Goal: Task Accomplishment & Management: Complete application form

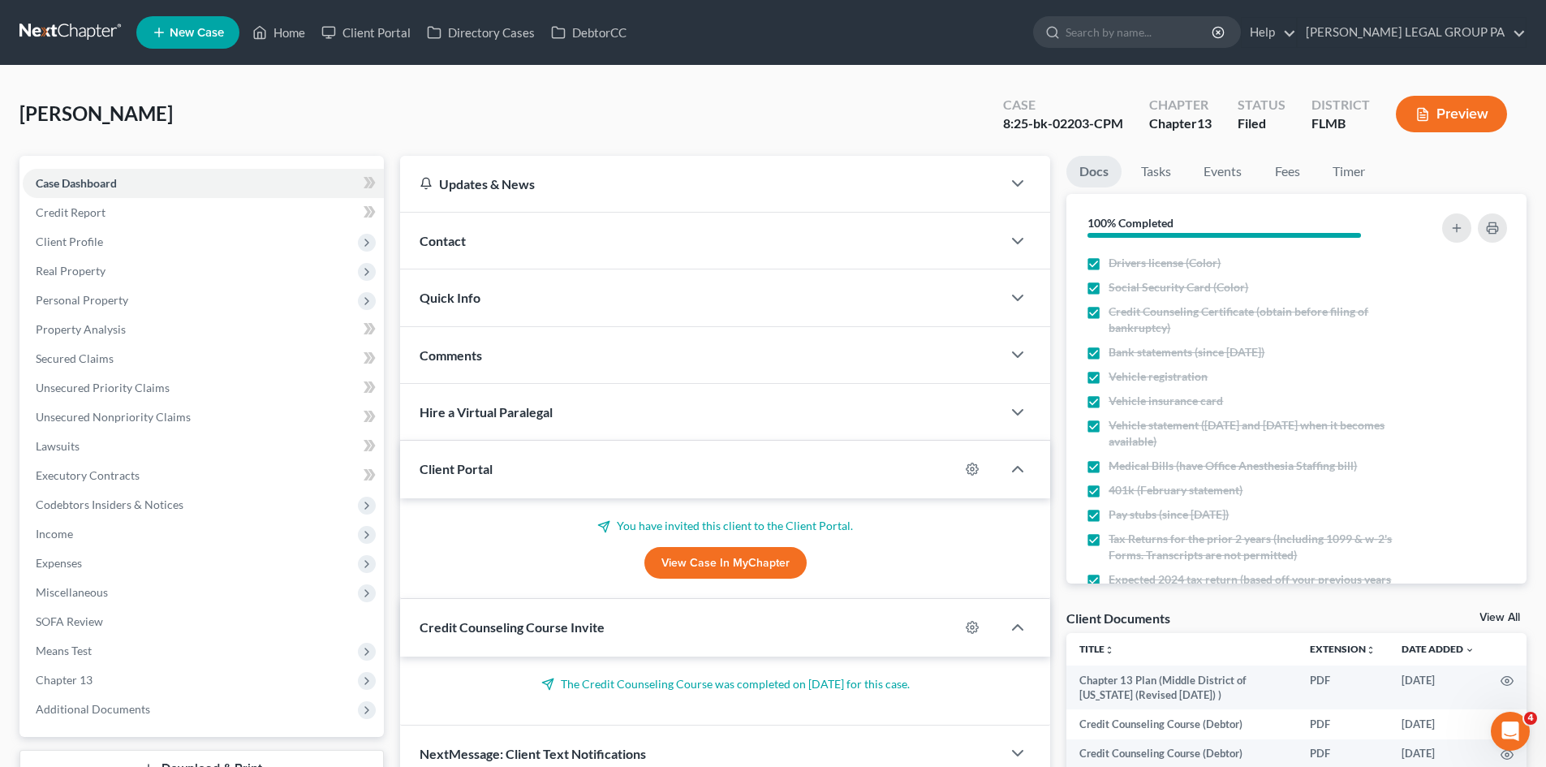
scroll to position [221, 0]
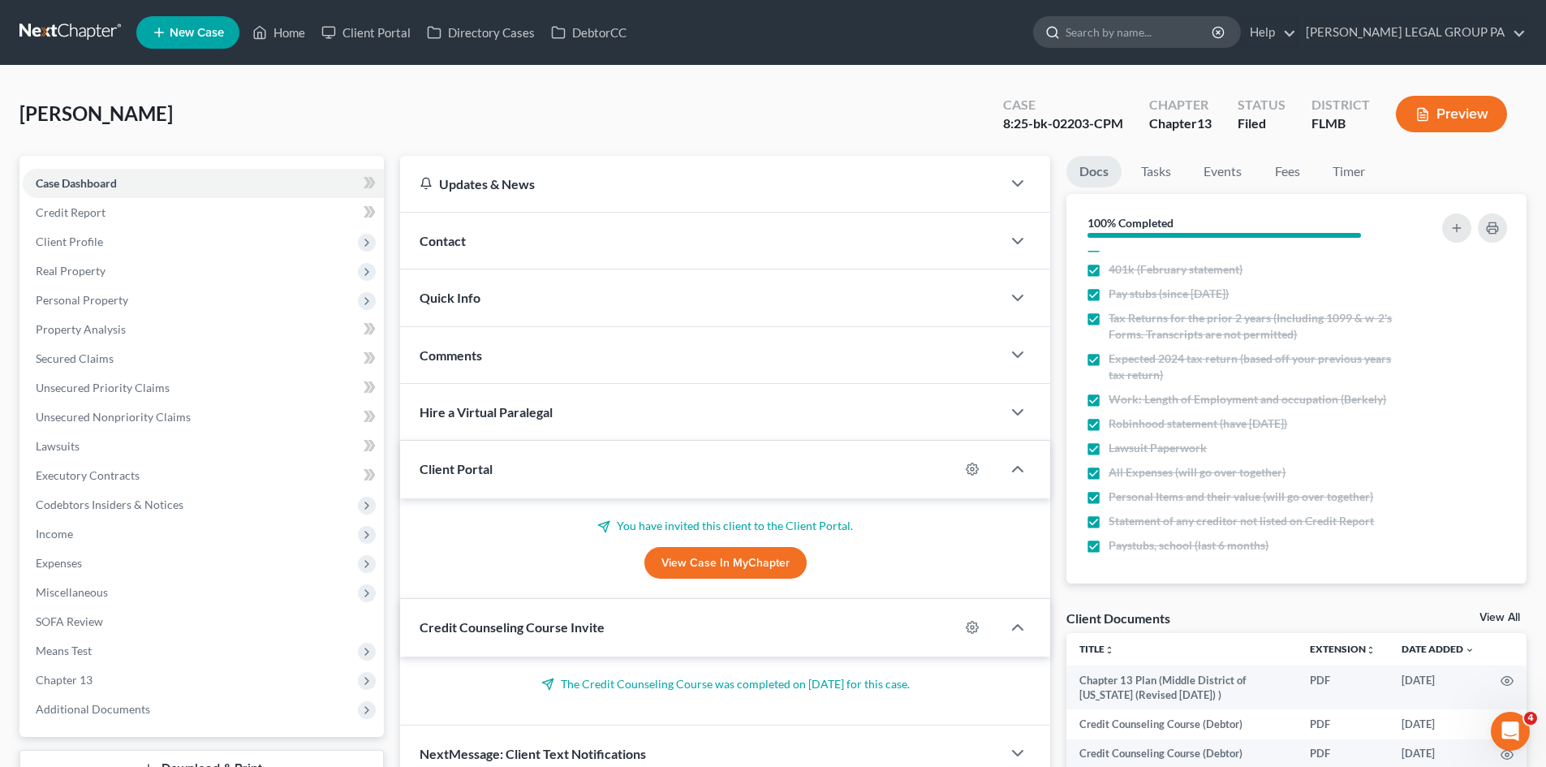
click at [1160, 32] on input "search" at bounding box center [1140, 32] width 149 height 30
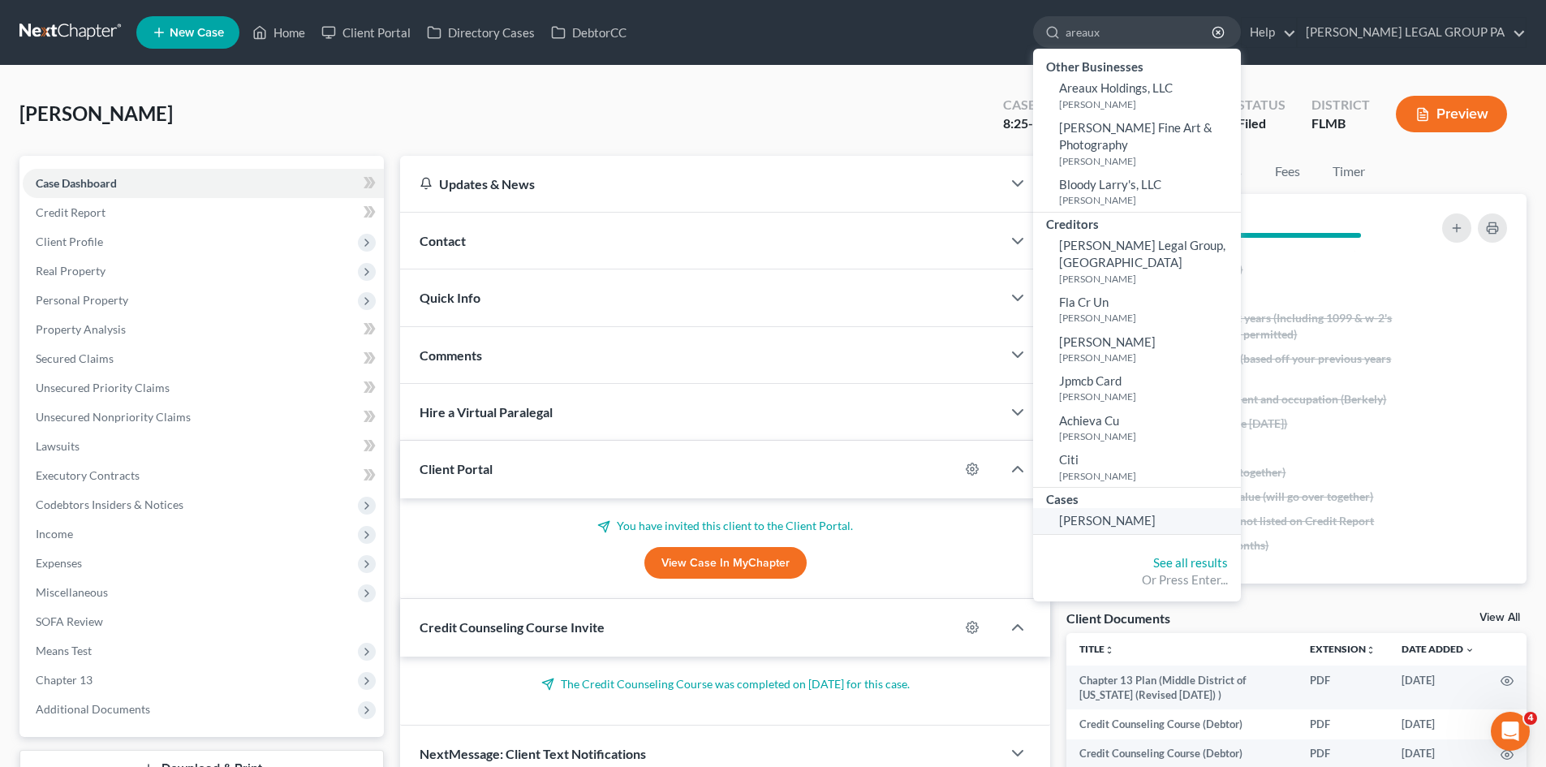
type input "areaux"
click at [1156, 513] on span "[PERSON_NAME]" at bounding box center [1107, 520] width 97 height 15
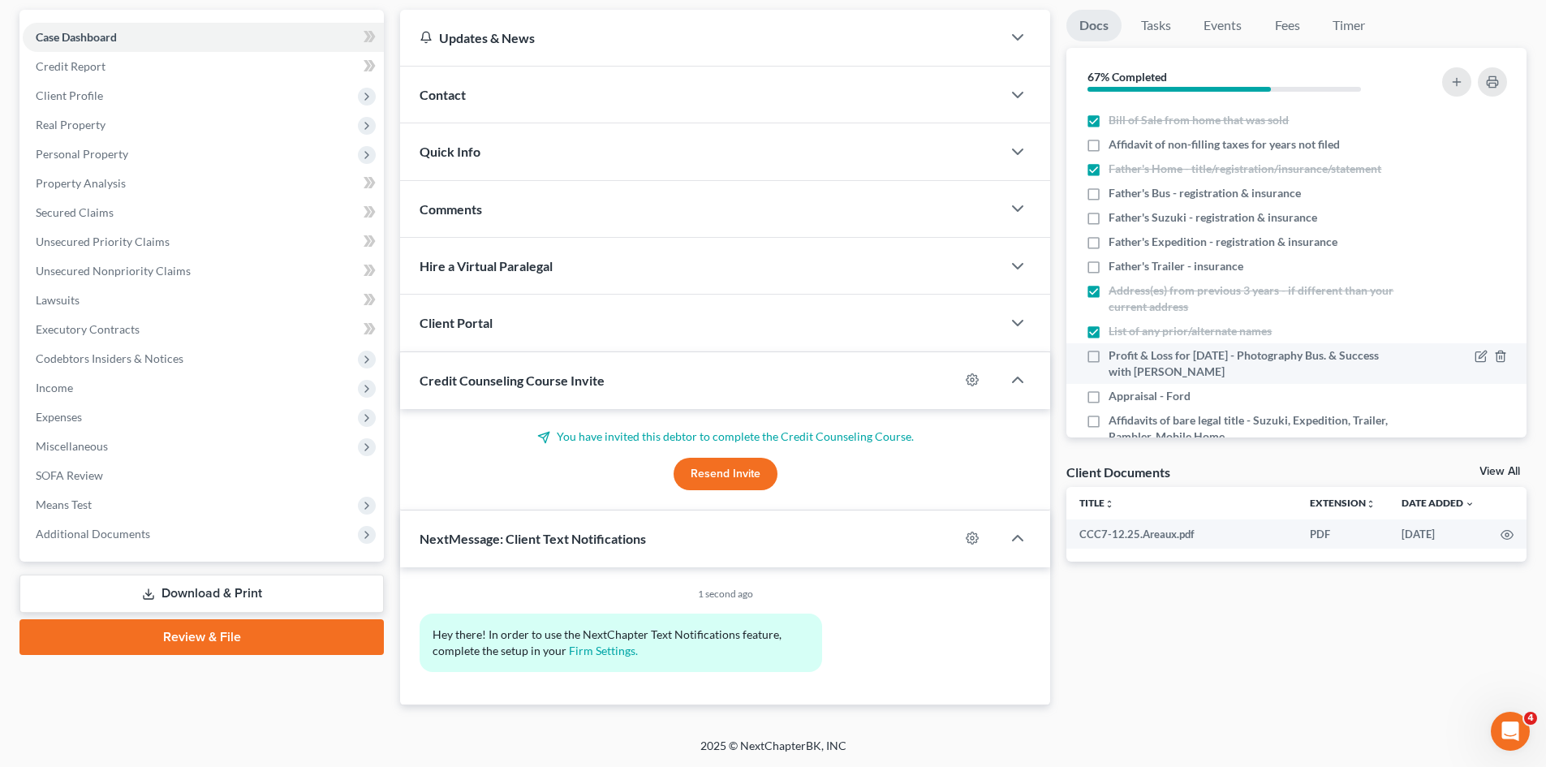
scroll to position [562, 0]
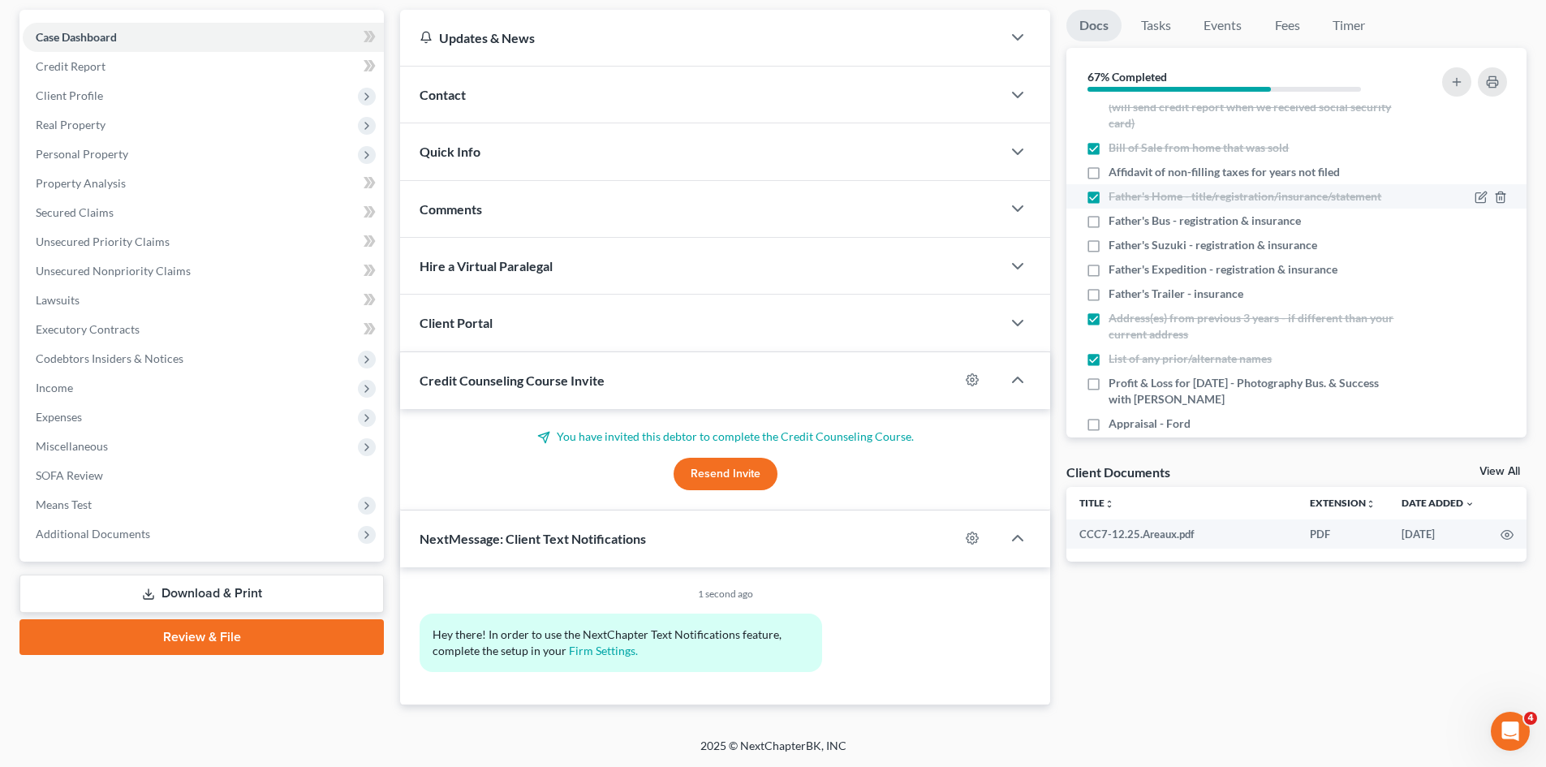
click at [1109, 180] on label "Affidavit of non-filling taxes for years not filed" at bounding box center [1224, 172] width 231 height 16
click at [1115, 174] on input "Affidavit of non-filling taxes for years not filed" at bounding box center [1120, 169] width 11 height 11
checkbox input "true"
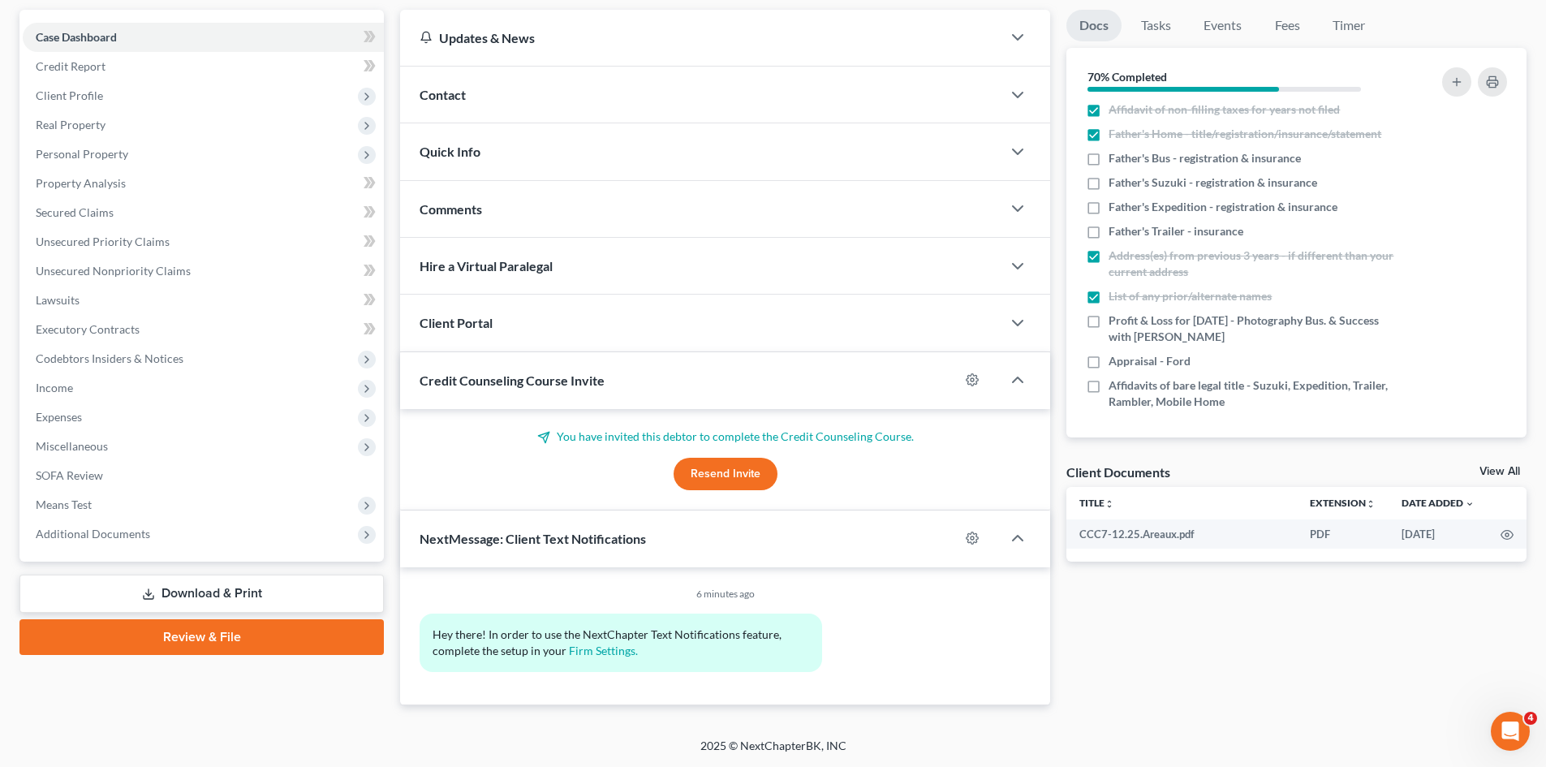
scroll to position [643, 0]
click at [1109, 183] on label "Father's Suzuki - registration & insurance" at bounding box center [1213, 180] width 209 height 16
click at [1115, 183] on input "Father's Suzuki - registration & insurance" at bounding box center [1120, 177] width 11 height 11
checkbox input "true"
click at [153, 165] on span "Personal Property" at bounding box center [203, 154] width 361 height 29
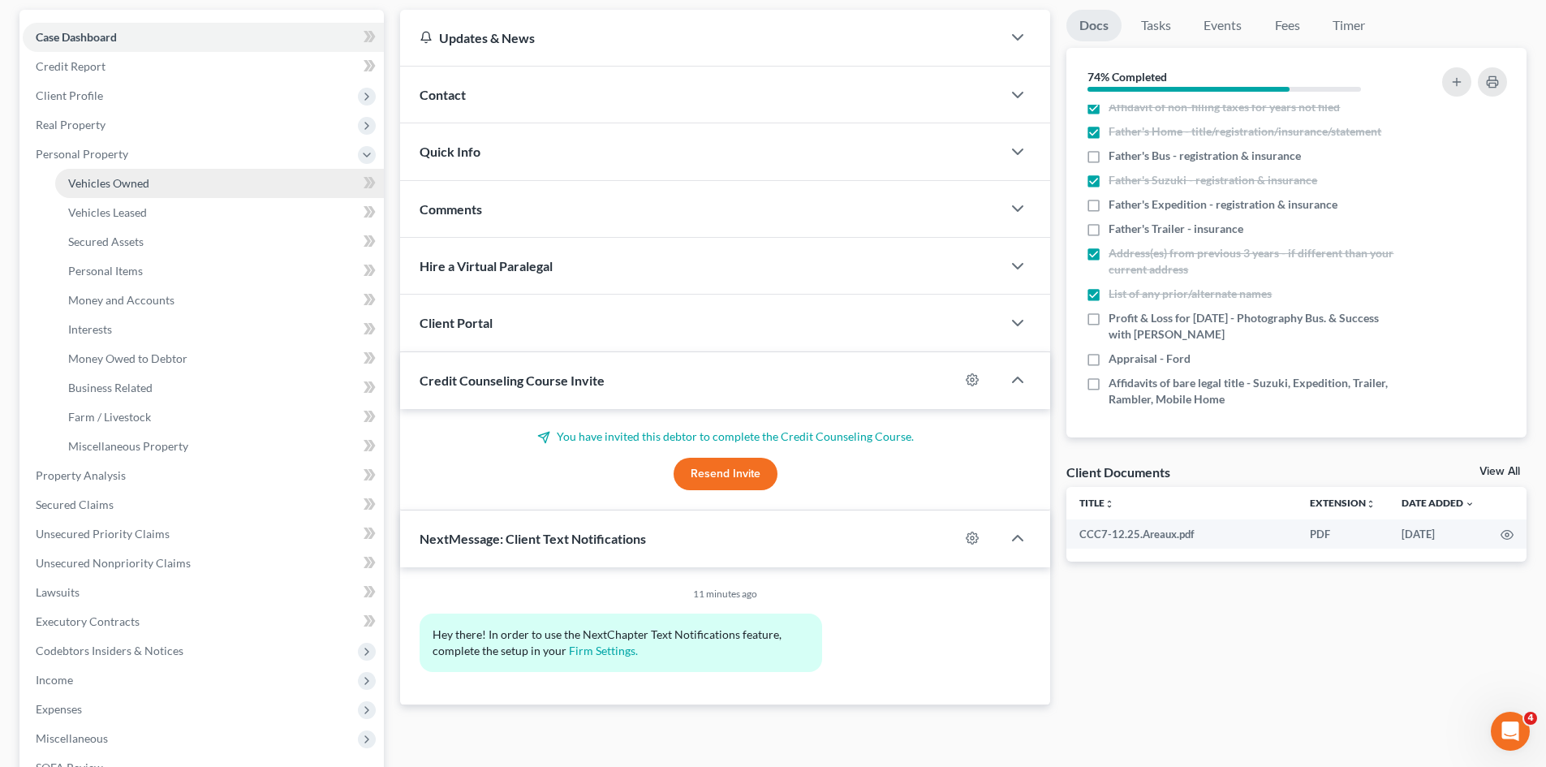
click at [150, 188] on link "Vehicles Owned" at bounding box center [219, 183] width 329 height 29
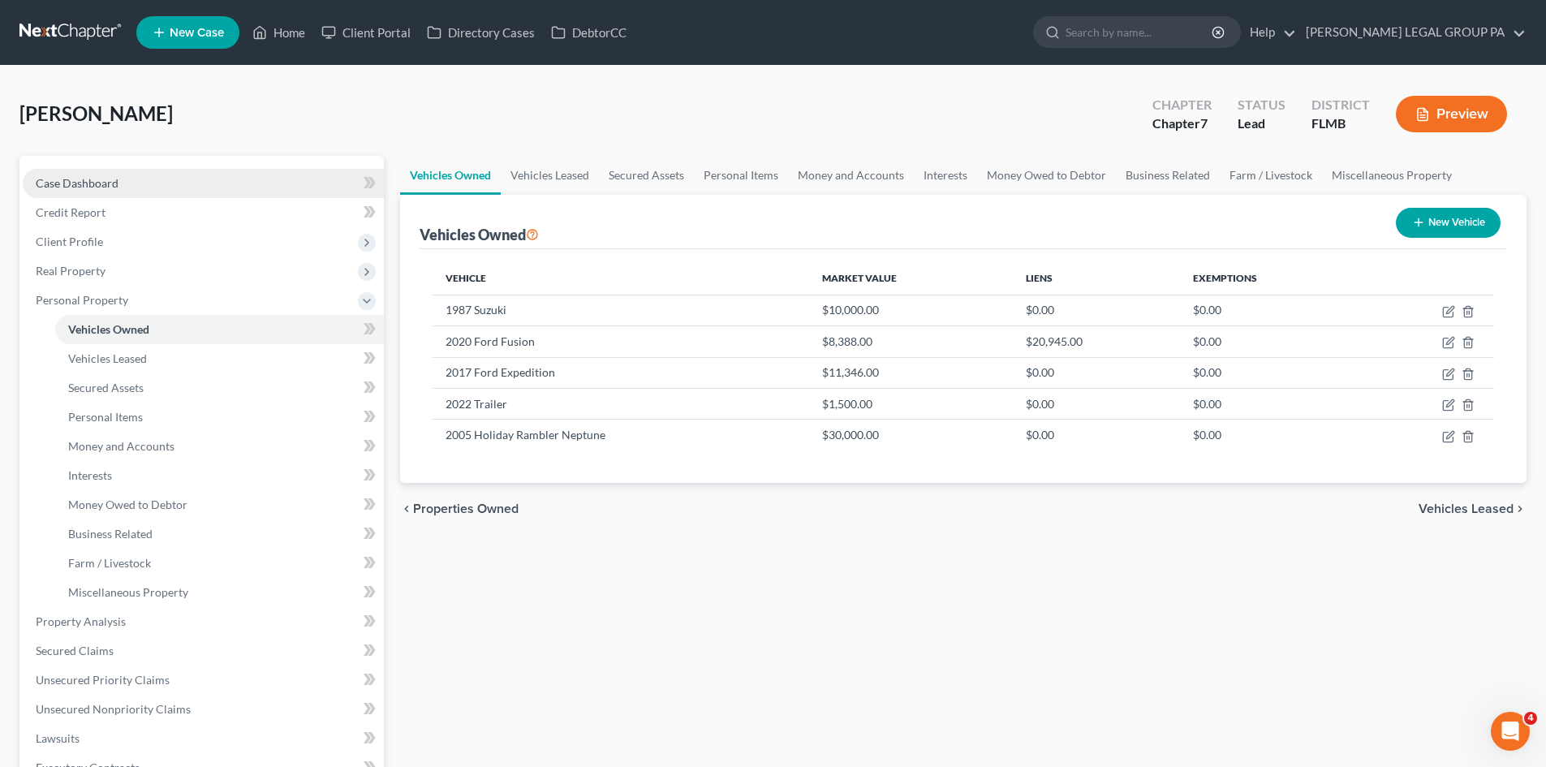
click at [114, 169] on link "Case Dashboard" at bounding box center [203, 183] width 361 height 29
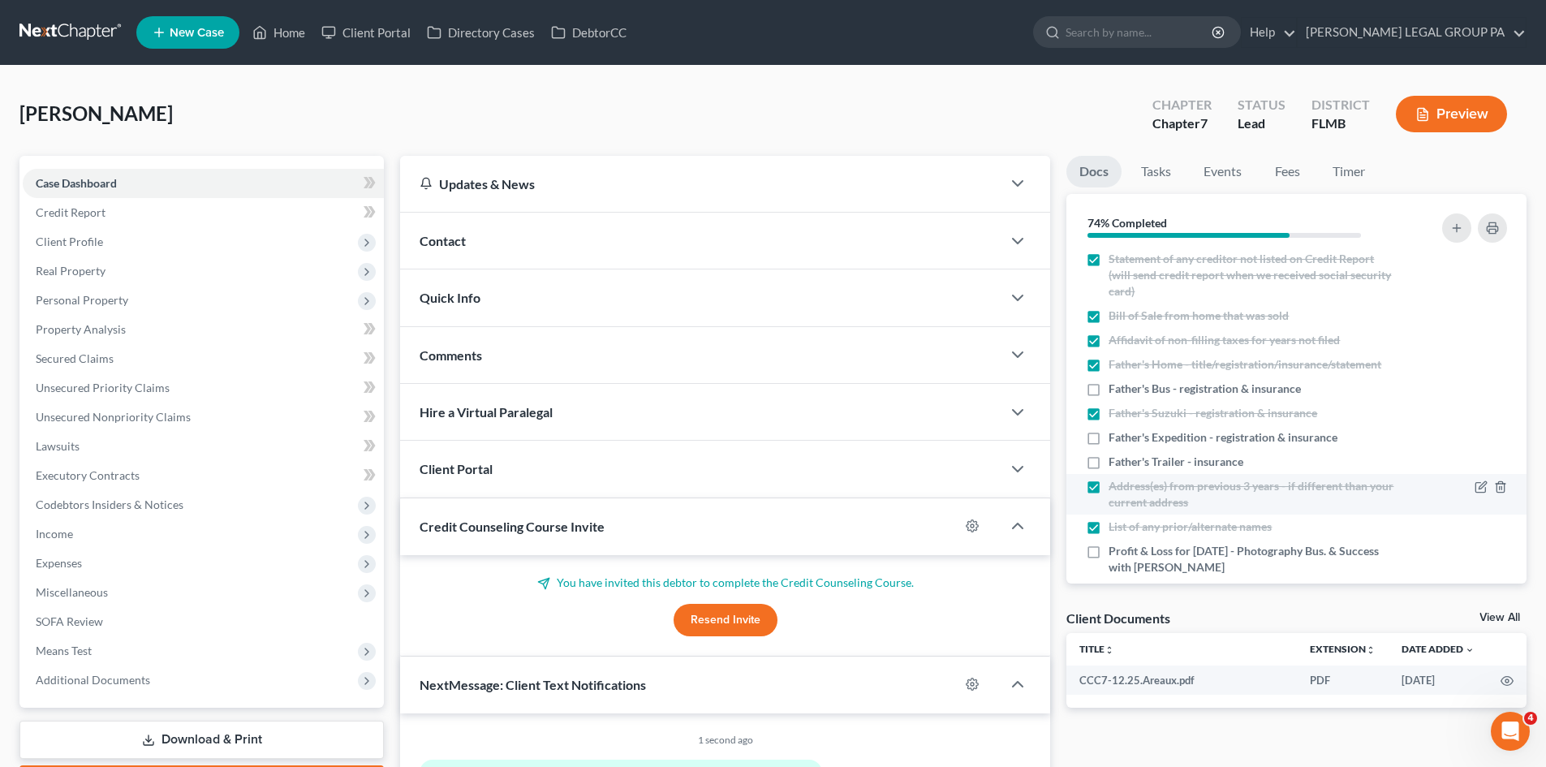
scroll to position [568, 0]
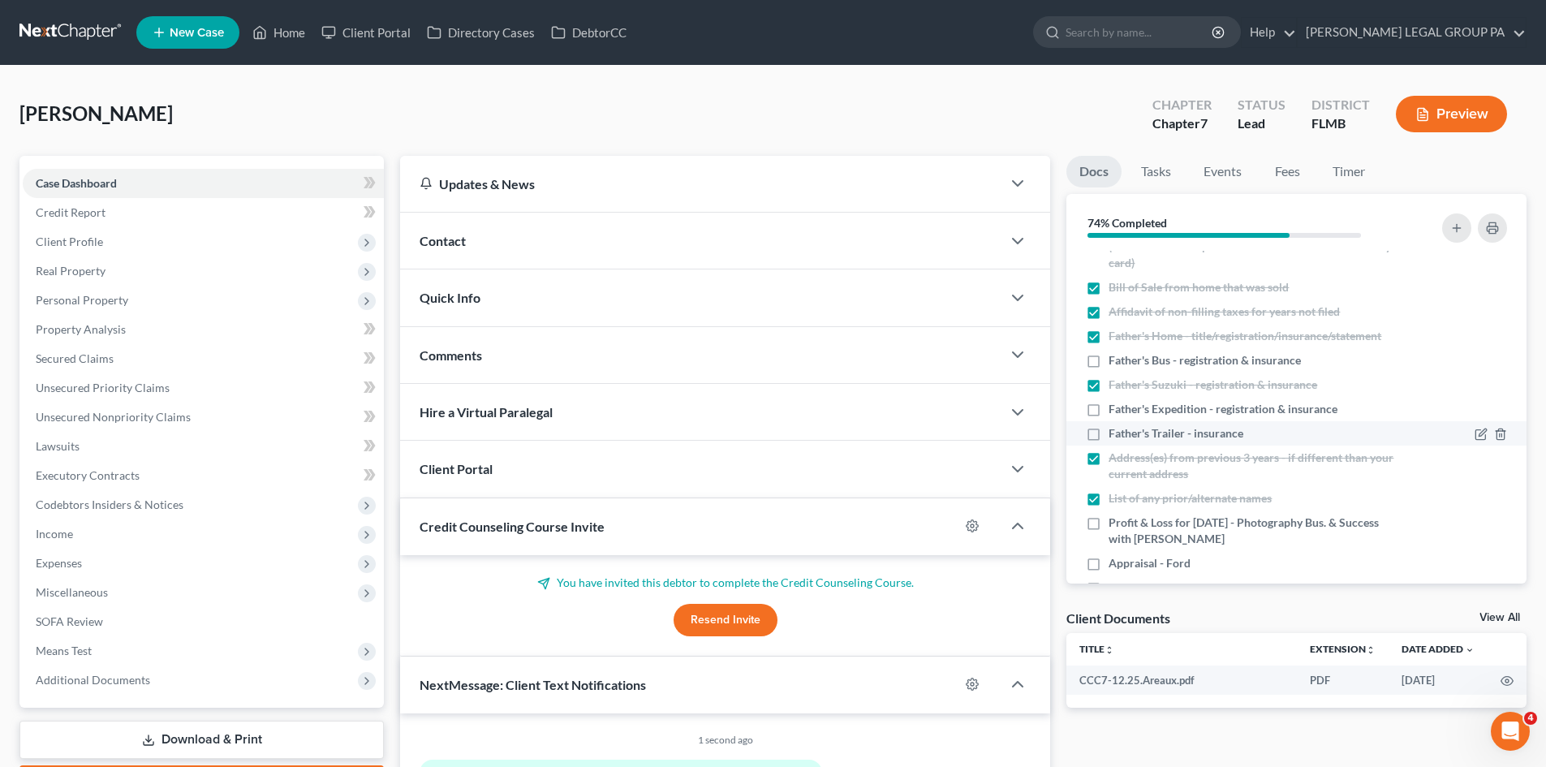
click at [1109, 441] on label "Father's Trailer - insurance" at bounding box center [1176, 433] width 135 height 16
click at [1115, 436] on input "Father's Trailer - insurance" at bounding box center [1120, 430] width 11 height 11
checkbox input "true"
click at [1109, 417] on label "Father's Expedition - registration & insurance" at bounding box center [1223, 409] width 229 height 16
click at [1115, 411] on input "Father's Expedition - registration & insurance" at bounding box center [1120, 406] width 11 height 11
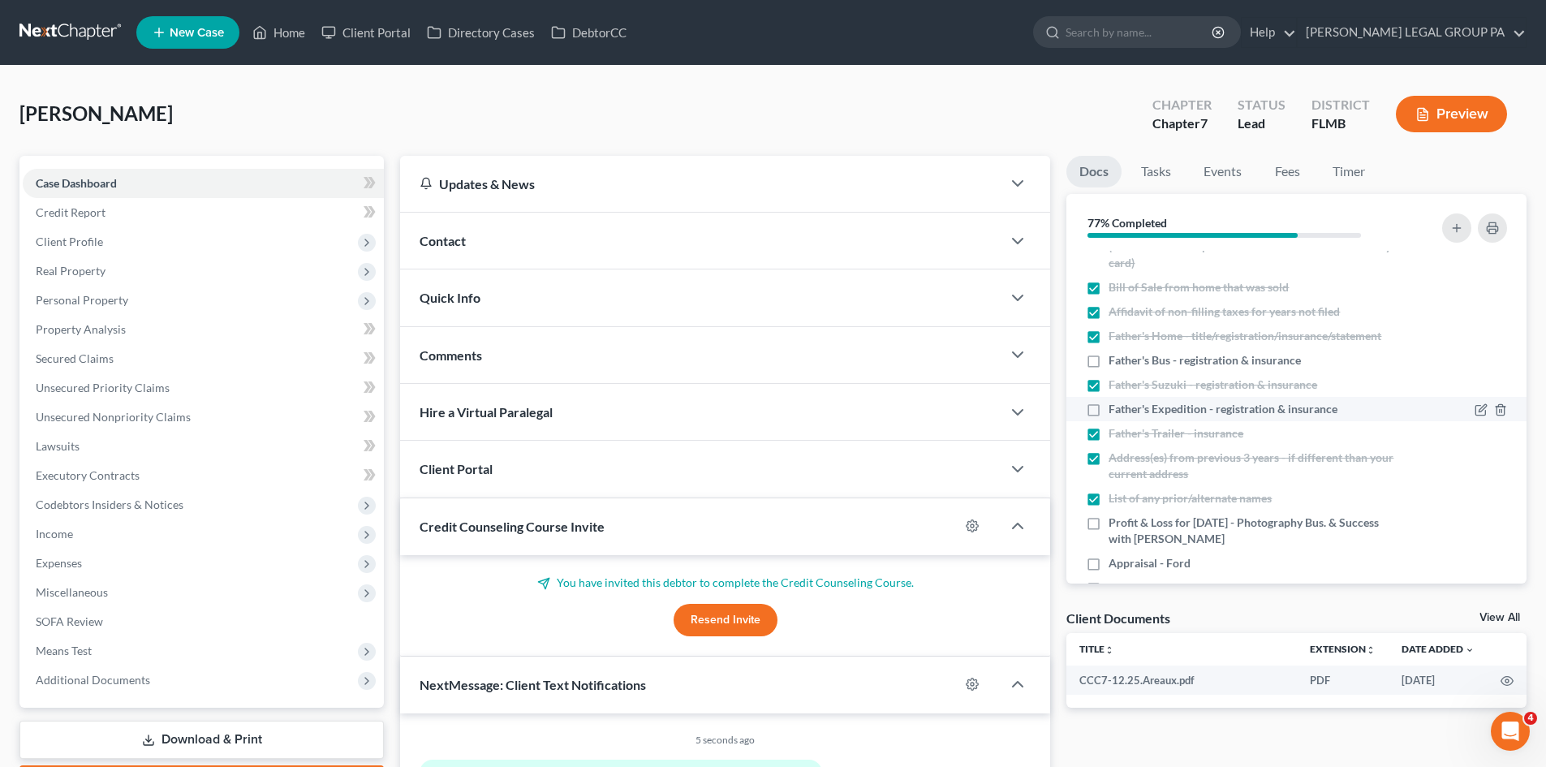
checkbox input "true"
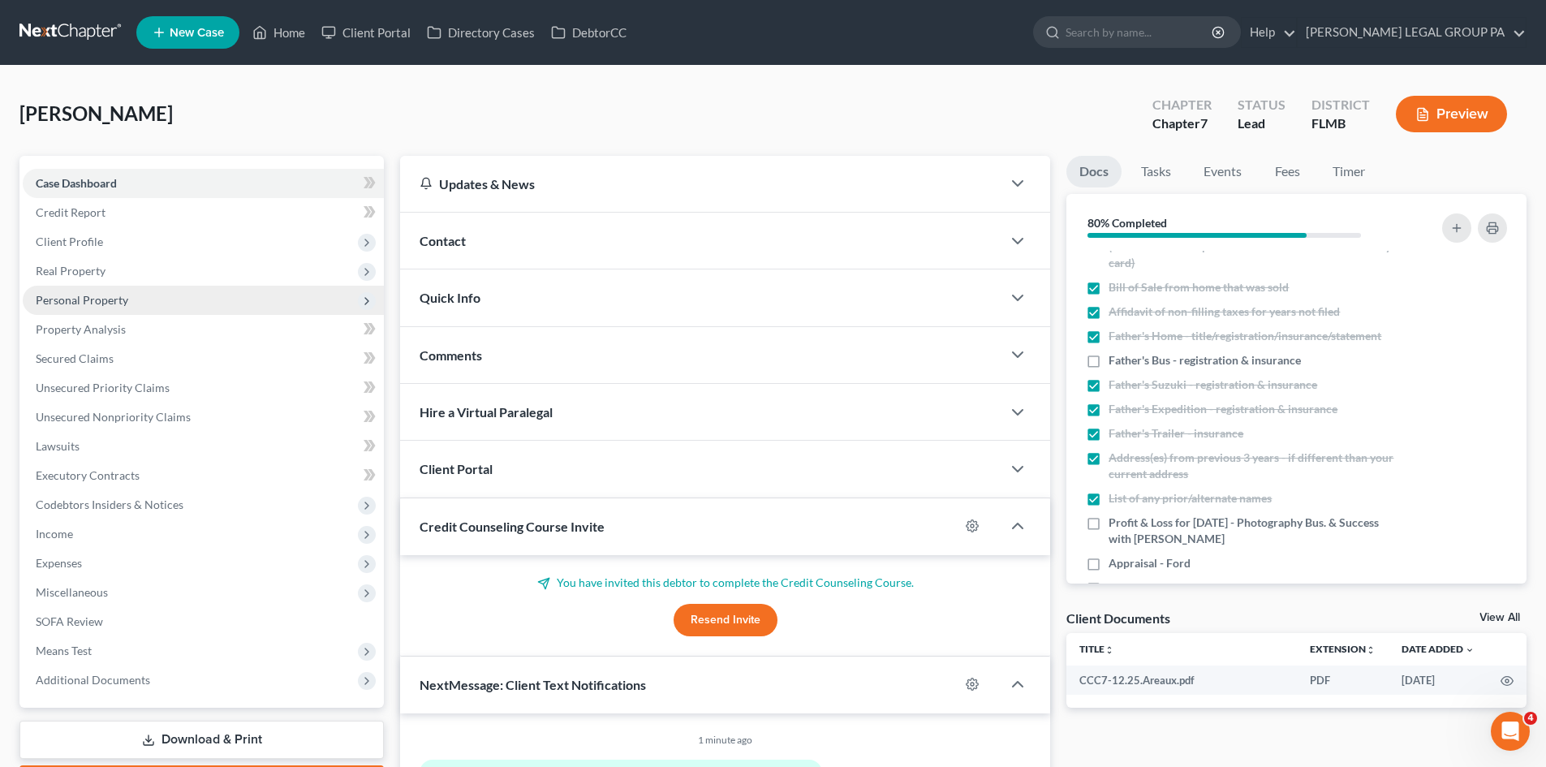
click at [94, 305] on span "Personal Property" at bounding box center [82, 300] width 93 height 14
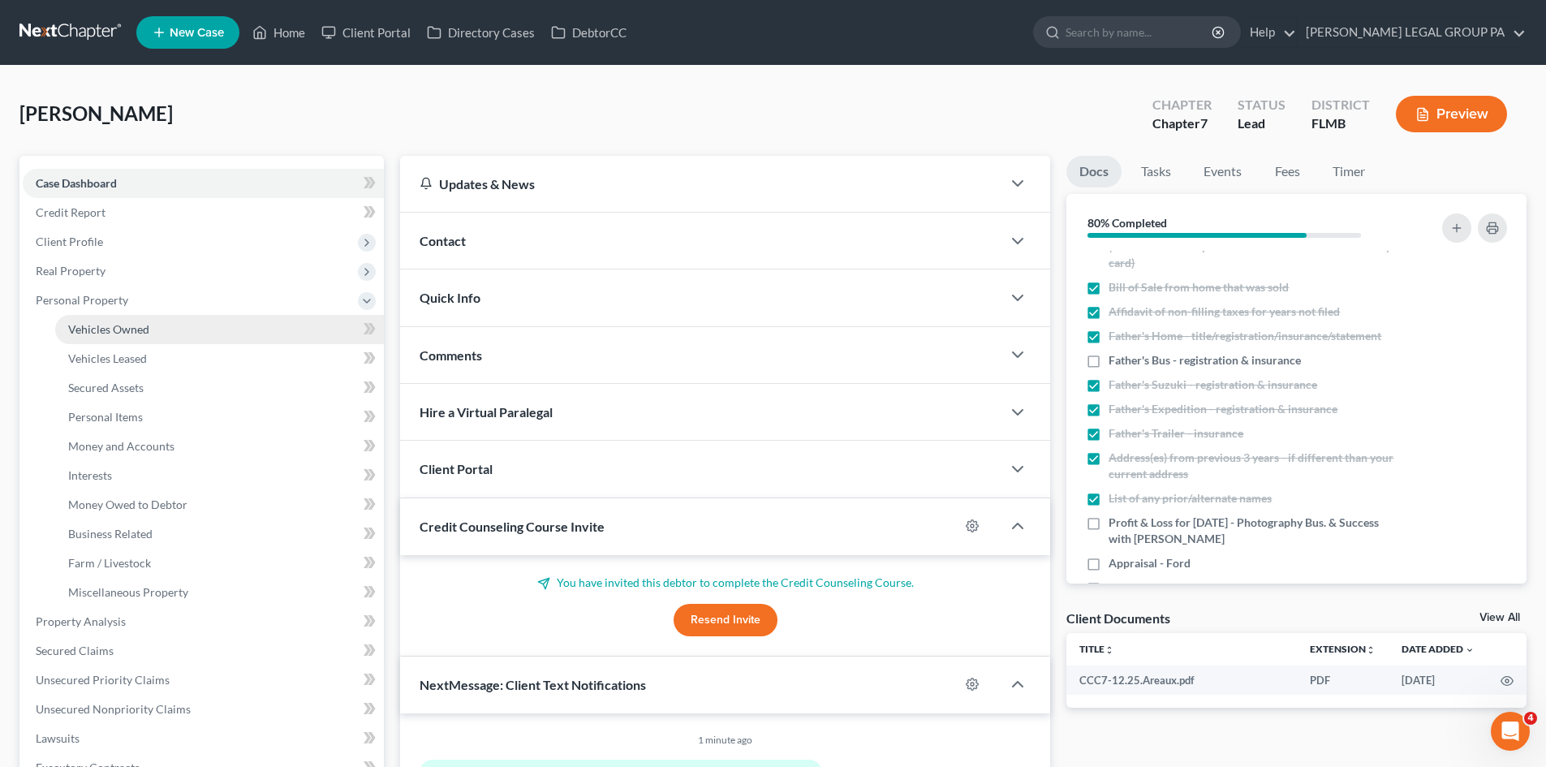
click at [121, 318] on link "Vehicles Owned" at bounding box center [219, 329] width 329 height 29
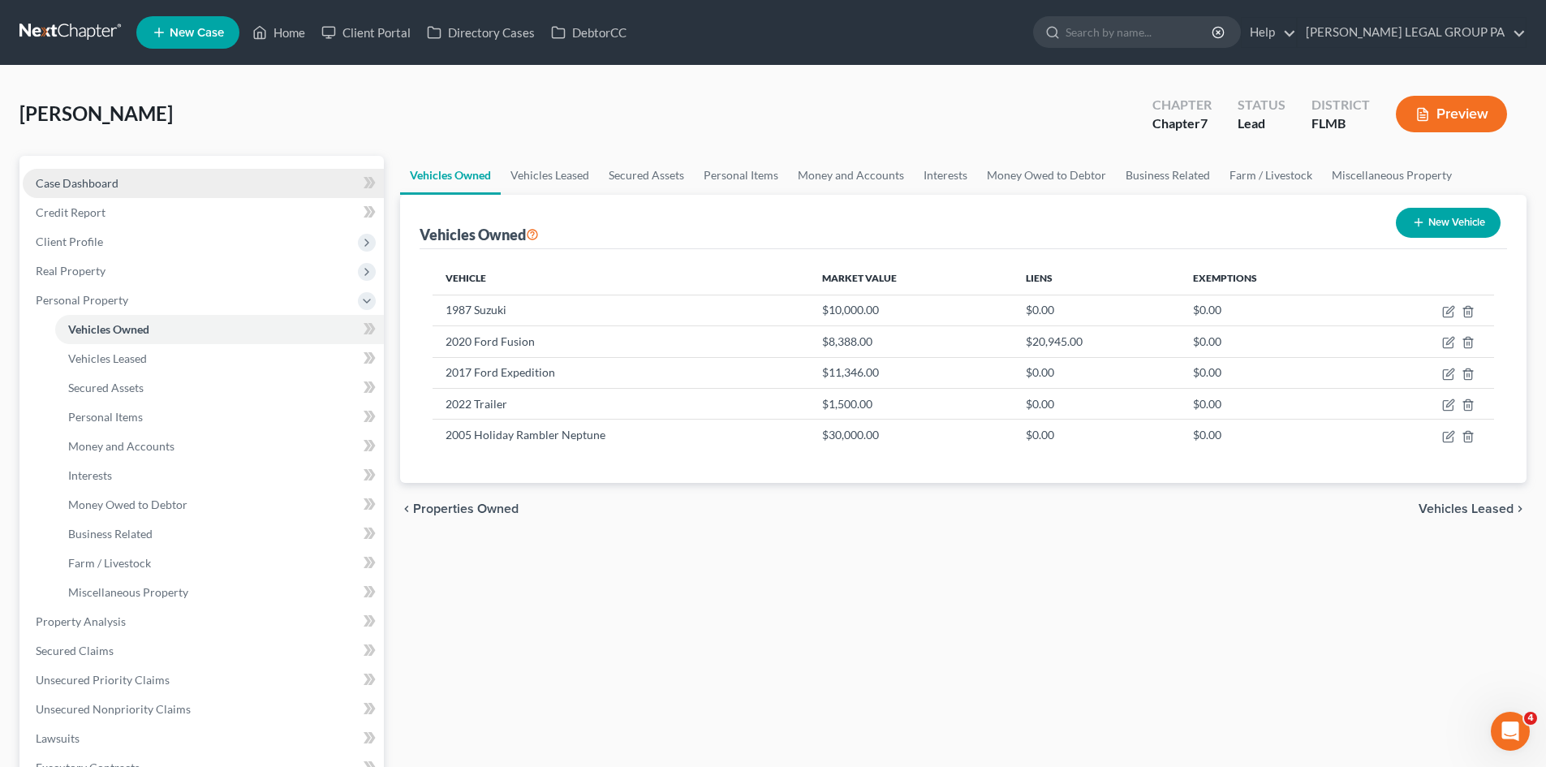
click at [130, 182] on link "Case Dashboard" at bounding box center [203, 183] width 361 height 29
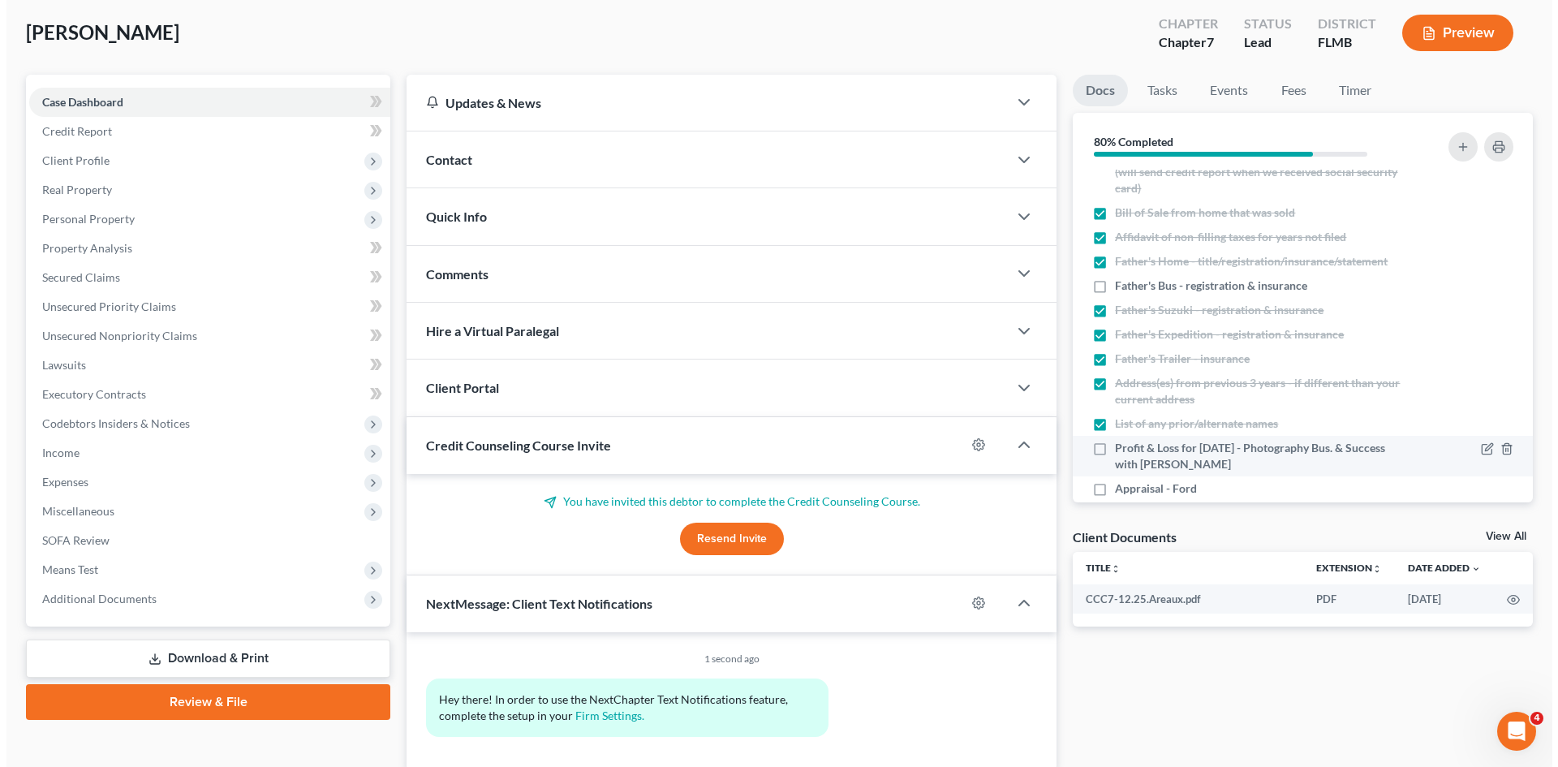
scroll to position [643, 0]
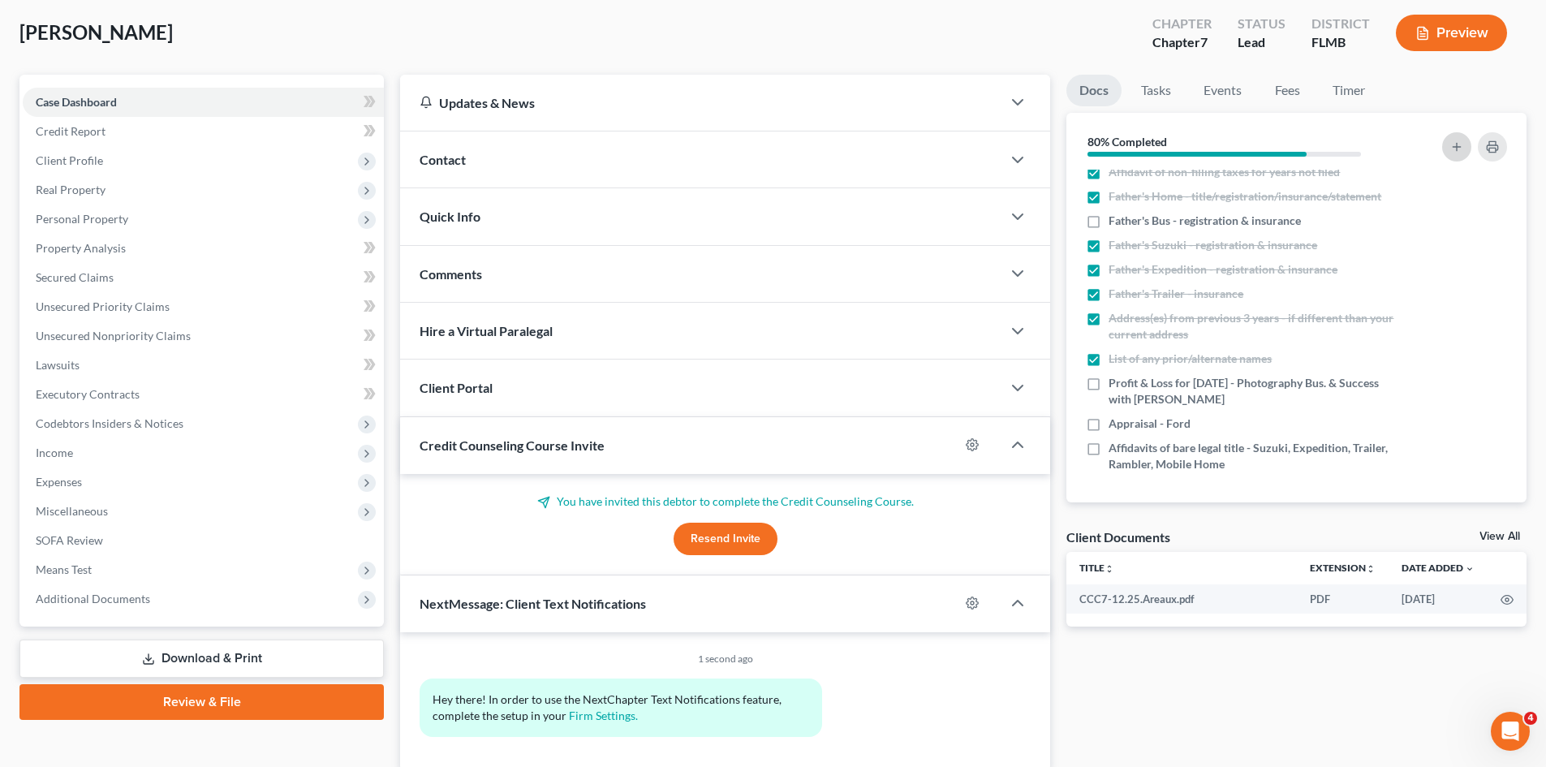
click at [1459, 141] on icon "button" at bounding box center [1456, 146] width 13 height 13
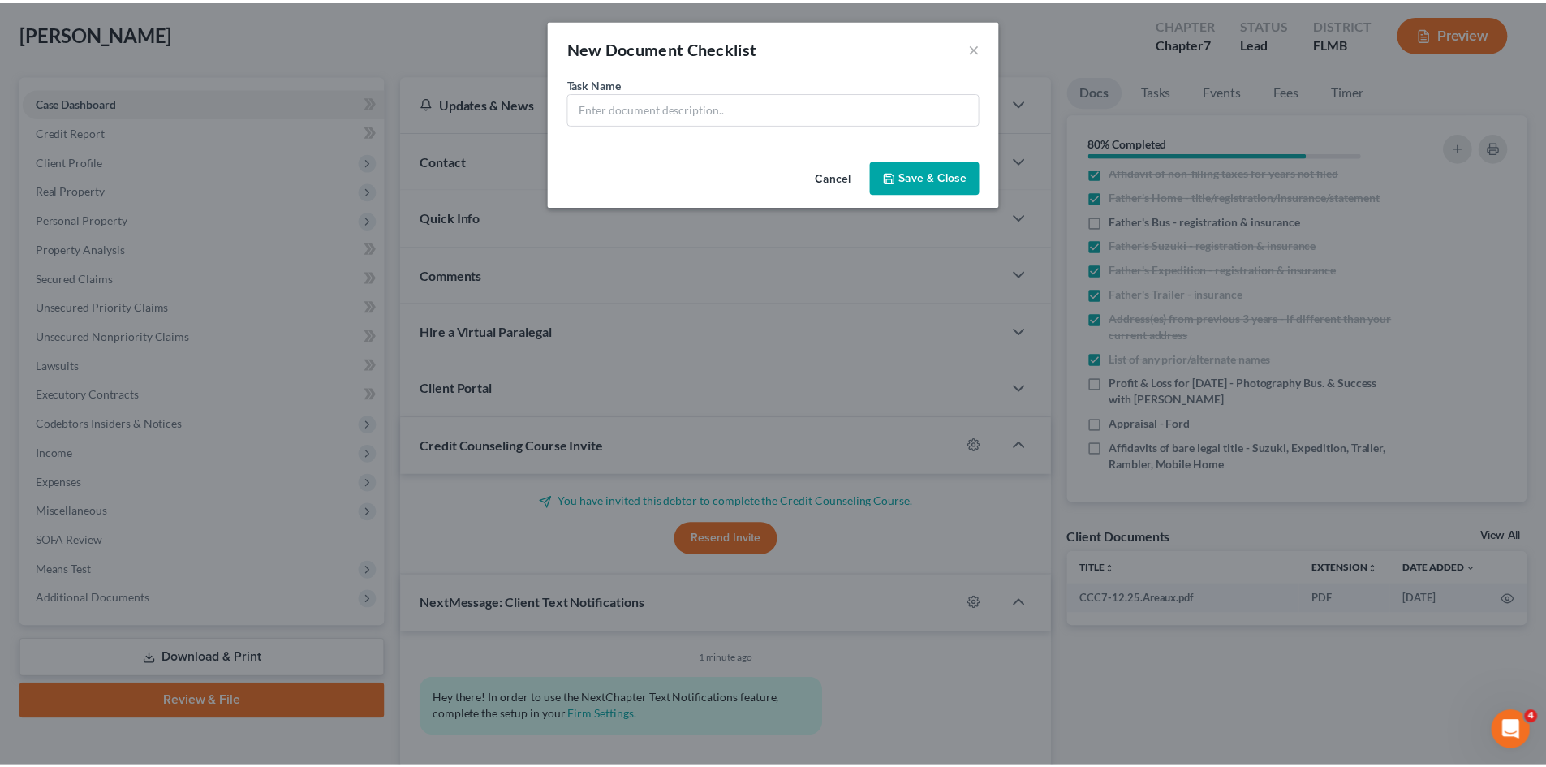
scroll to position [626, 0]
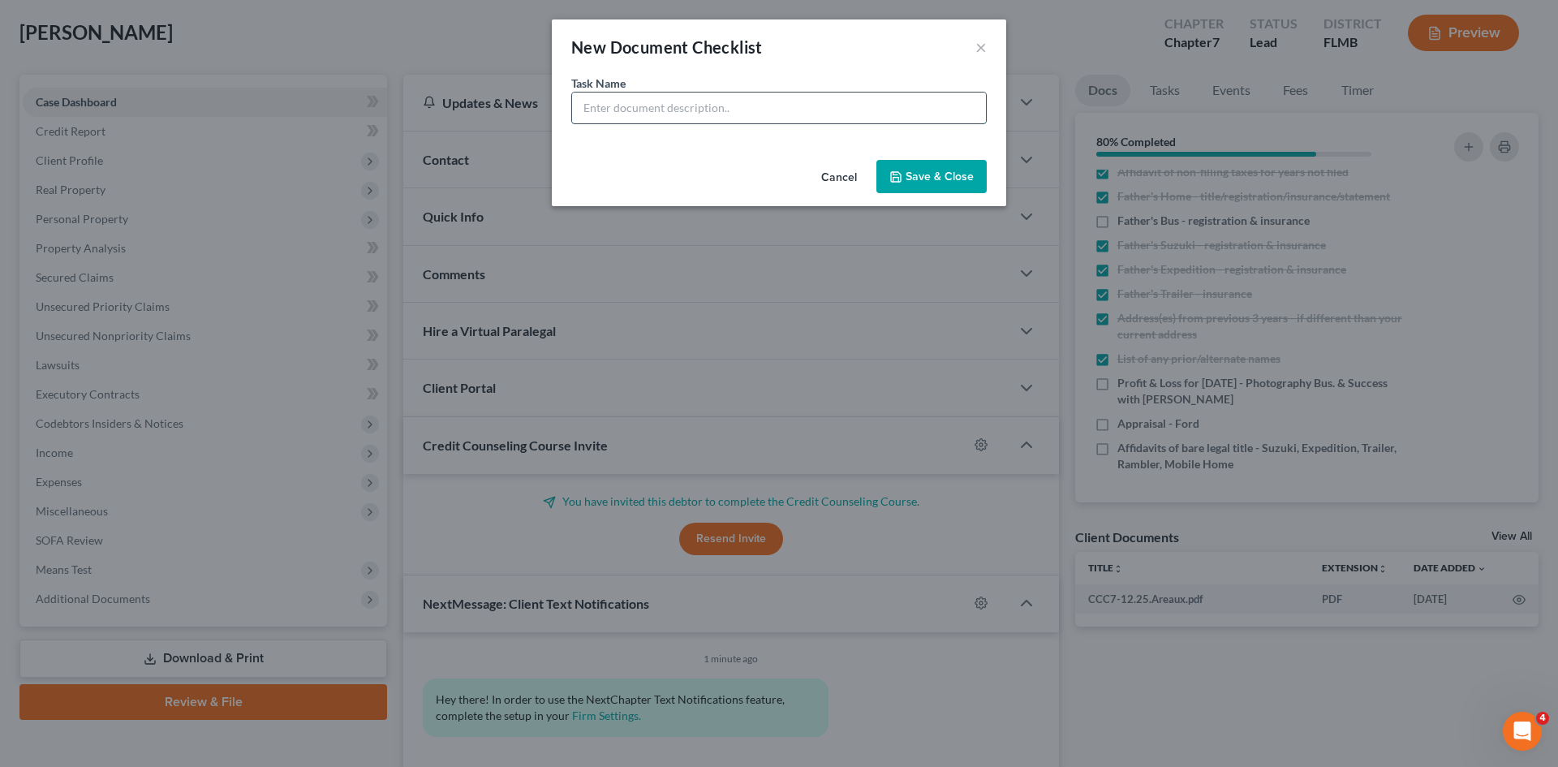
click at [743, 107] on input "text" at bounding box center [779, 108] width 414 height 31
click at [642, 108] on input "Registration and Insurance - Mobile Home" at bounding box center [779, 108] width 414 height 31
click at [747, 110] on input "Registration (both) and Insurance - Mobile Home" at bounding box center [779, 108] width 414 height 31
type input "Registration (both) and Insurance (both) - Mobile Home"
click at [907, 175] on button "Save & Close" at bounding box center [931, 177] width 110 height 34
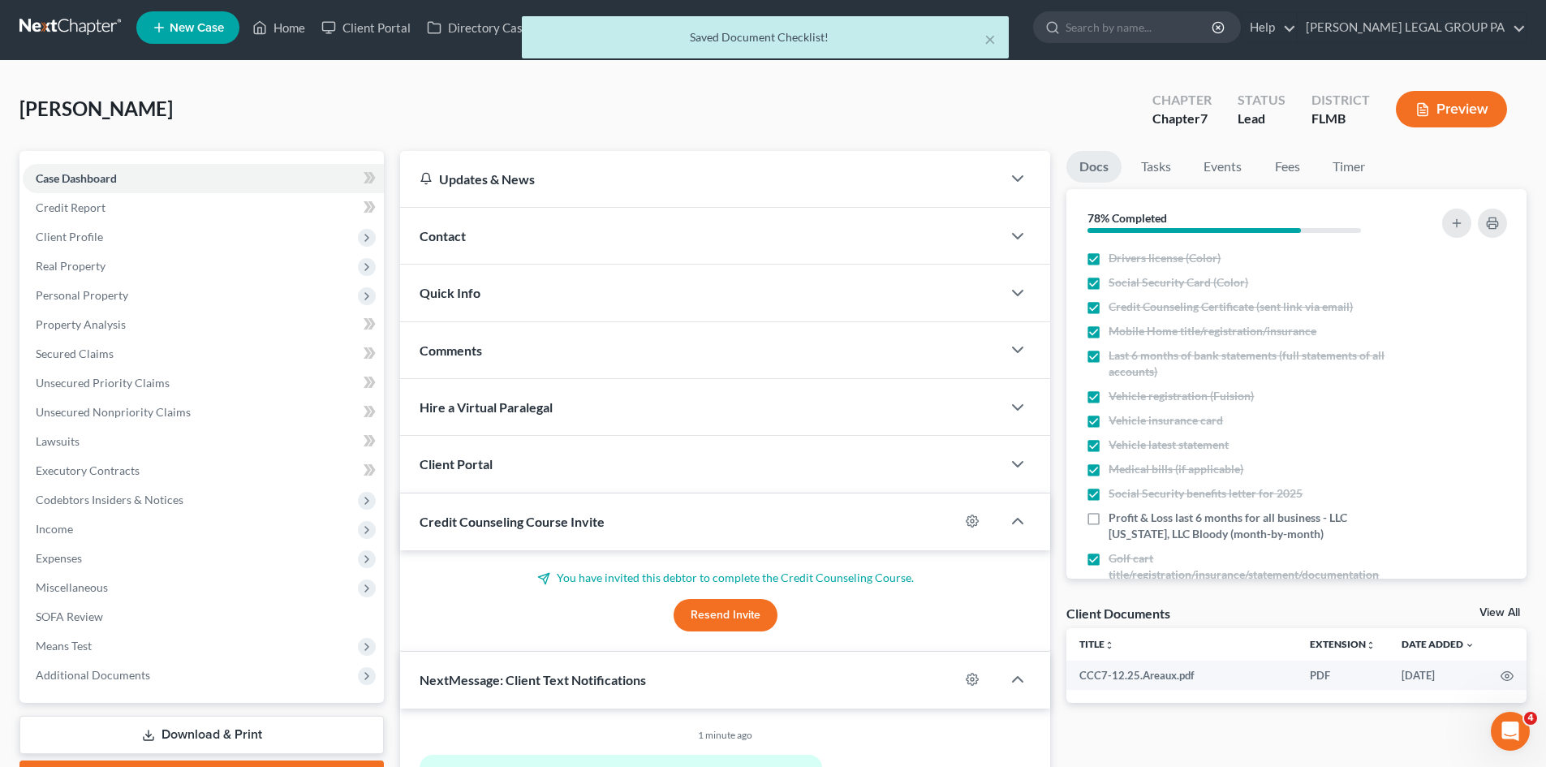
scroll to position [81, 0]
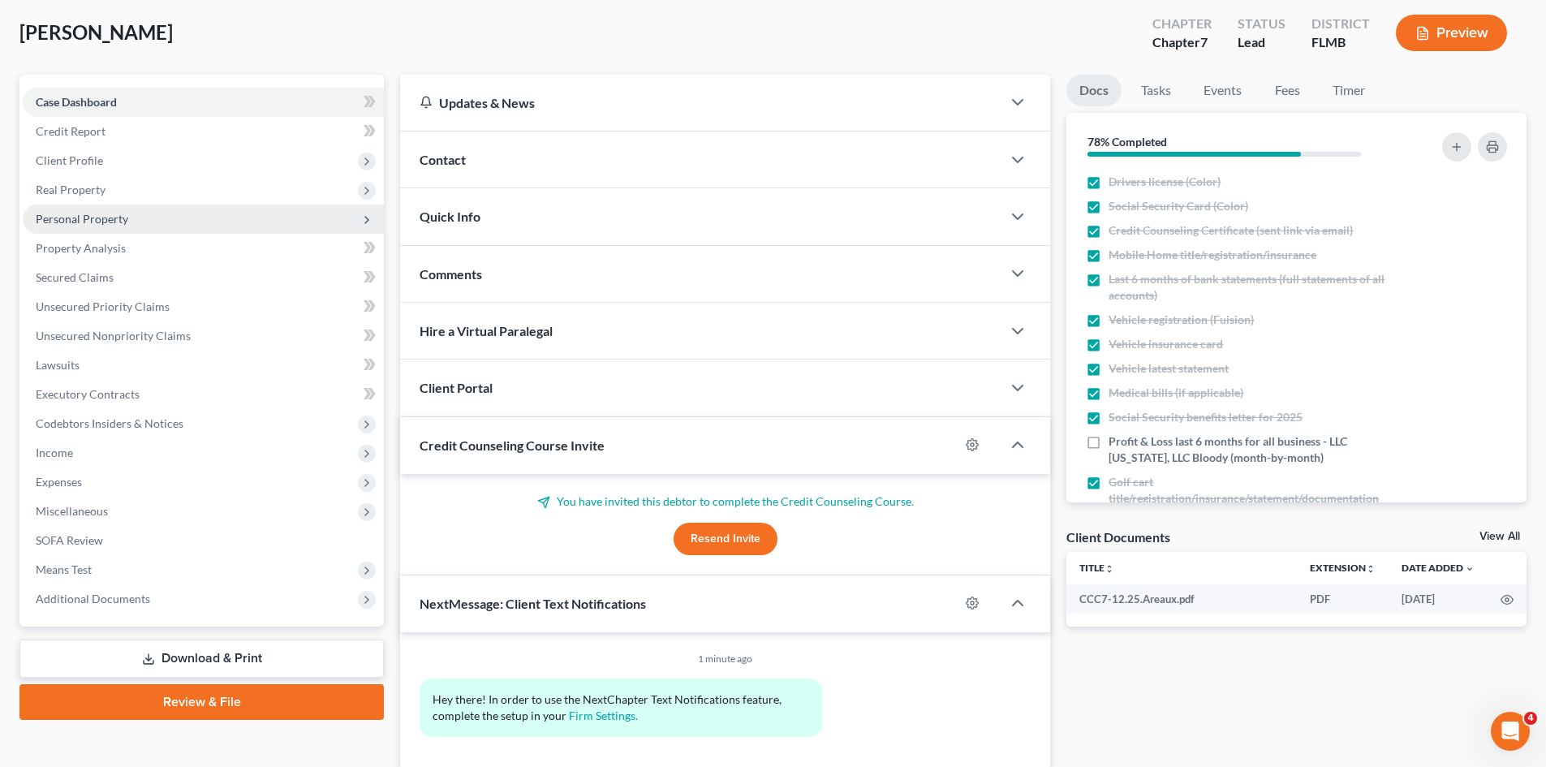
click at [141, 221] on span "Personal Property" at bounding box center [203, 219] width 361 height 29
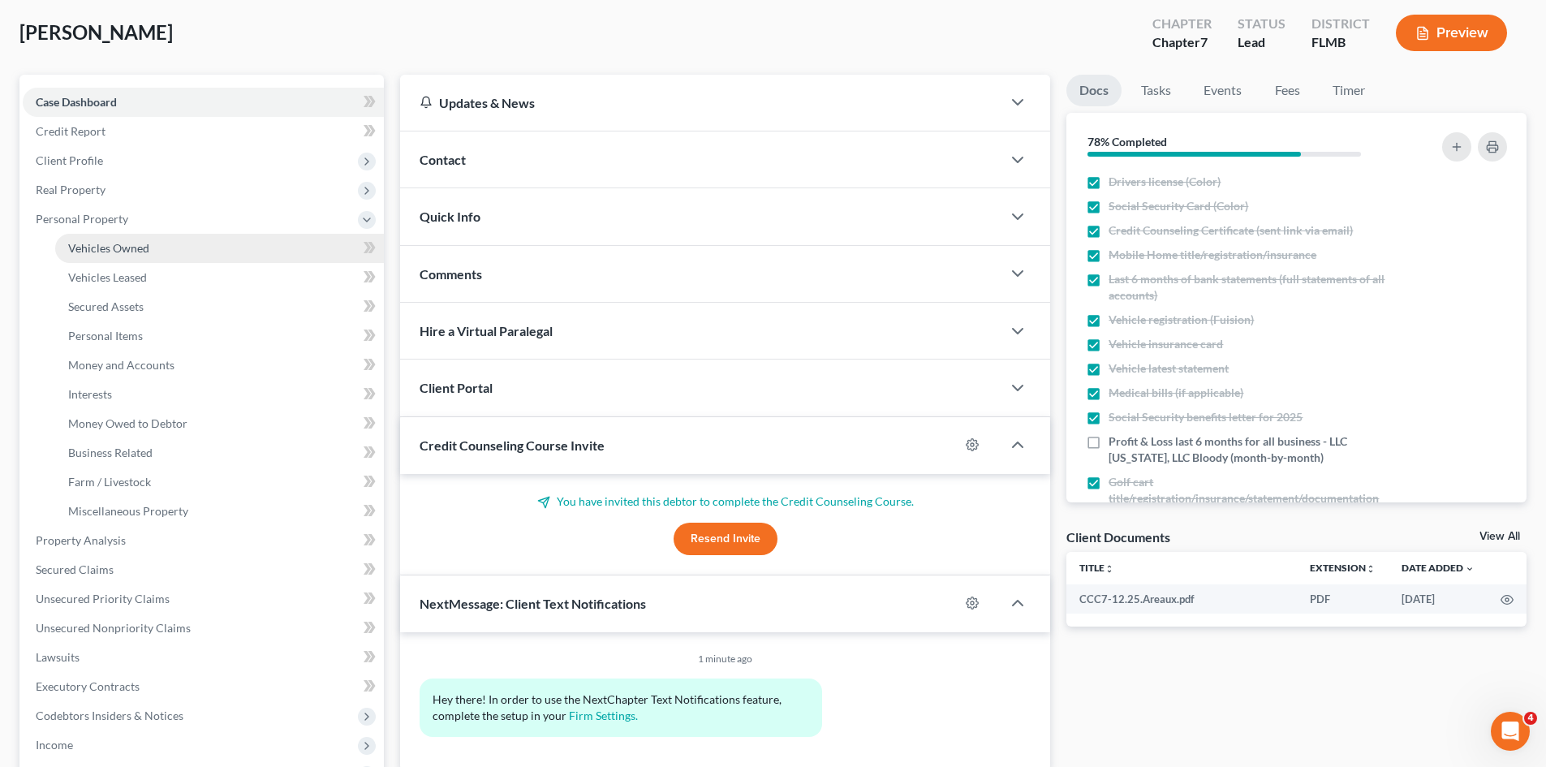
click at [150, 240] on link "Vehicles Owned" at bounding box center [219, 248] width 329 height 29
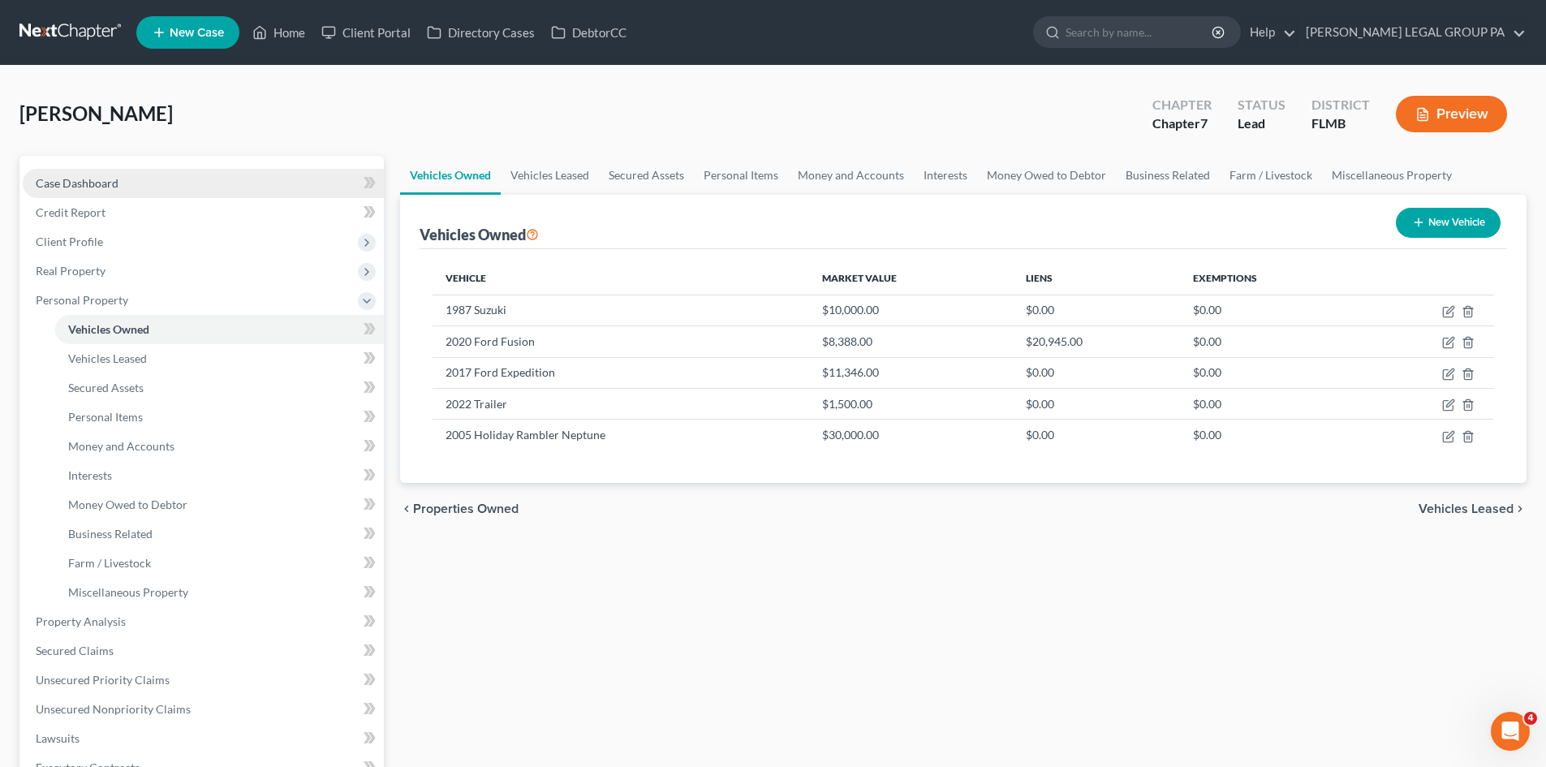
click at [115, 184] on span "Case Dashboard" at bounding box center [77, 183] width 83 height 14
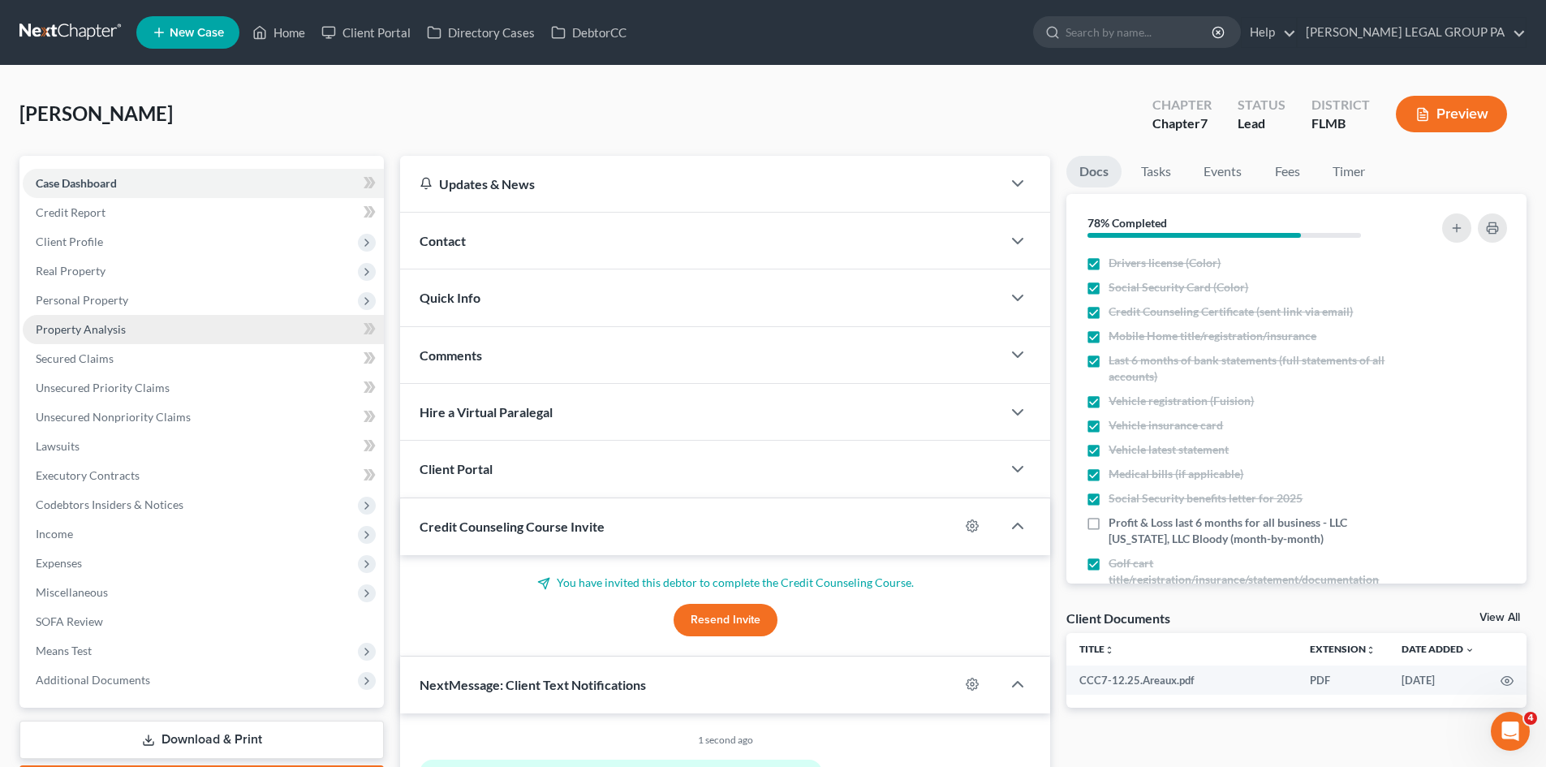
click at [112, 318] on link "Property Analysis" at bounding box center [203, 329] width 361 height 29
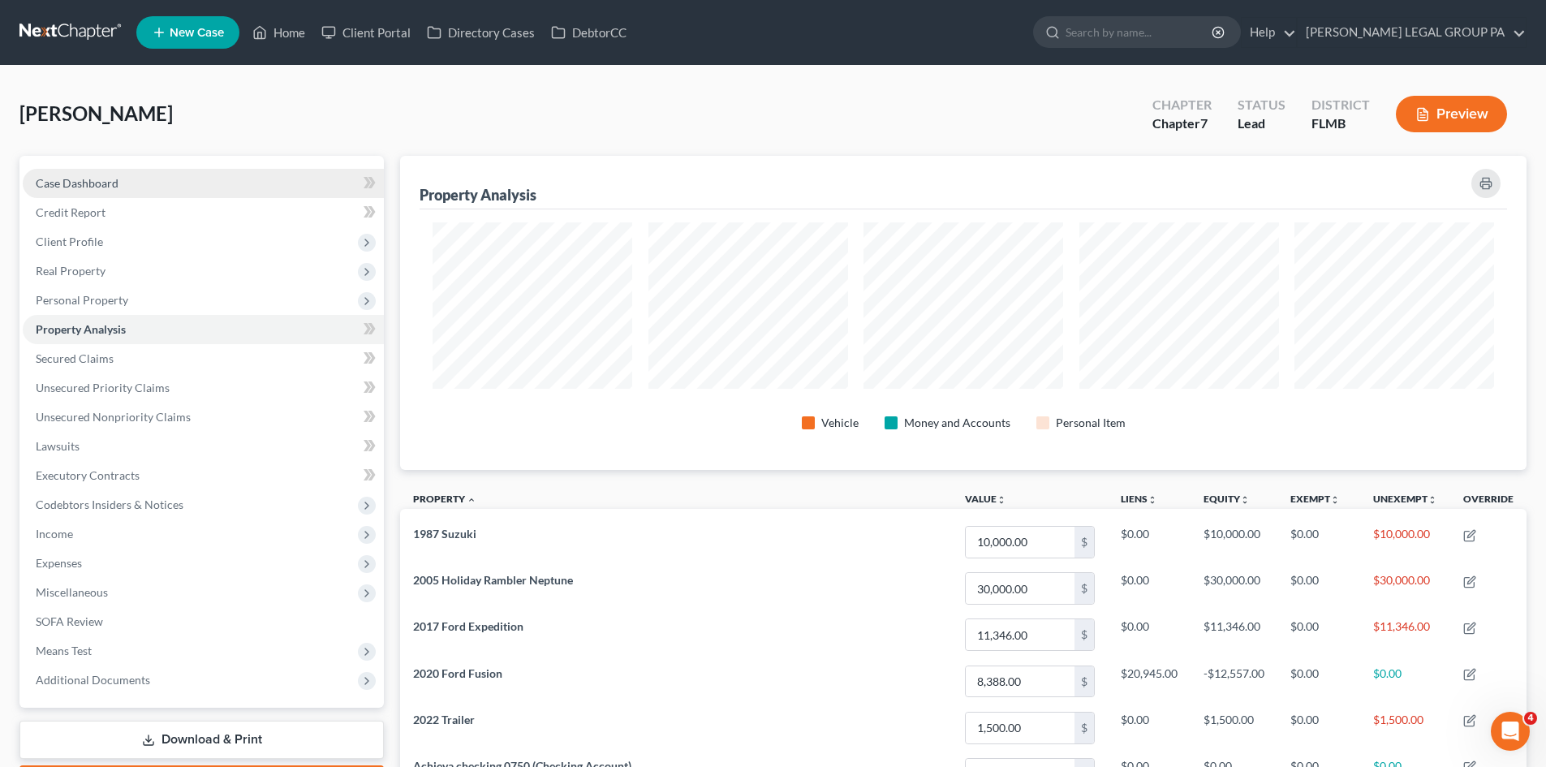
click at [109, 183] on span "Case Dashboard" at bounding box center [77, 183] width 83 height 14
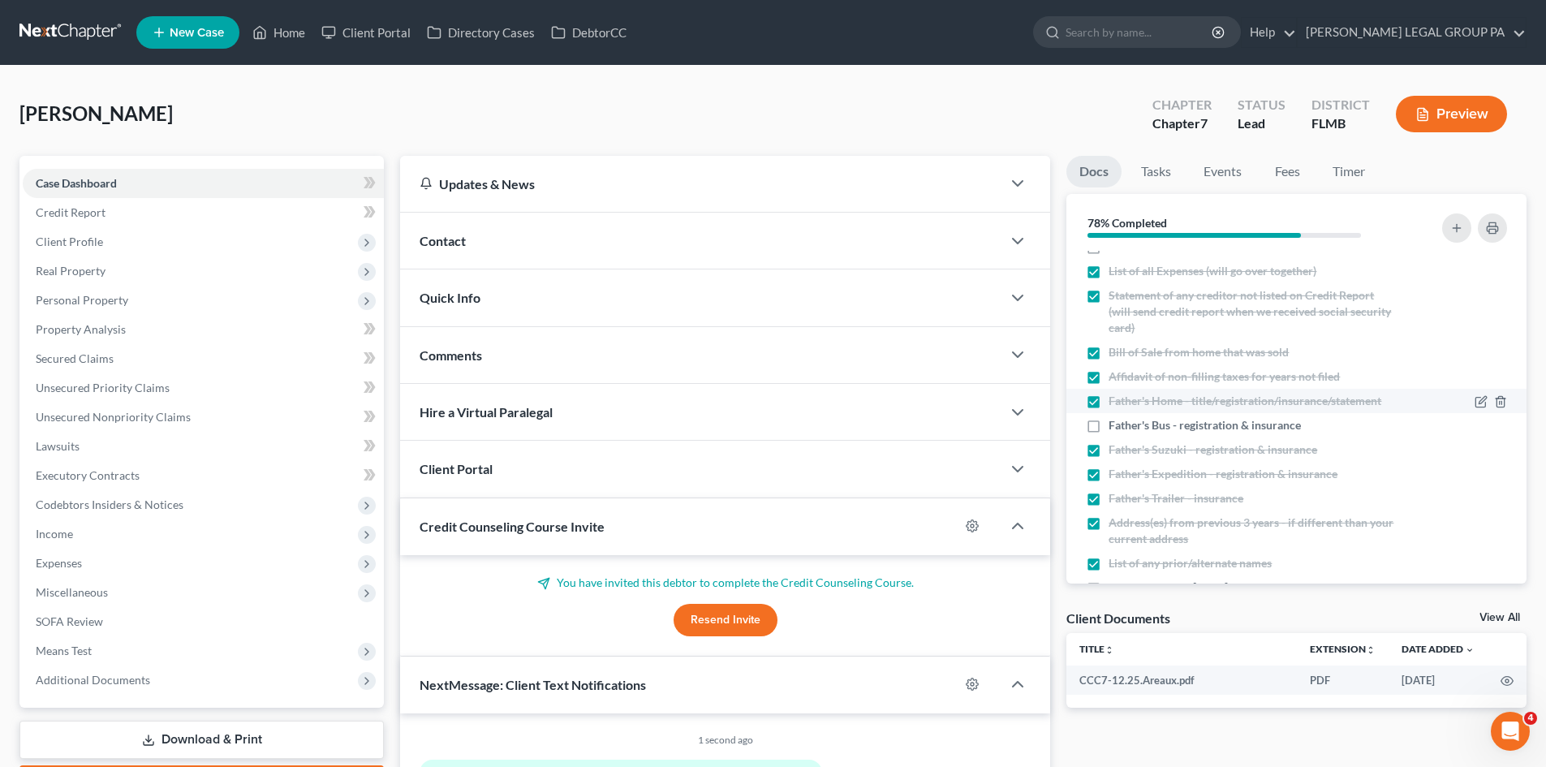
scroll to position [487, 0]
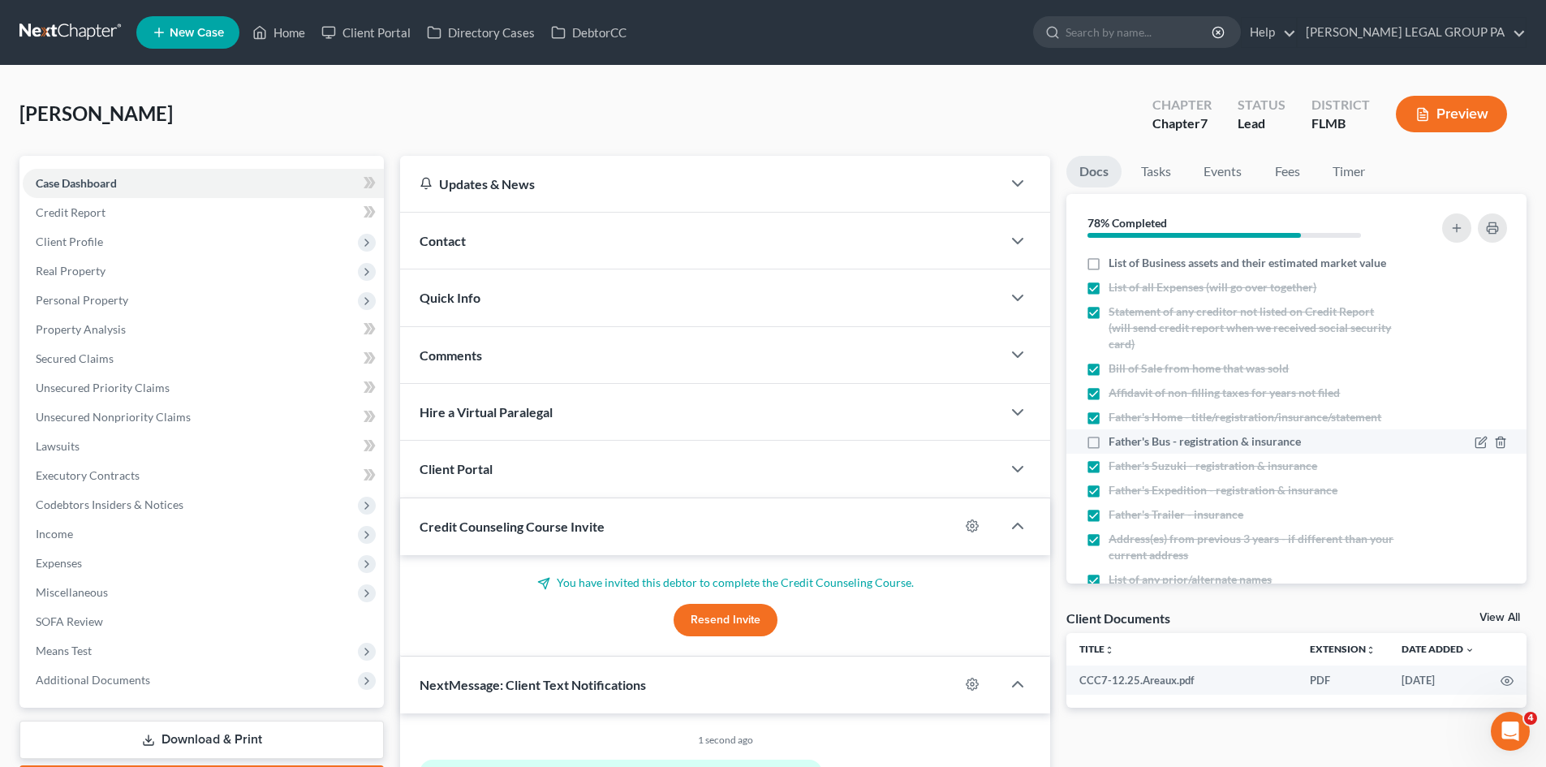
click at [1109, 450] on label "Father's Bus - registration & insurance" at bounding box center [1205, 441] width 192 height 16
click at [1115, 444] on input "Father's Bus - registration & insurance" at bounding box center [1120, 438] width 11 height 11
checkbox input "true"
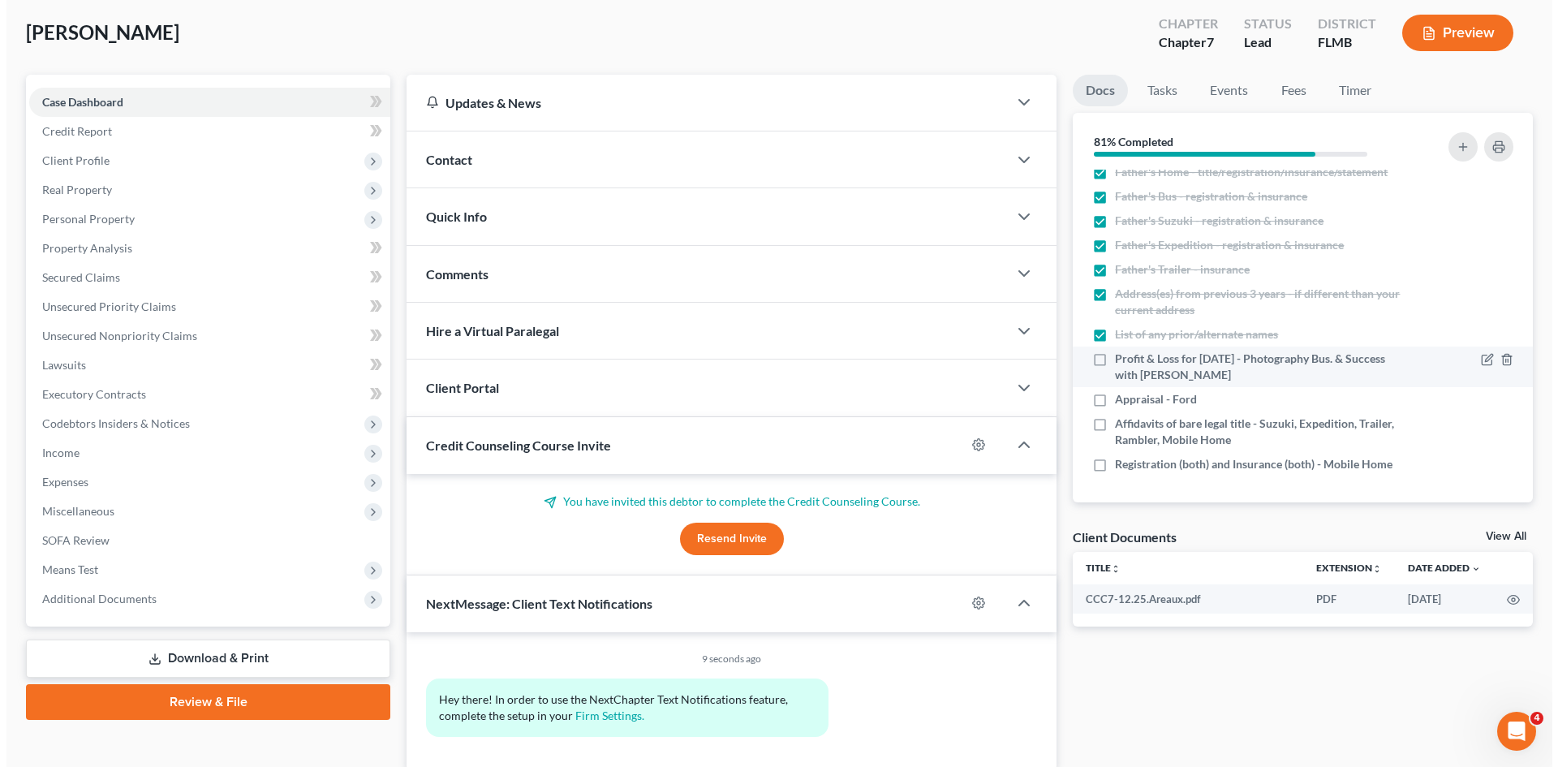
scroll to position [146, 0]
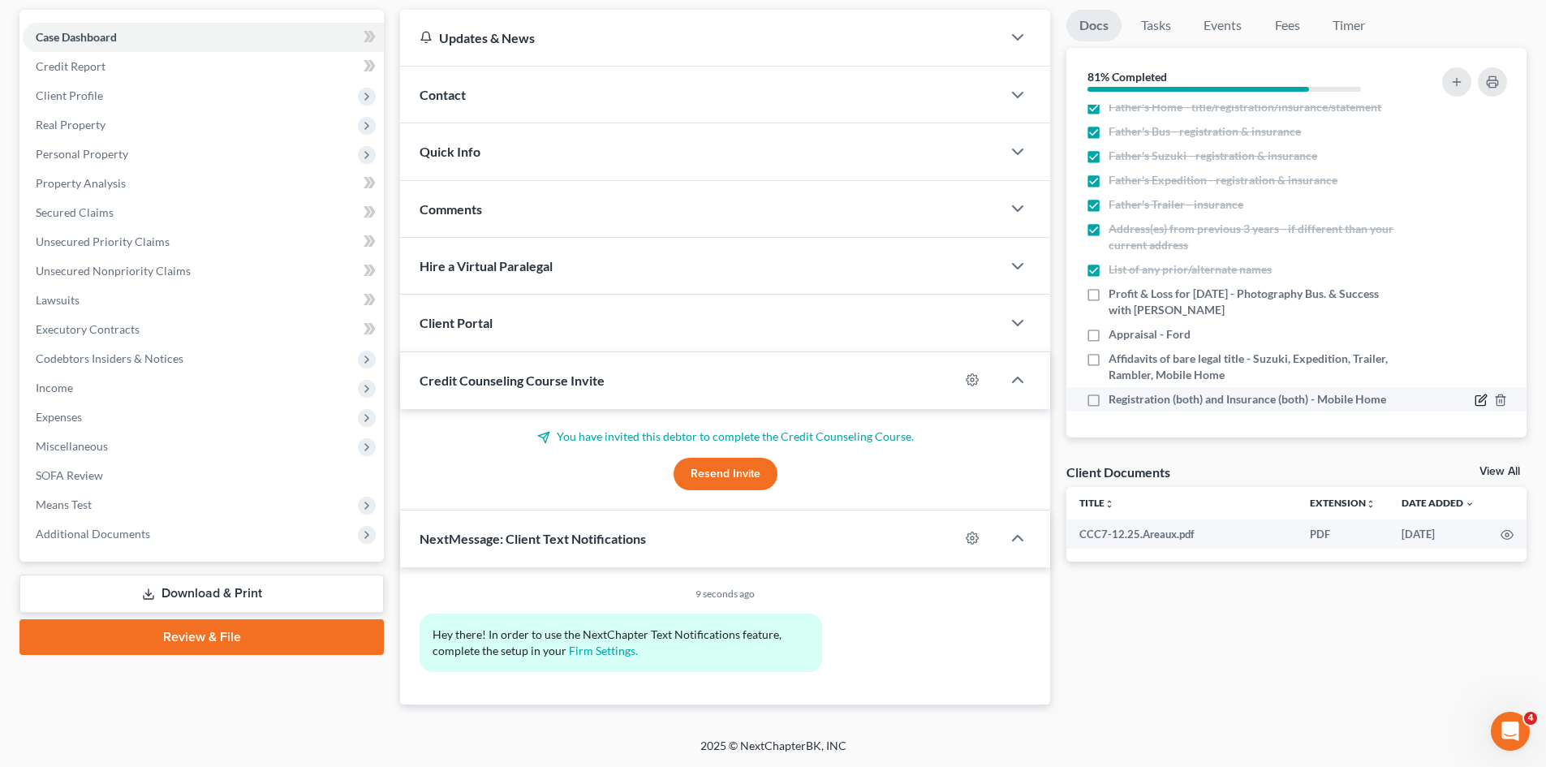
click at [1475, 403] on icon "button" at bounding box center [1481, 400] width 13 height 13
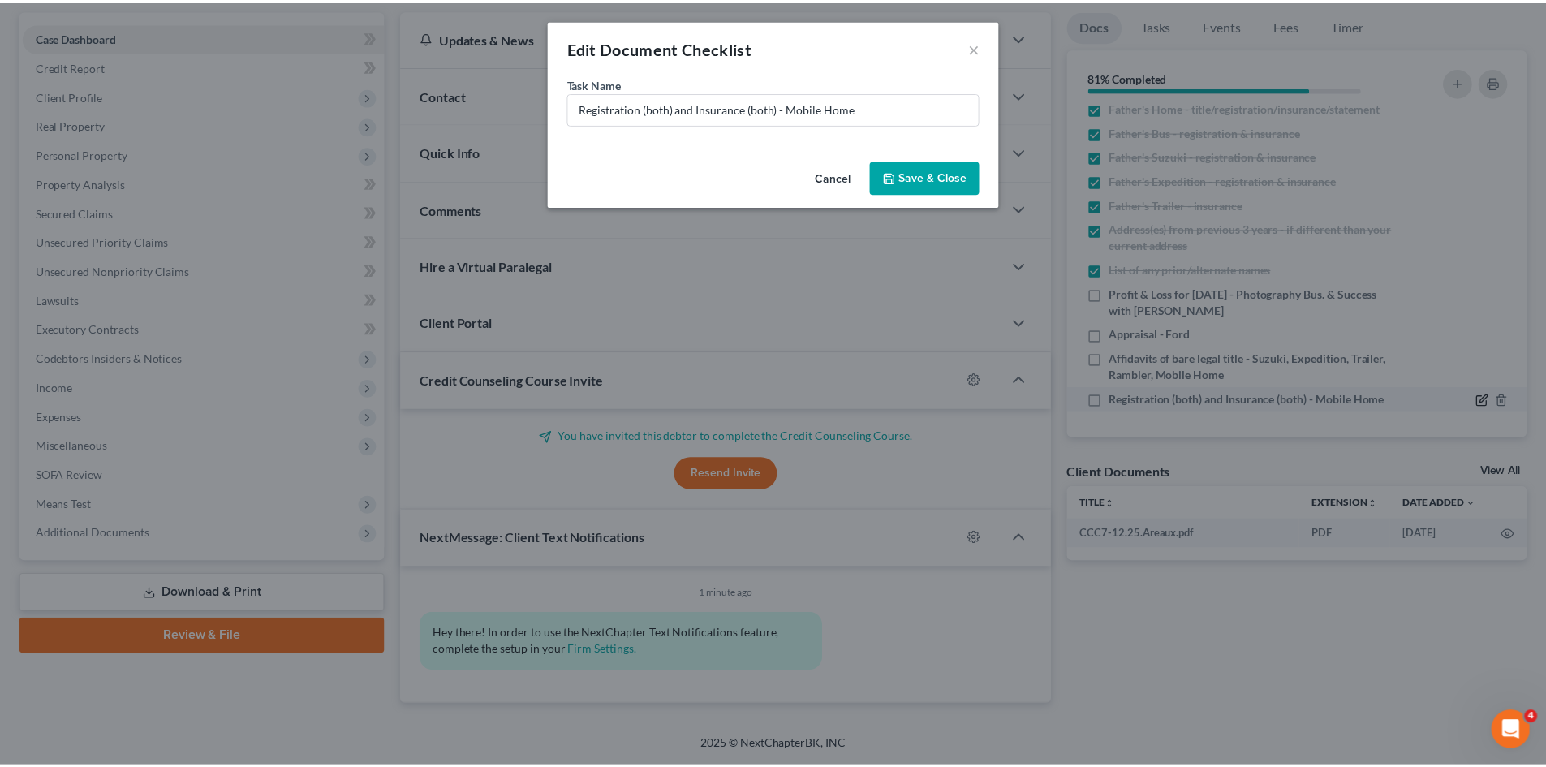
scroll to position [651, 0]
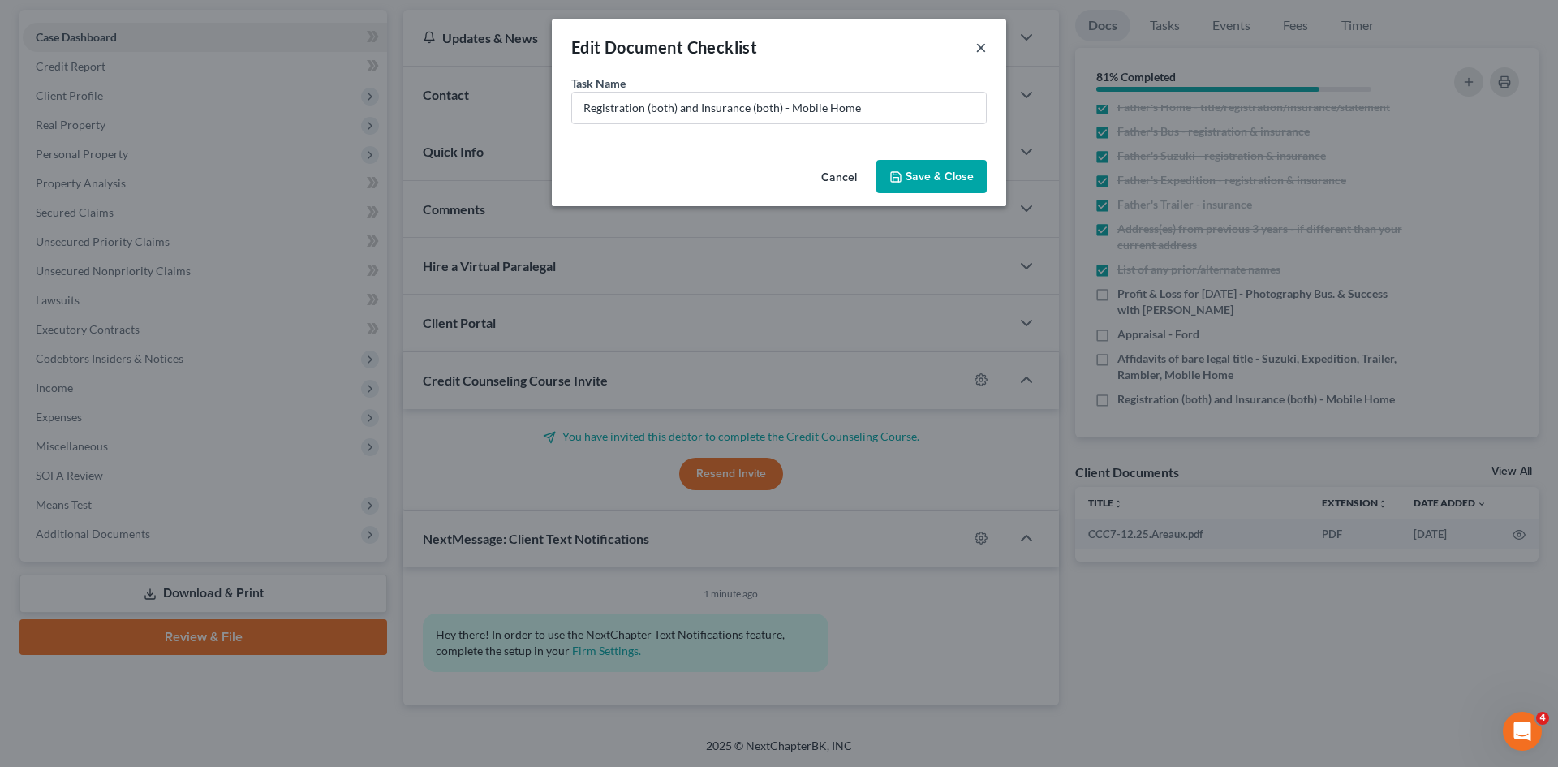
click at [975, 47] on button "×" at bounding box center [980, 46] width 11 height 19
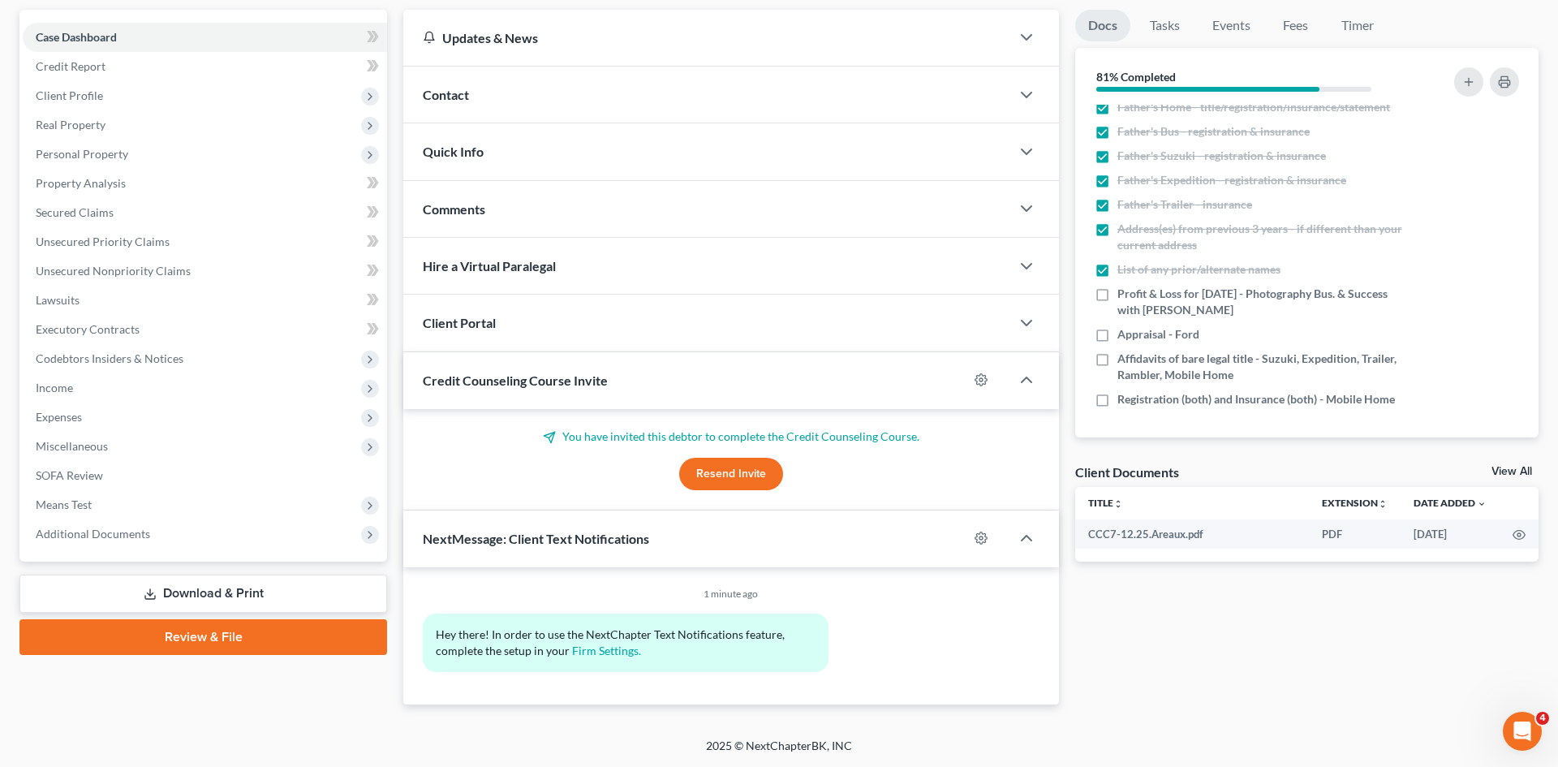
scroll to position [667, 0]
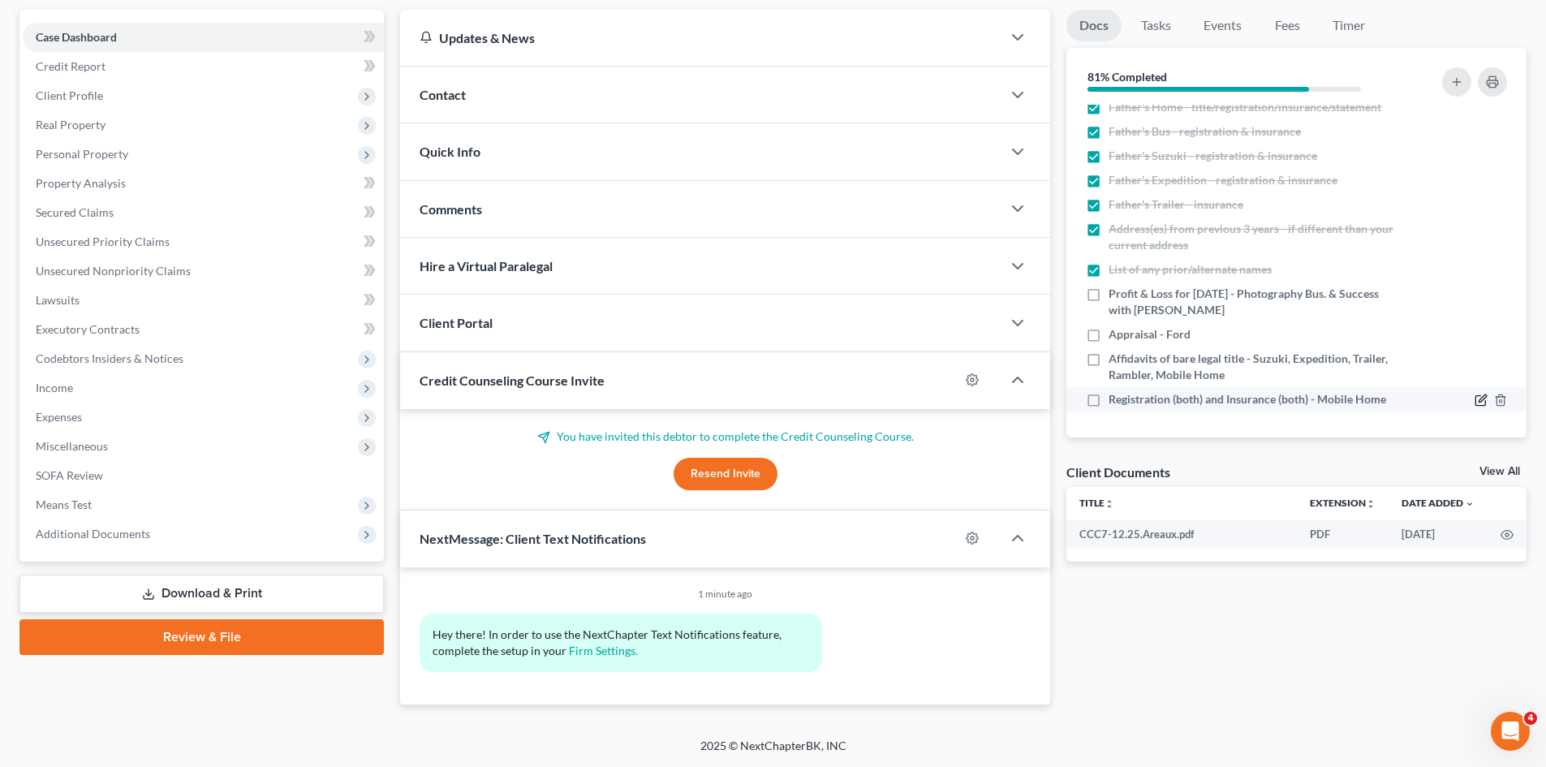
click at [1479, 401] on icon "button" at bounding box center [1482, 398] width 7 height 7
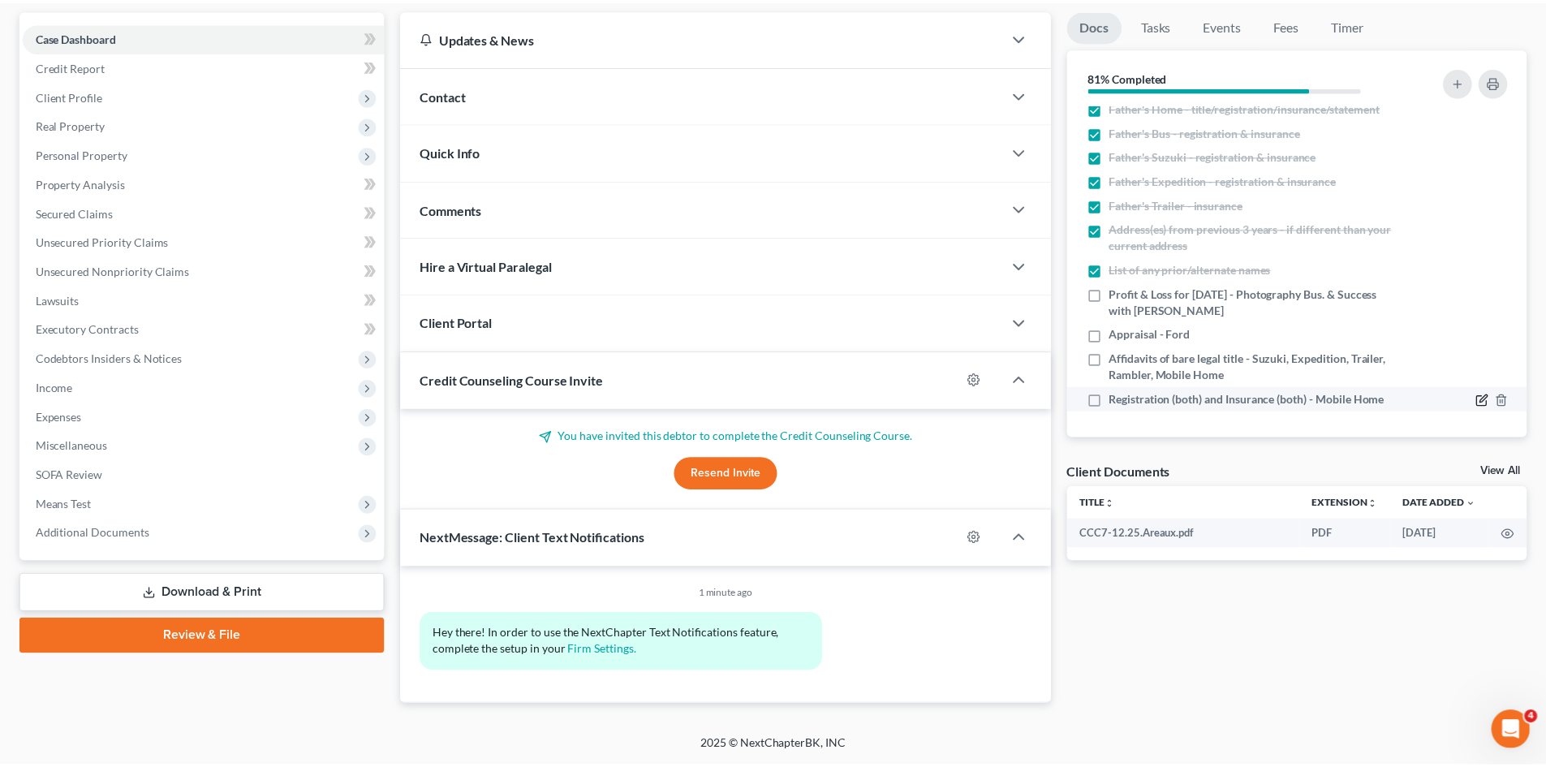
scroll to position [651, 0]
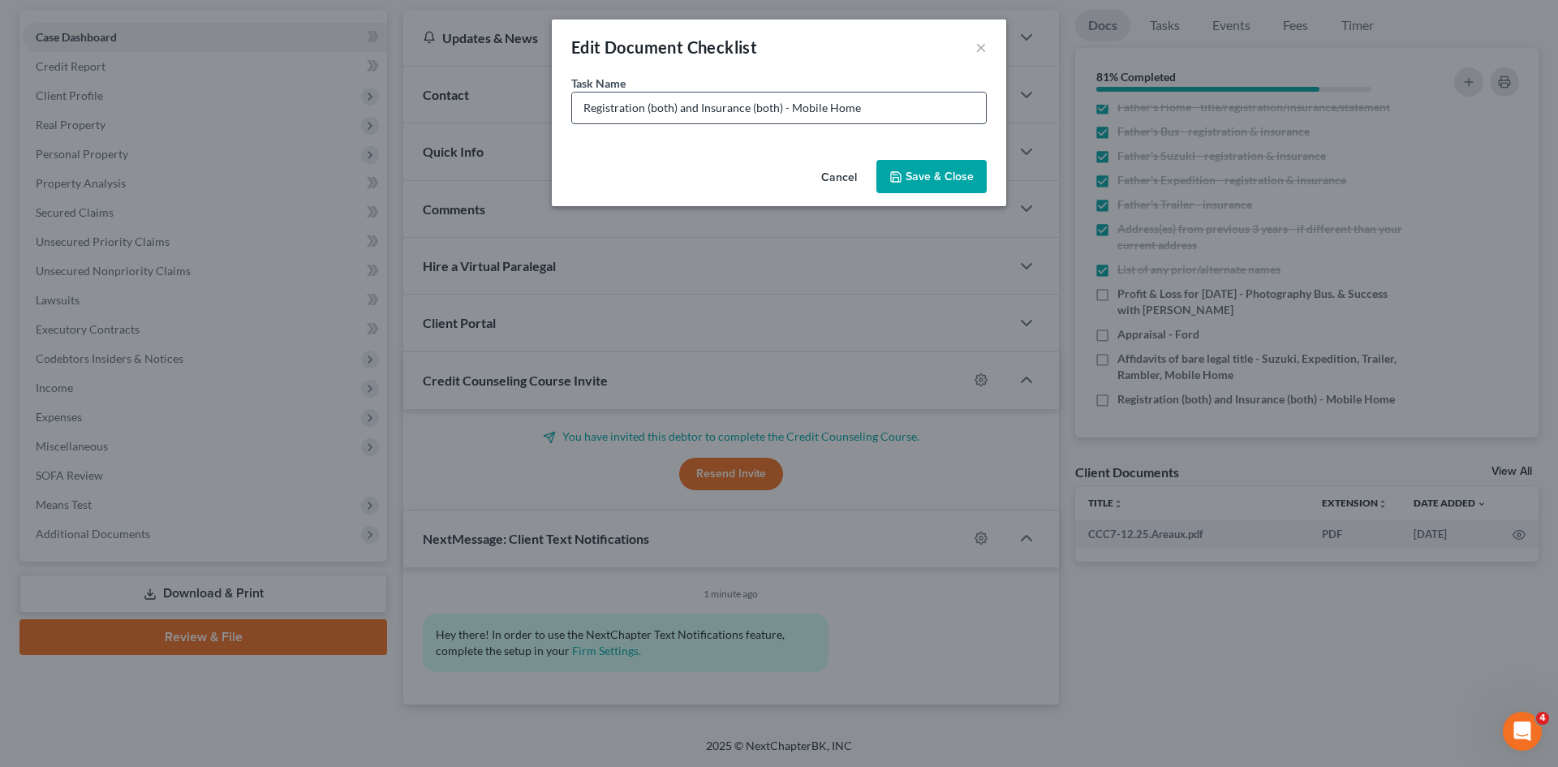
drag, startPoint x: 682, startPoint y: 108, endPoint x: 779, endPoint y: 108, distance: 97.4
click at [779, 108] on input "Registration (both) and Insurance (both) - Mobile Home" at bounding box center [779, 108] width 414 height 31
click at [645, 105] on input "Registration (both) - Mobile Home" at bounding box center [779, 108] width 414 height 31
type input "Registrations (both) - Mobile Home"
click at [927, 162] on button "Save & Close" at bounding box center [931, 177] width 110 height 34
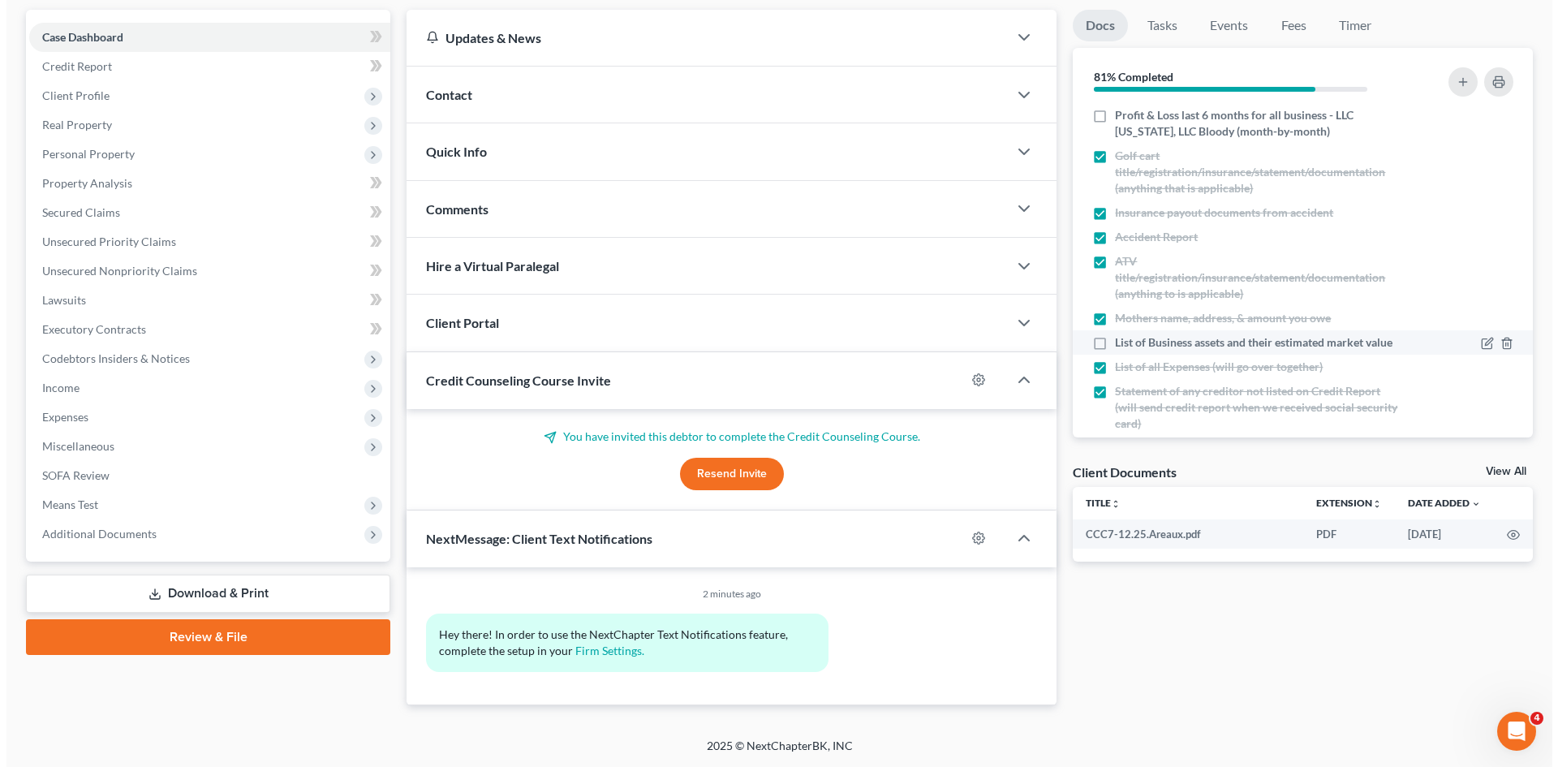
scroll to position [180, 0]
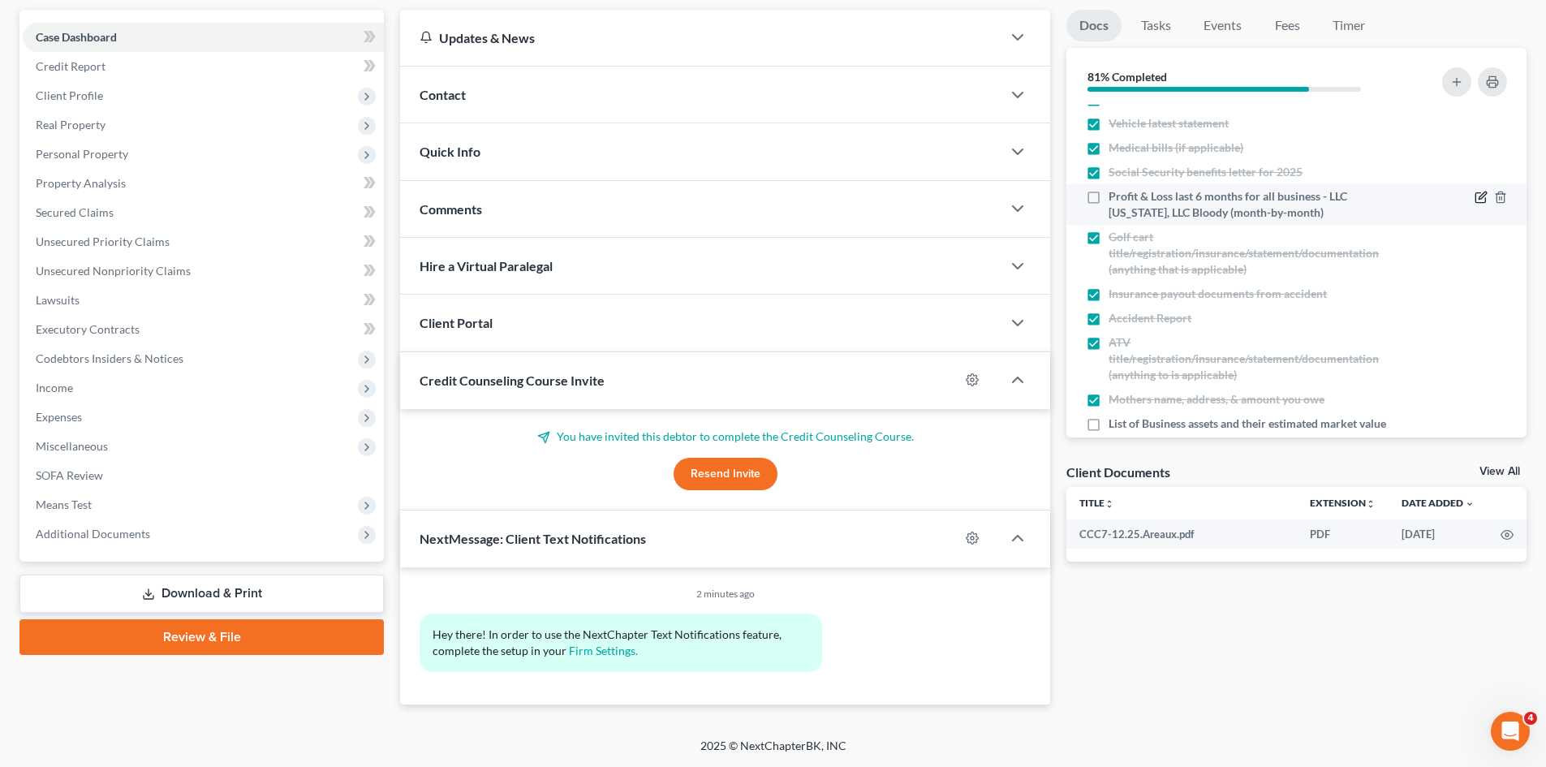
click at [1479, 194] on icon "button" at bounding box center [1482, 195] width 7 height 7
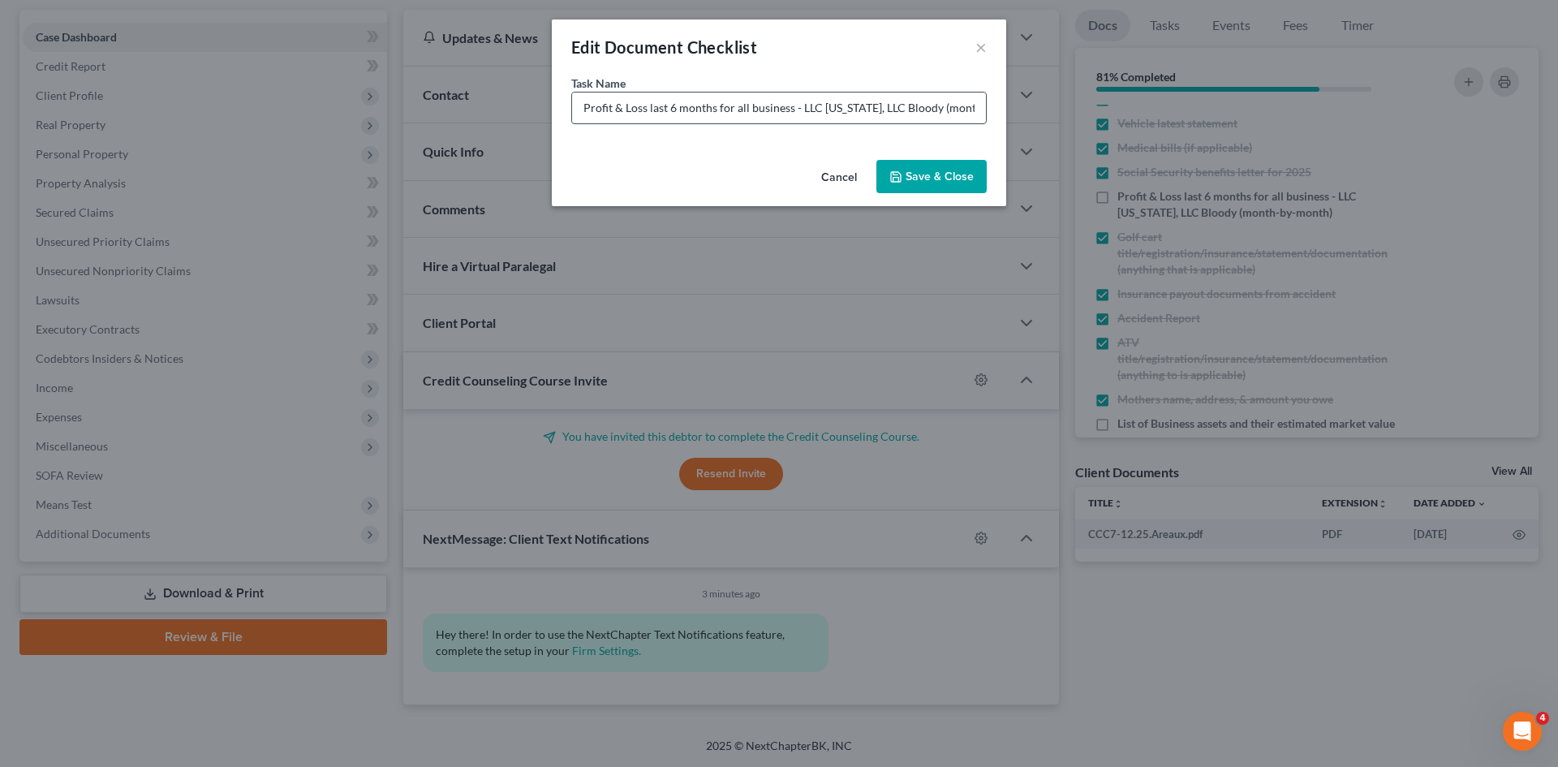
drag, startPoint x: 734, startPoint y: 108, endPoint x: 790, endPoint y: 110, distance: 56.0
click at [790, 110] on input "Profit & Loss last 6 months for all business - LLC [US_STATE], LLC Bloody (mont…" at bounding box center [779, 108] width 414 height 31
drag, startPoint x: 708, startPoint y: 106, endPoint x: 912, endPoint y: 123, distance: 205.2
click at [912, 123] on div "Profit & Loss last 6 months([DATE] through [DATE]) - LLC [US_STATE], LLC Bloody…" at bounding box center [778, 108] width 415 height 32
click at [713, 104] on input "Profit & Loss last 6 months([DATE] through [DATE]) - LLC [US_STATE], LLC Bloody…" at bounding box center [779, 108] width 414 height 31
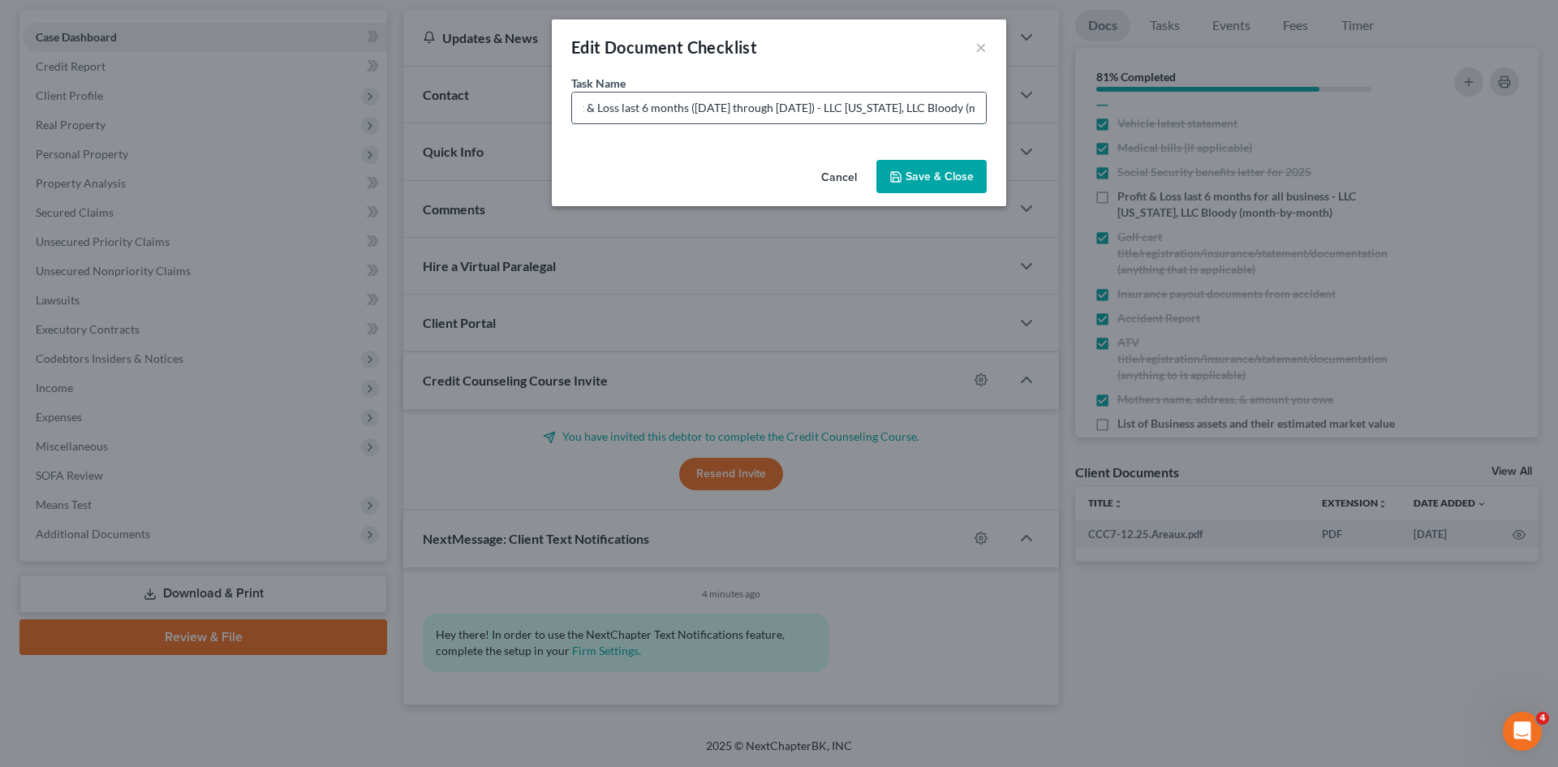
scroll to position [0, 145]
drag, startPoint x: 891, startPoint y: 105, endPoint x: 972, endPoint y: 105, distance: 81.2
click at [971, 105] on input "Profit & Loss last 6 months ([DATE] through [DATE]) - LLC [US_STATE], LLC Blood…" at bounding box center [779, 108] width 414 height 31
click at [919, 112] on input "Profit & Loss last 6 months ([DATE] through [DATE]) - LLC [US_STATE], LLC Blood…" at bounding box center [779, 108] width 414 height 31
type input "Profit & Loss last 6 months ([DATE] through [DATE]) - LLC [US_STATE], LLC Blood…"
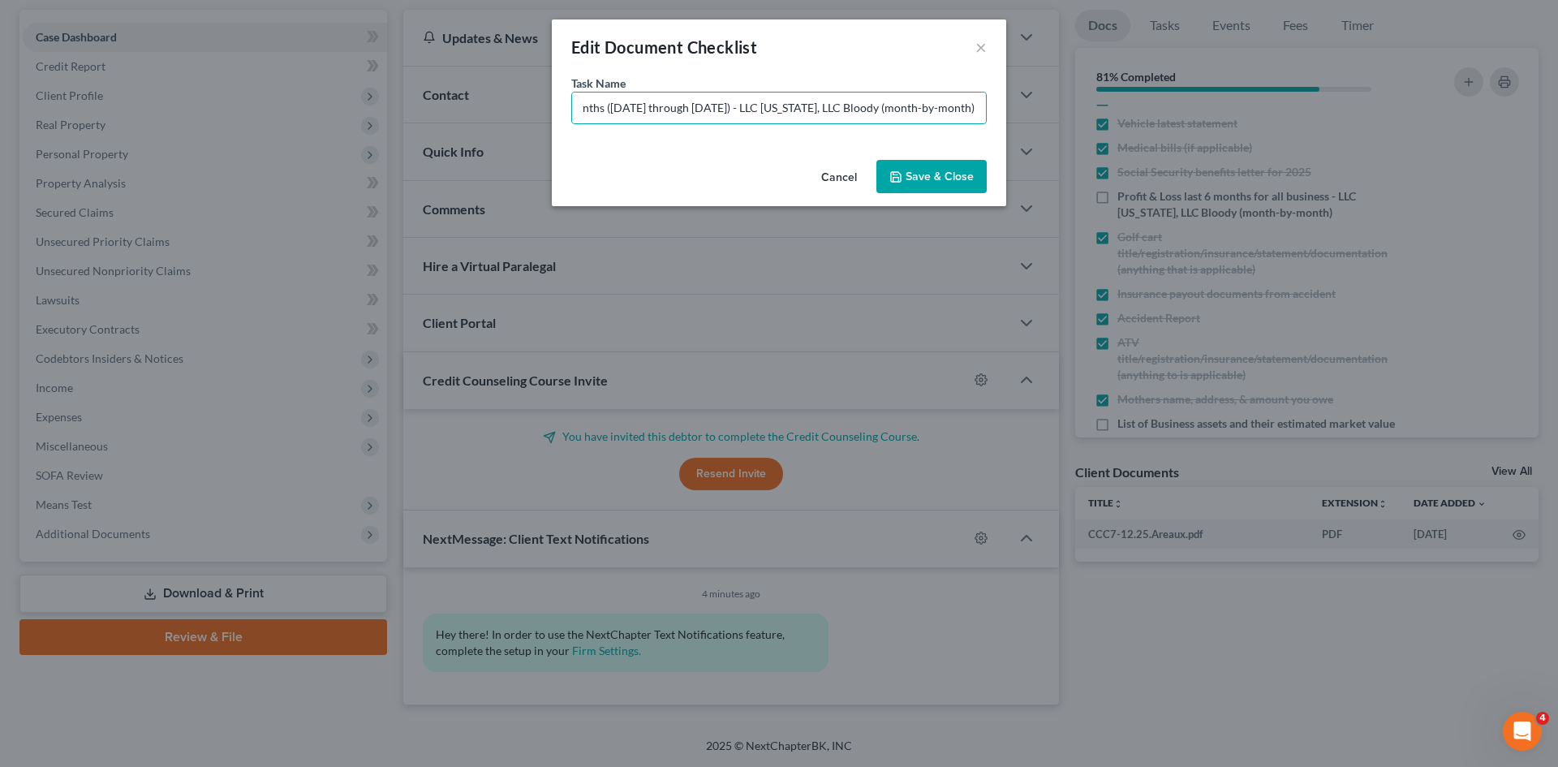
click at [949, 174] on button "Save & Close" at bounding box center [931, 177] width 110 height 34
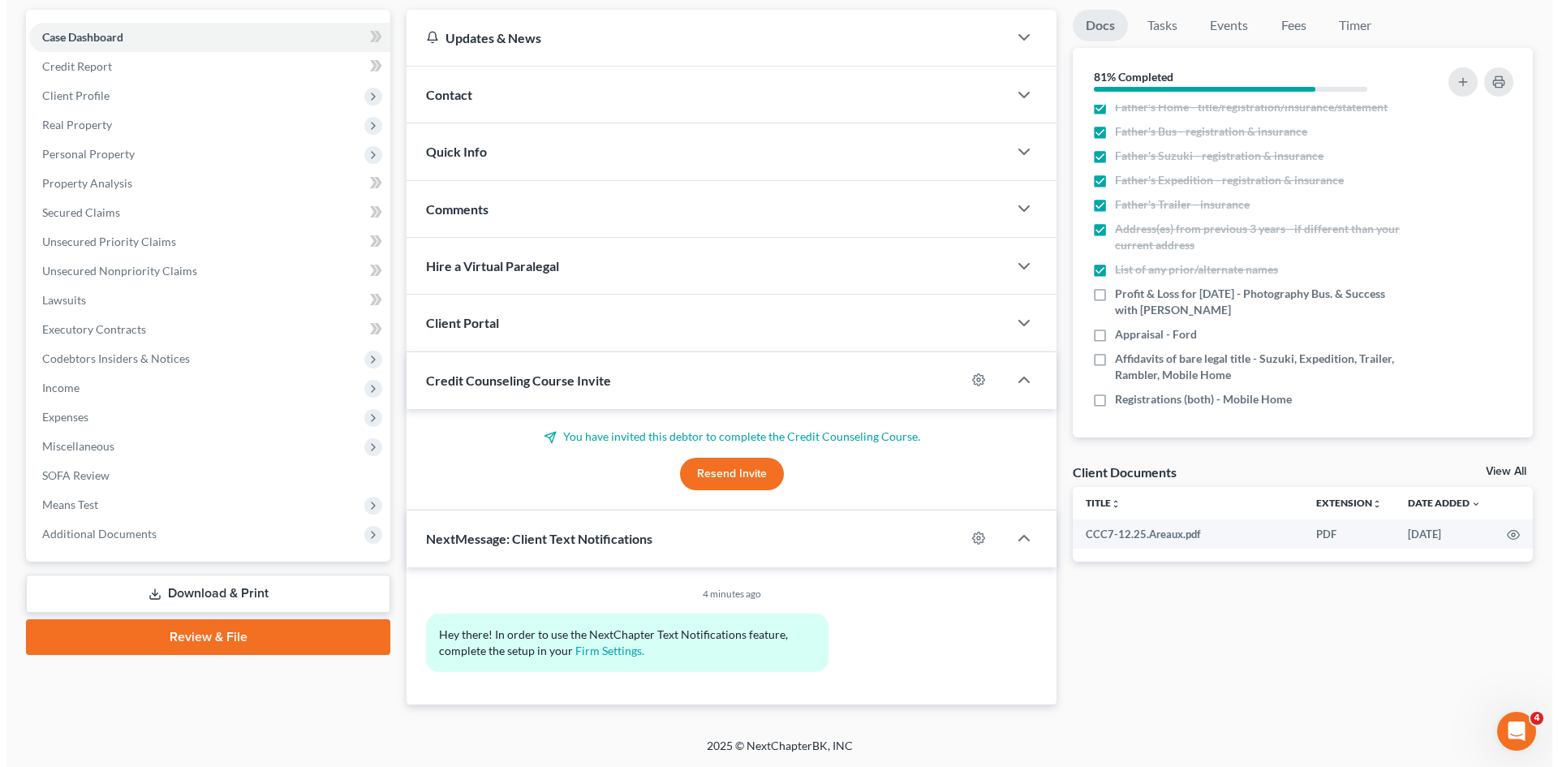
scroll to position [683, 0]
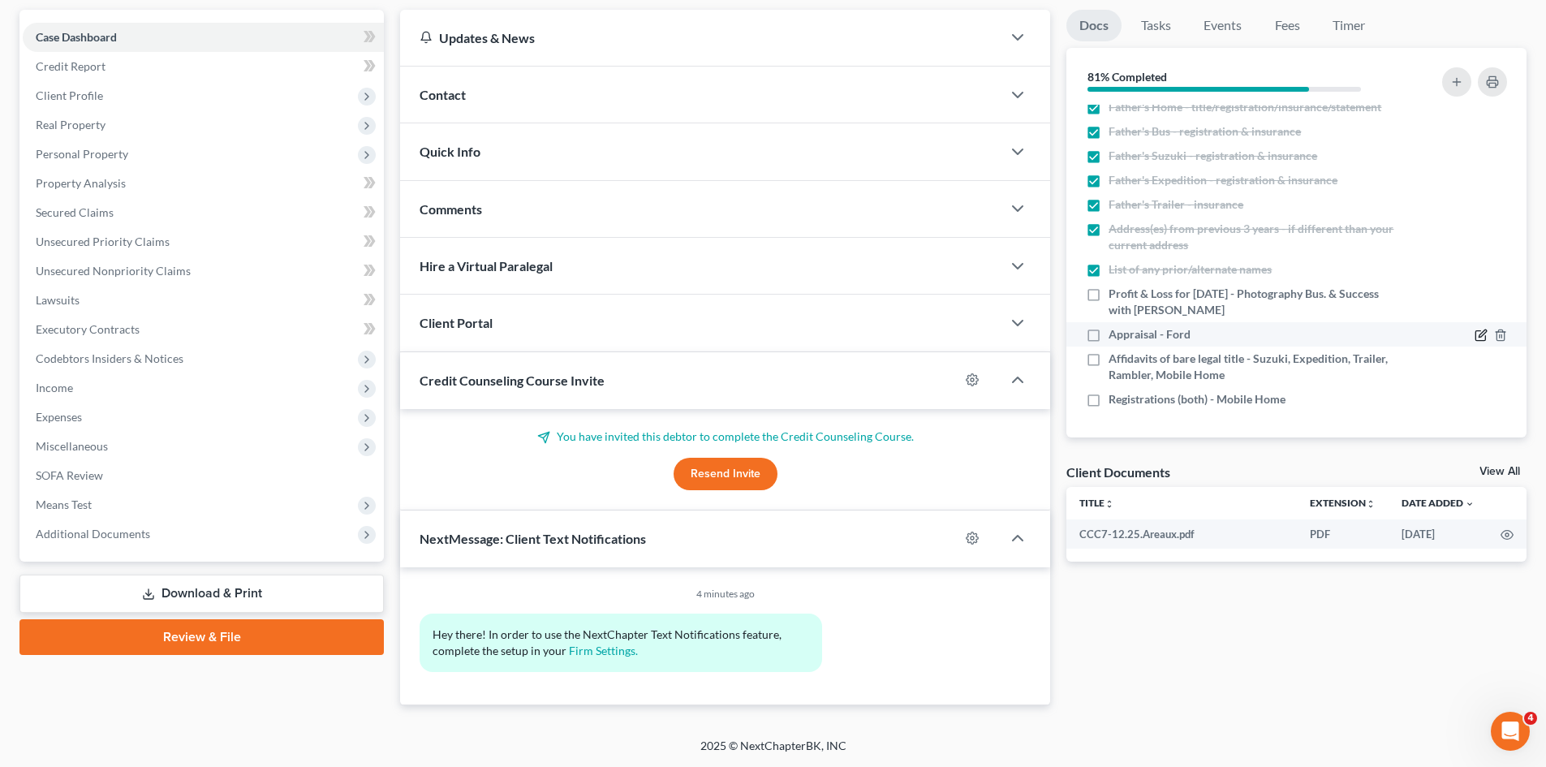
click at [1475, 331] on icon "button" at bounding box center [1481, 335] width 13 height 13
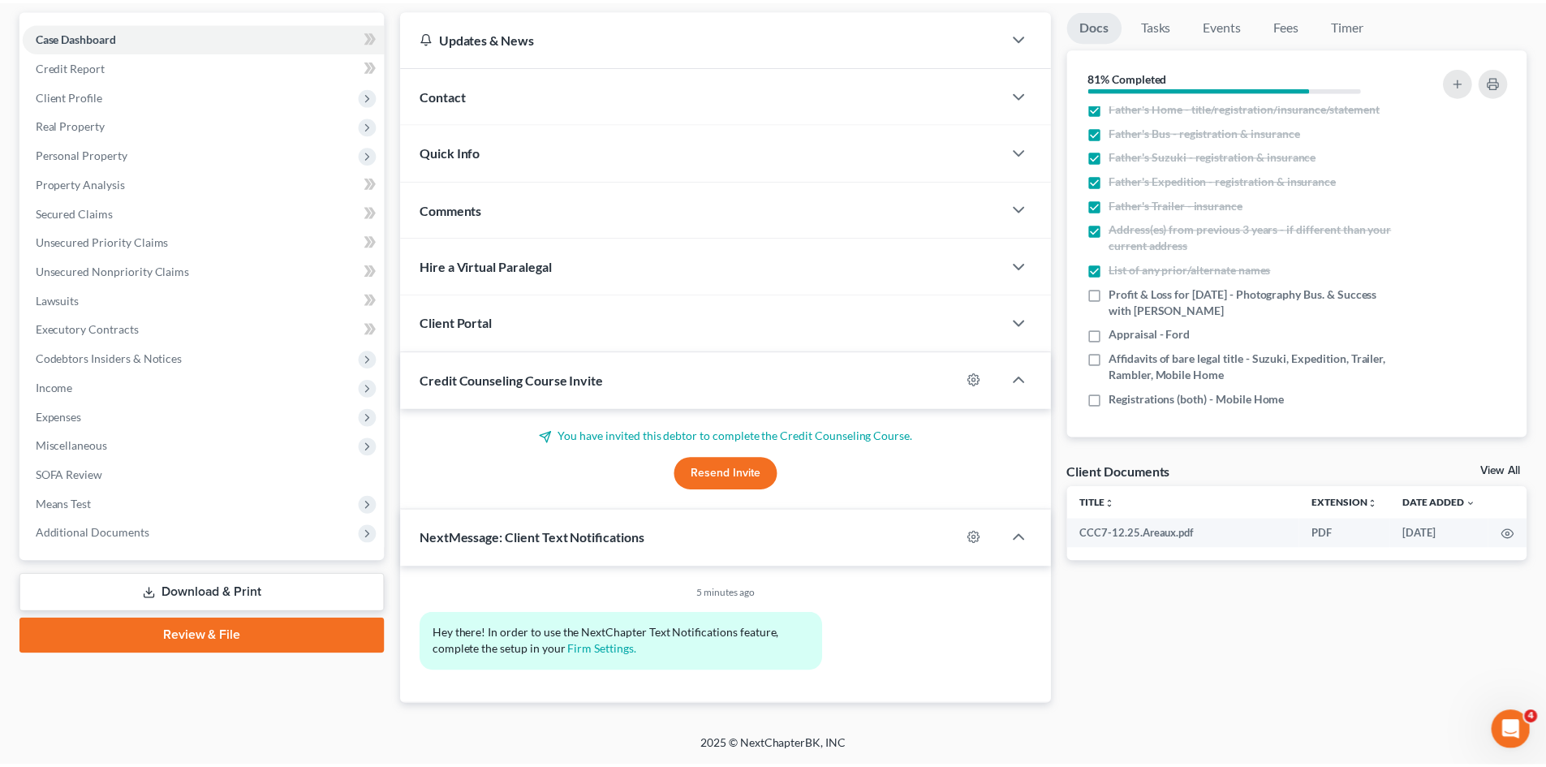
scroll to position [651, 0]
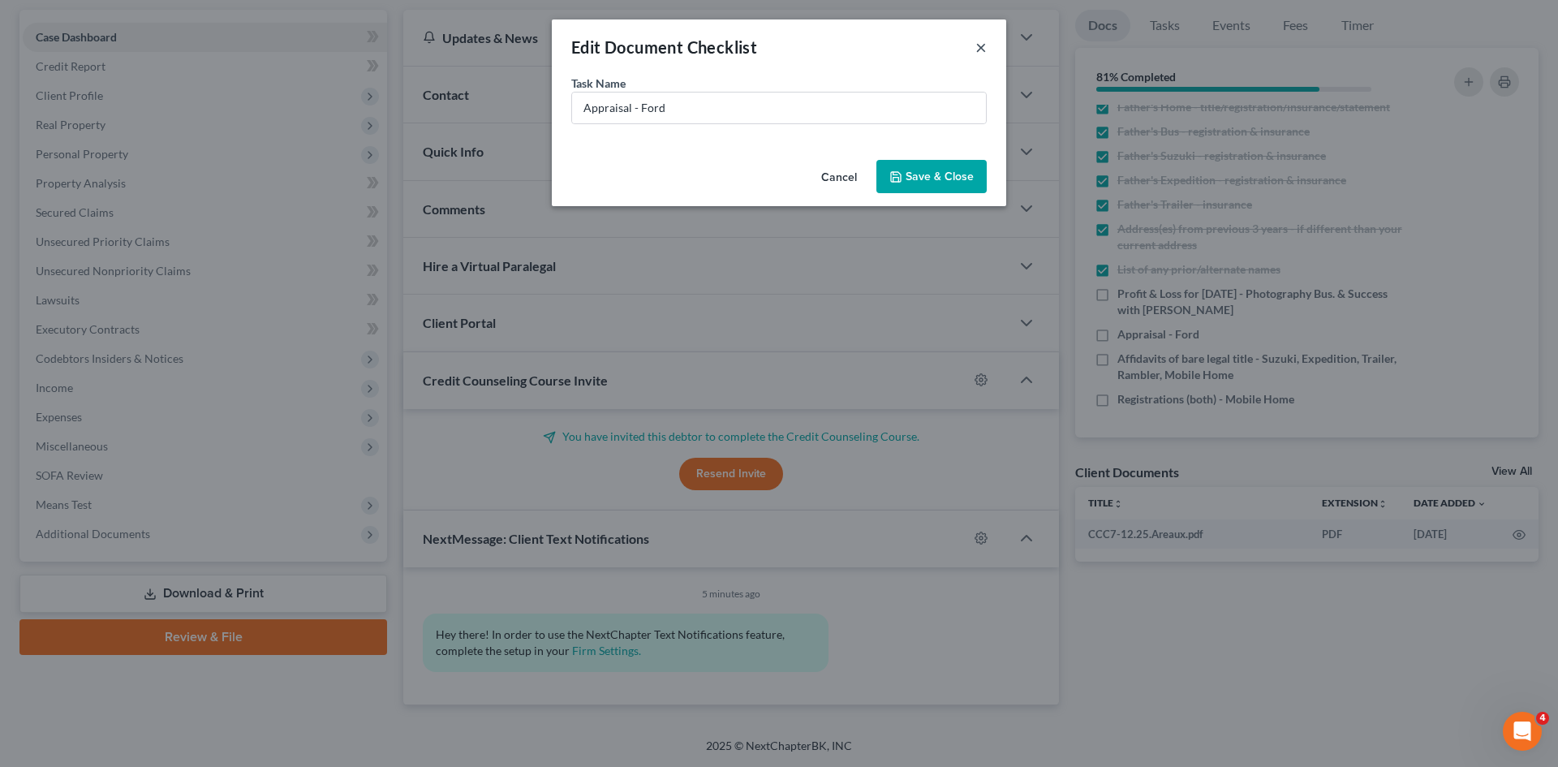
click at [980, 41] on button "×" at bounding box center [980, 46] width 11 height 19
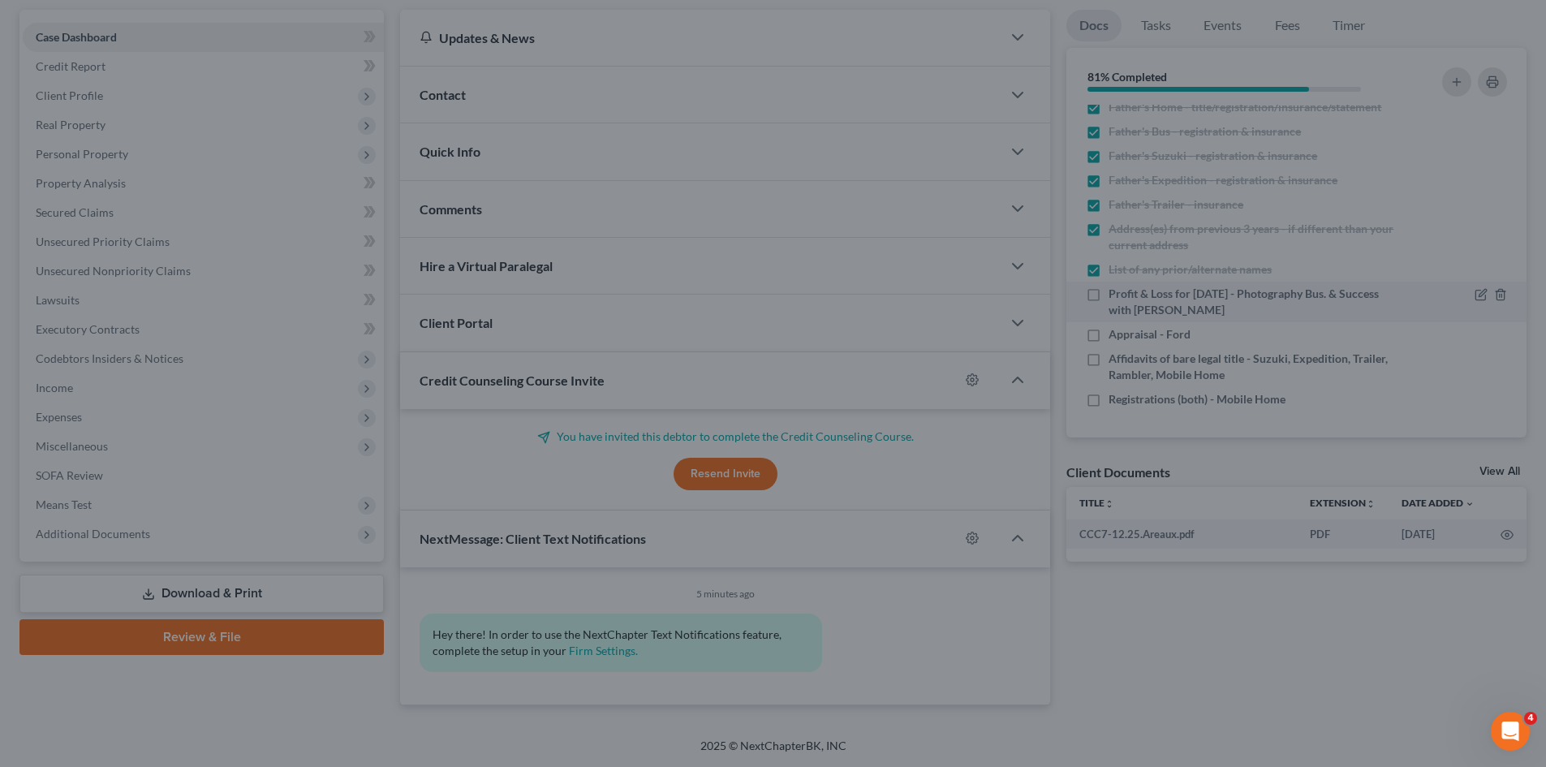
scroll to position [683, 0]
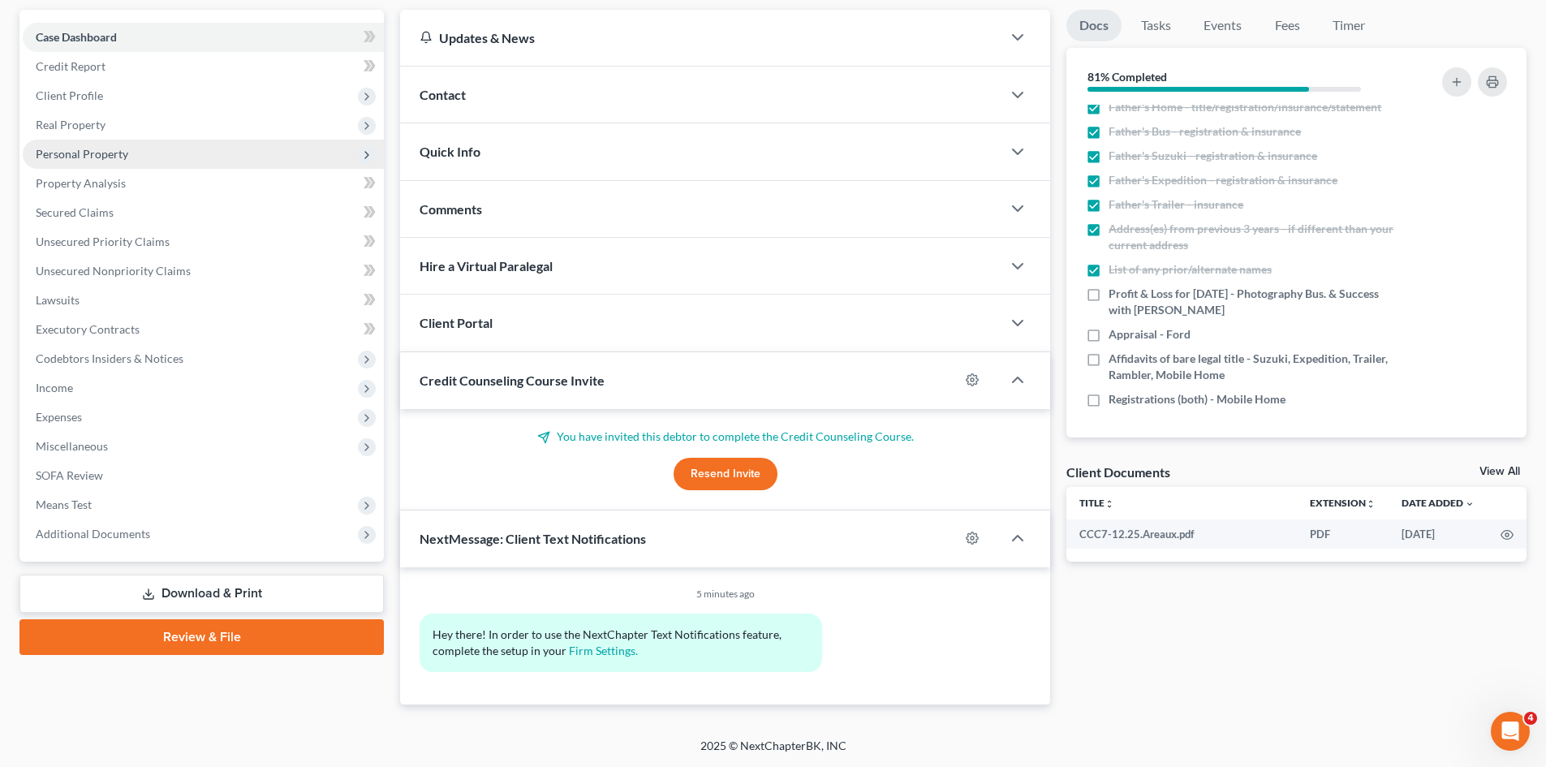
click at [155, 145] on span "Personal Property" at bounding box center [203, 154] width 361 height 29
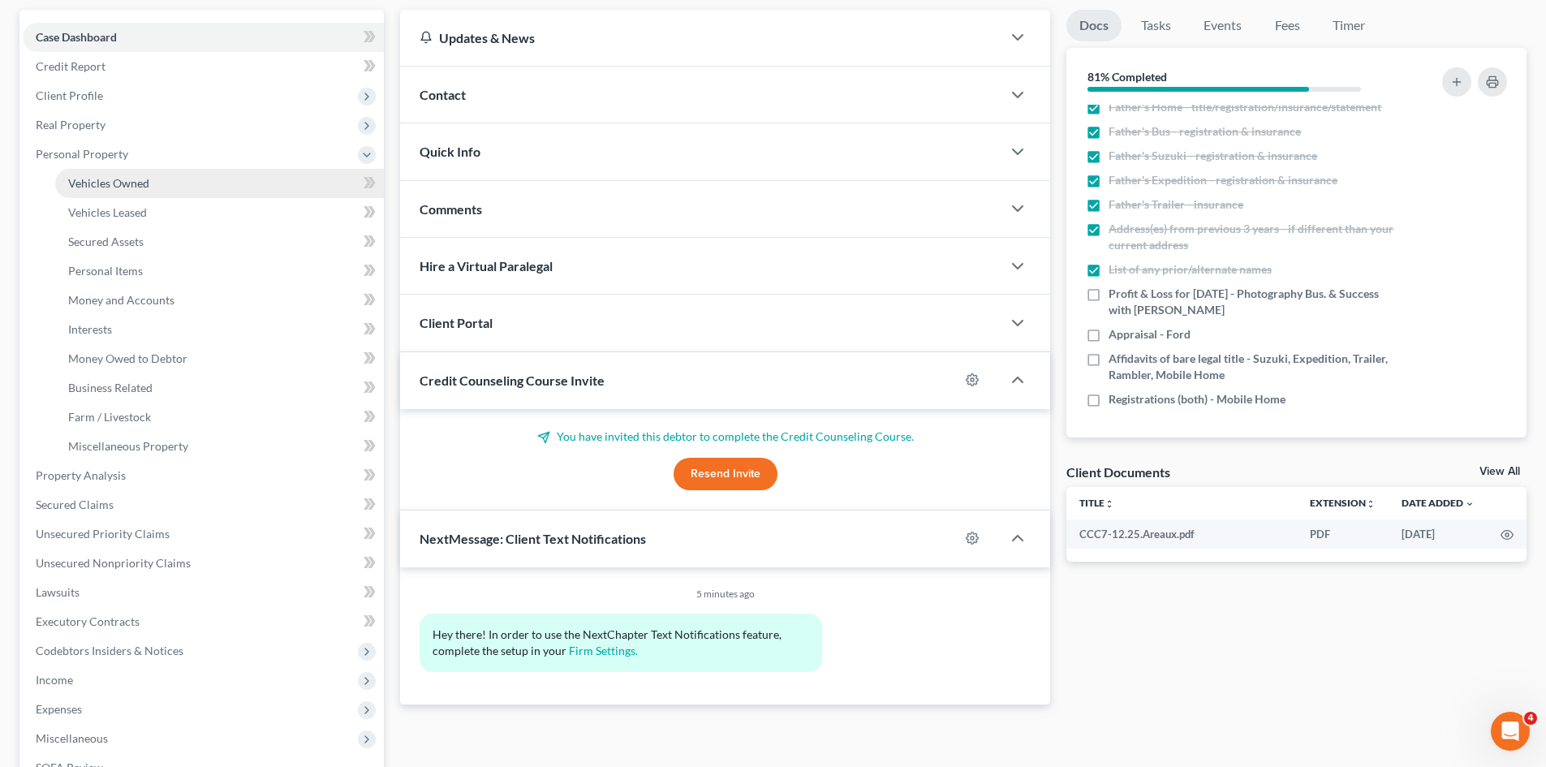
click at [149, 170] on link "Vehicles Owned" at bounding box center [219, 183] width 329 height 29
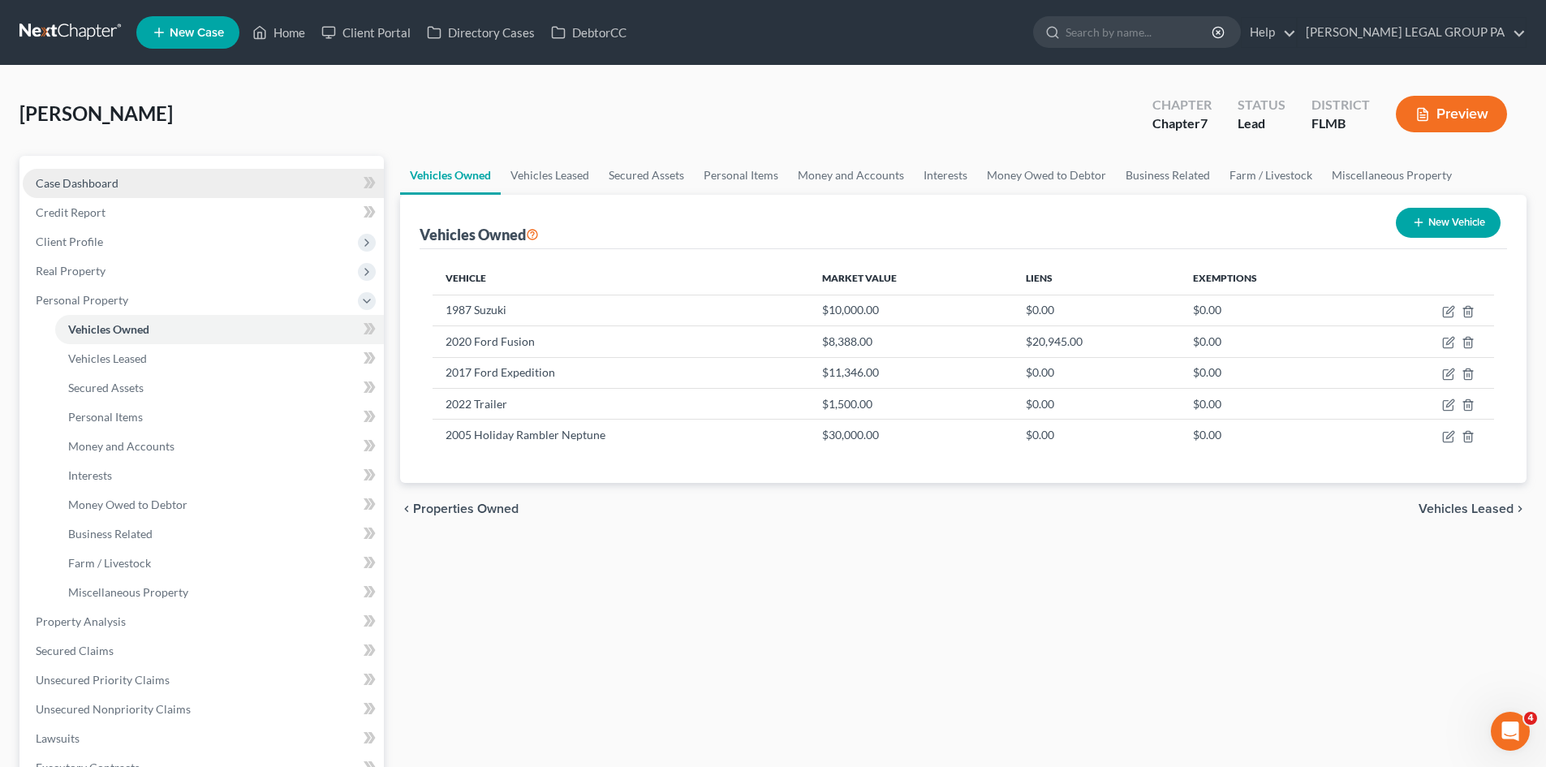
click at [128, 185] on link "Case Dashboard" at bounding box center [203, 183] width 361 height 29
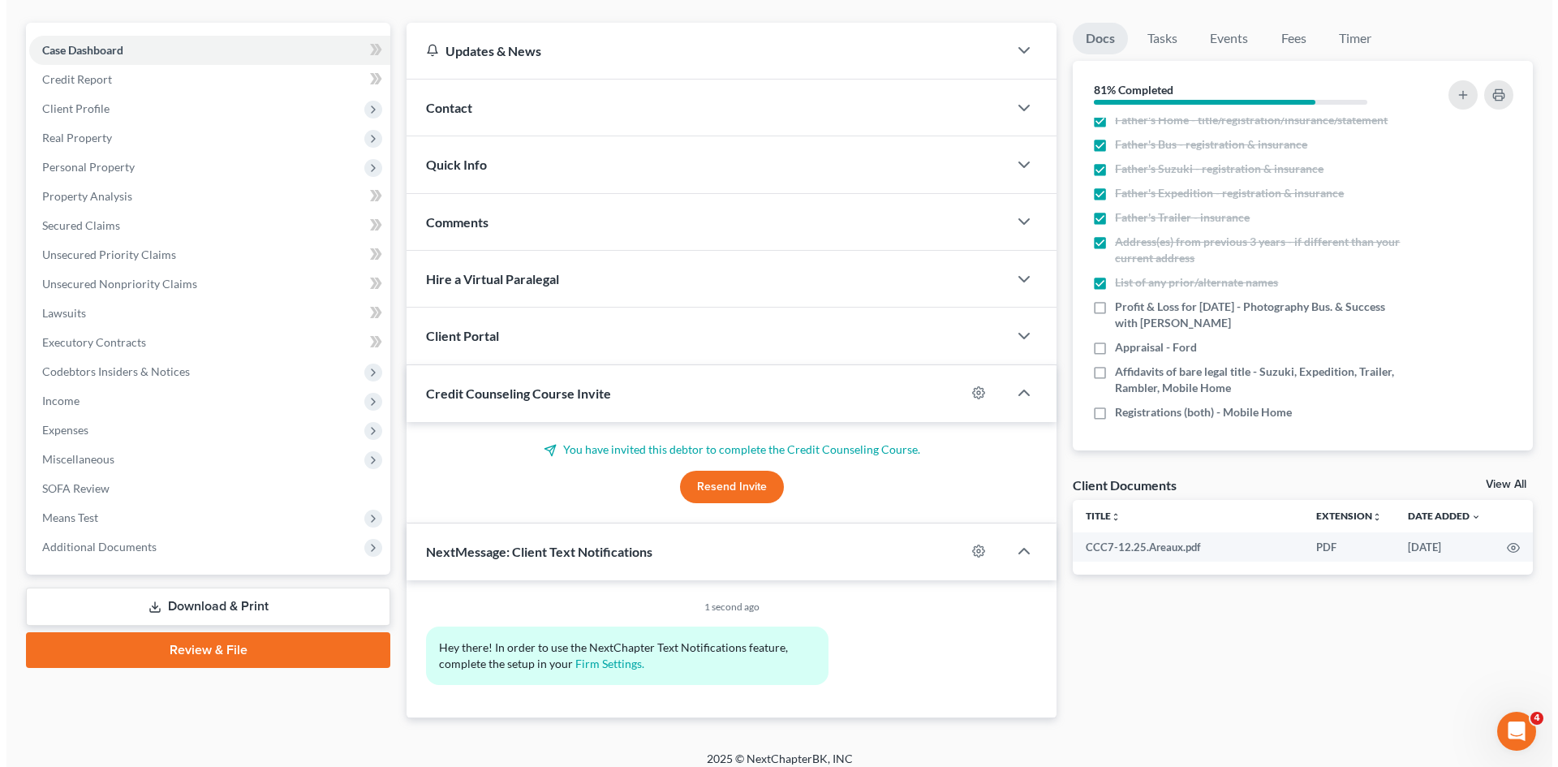
scroll to position [146, 0]
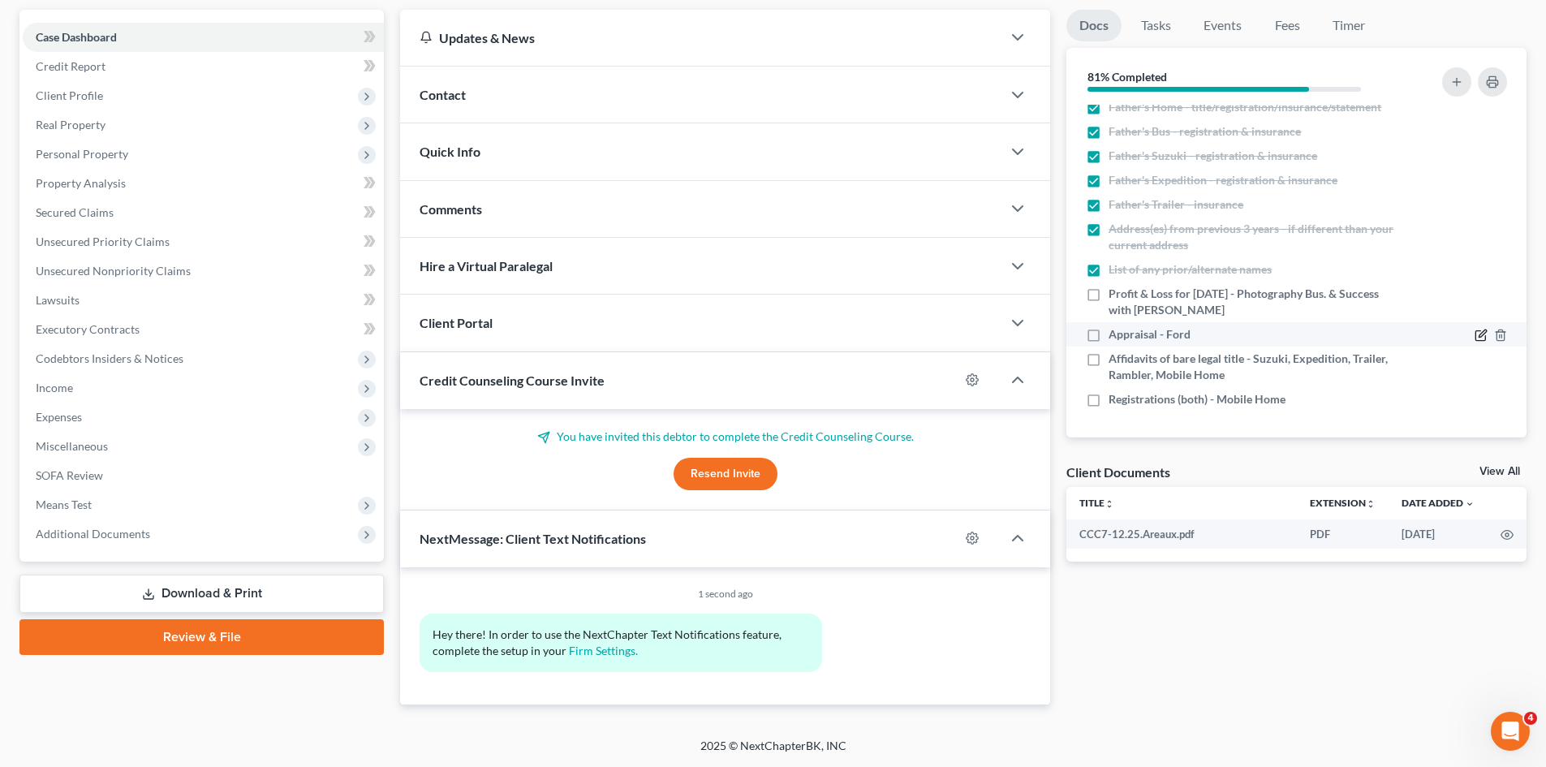
click at [1475, 330] on icon "button" at bounding box center [1481, 335] width 13 height 13
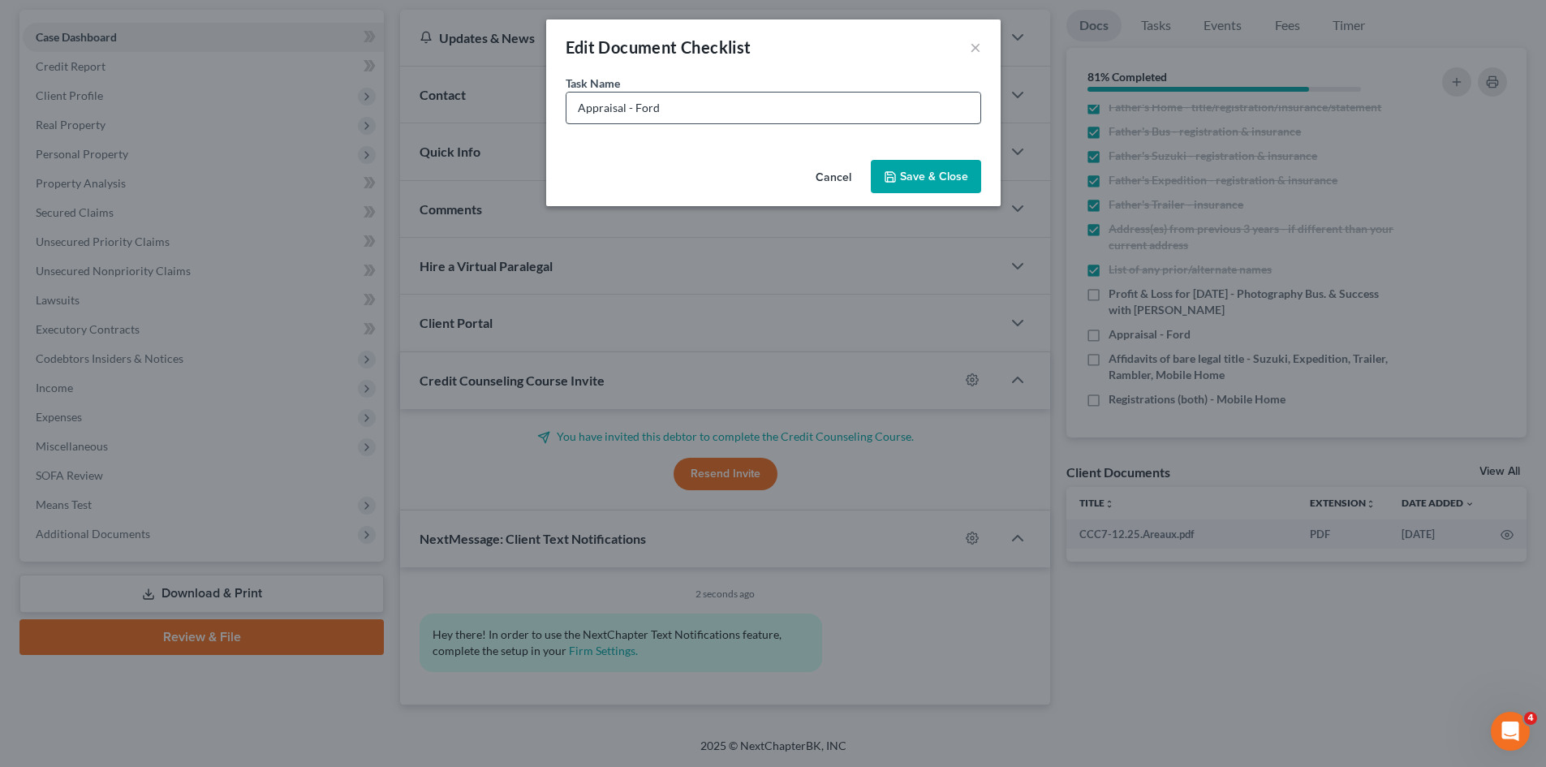
scroll to position [651, 0]
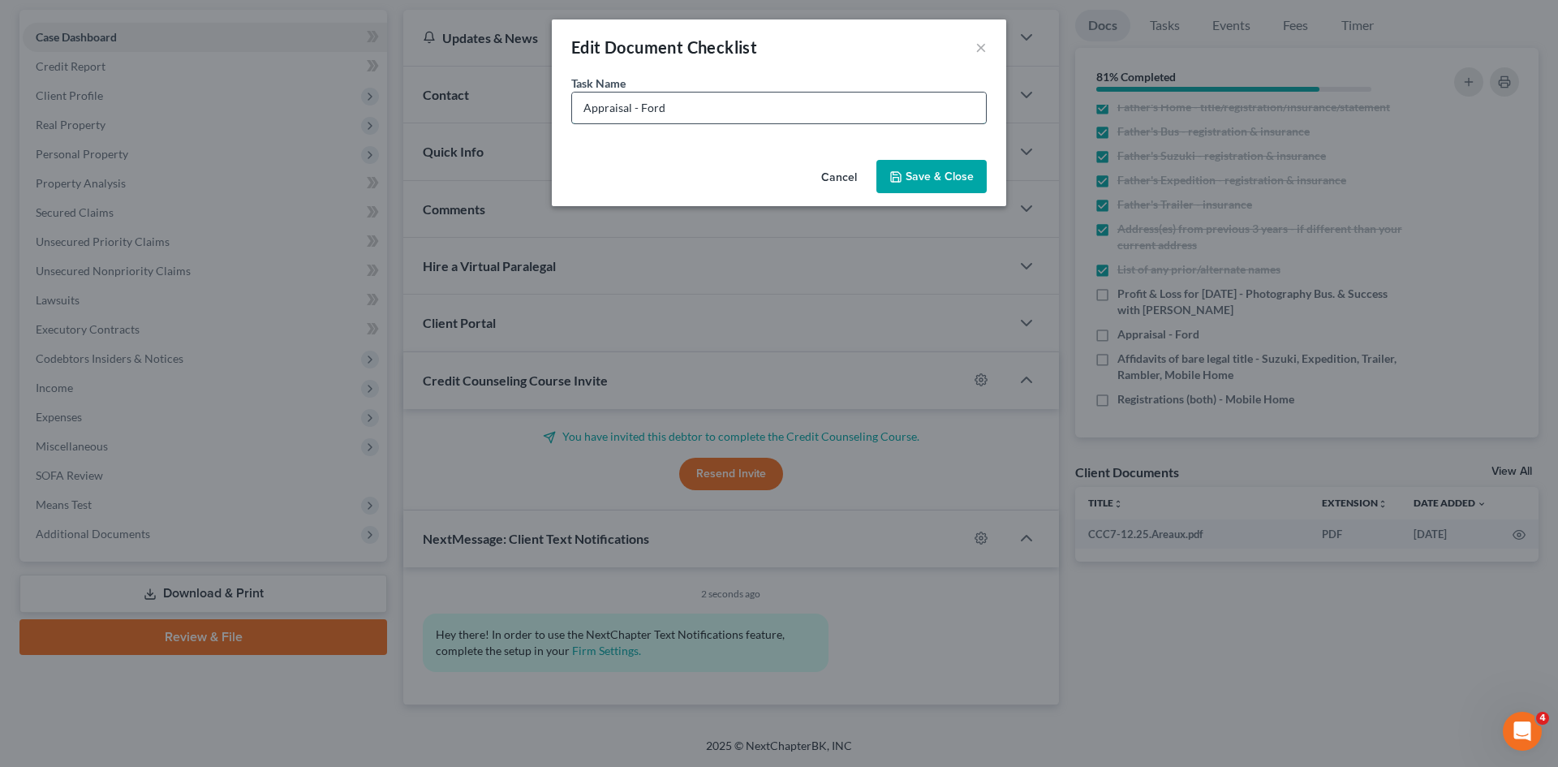
click at [773, 114] on input "Appraisal - Ford" at bounding box center [779, 108] width 414 height 31
type input "Appraisal - Ford Fusion only"
click at [936, 169] on button "Save & Close" at bounding box center [931, 177] width 110 height 34
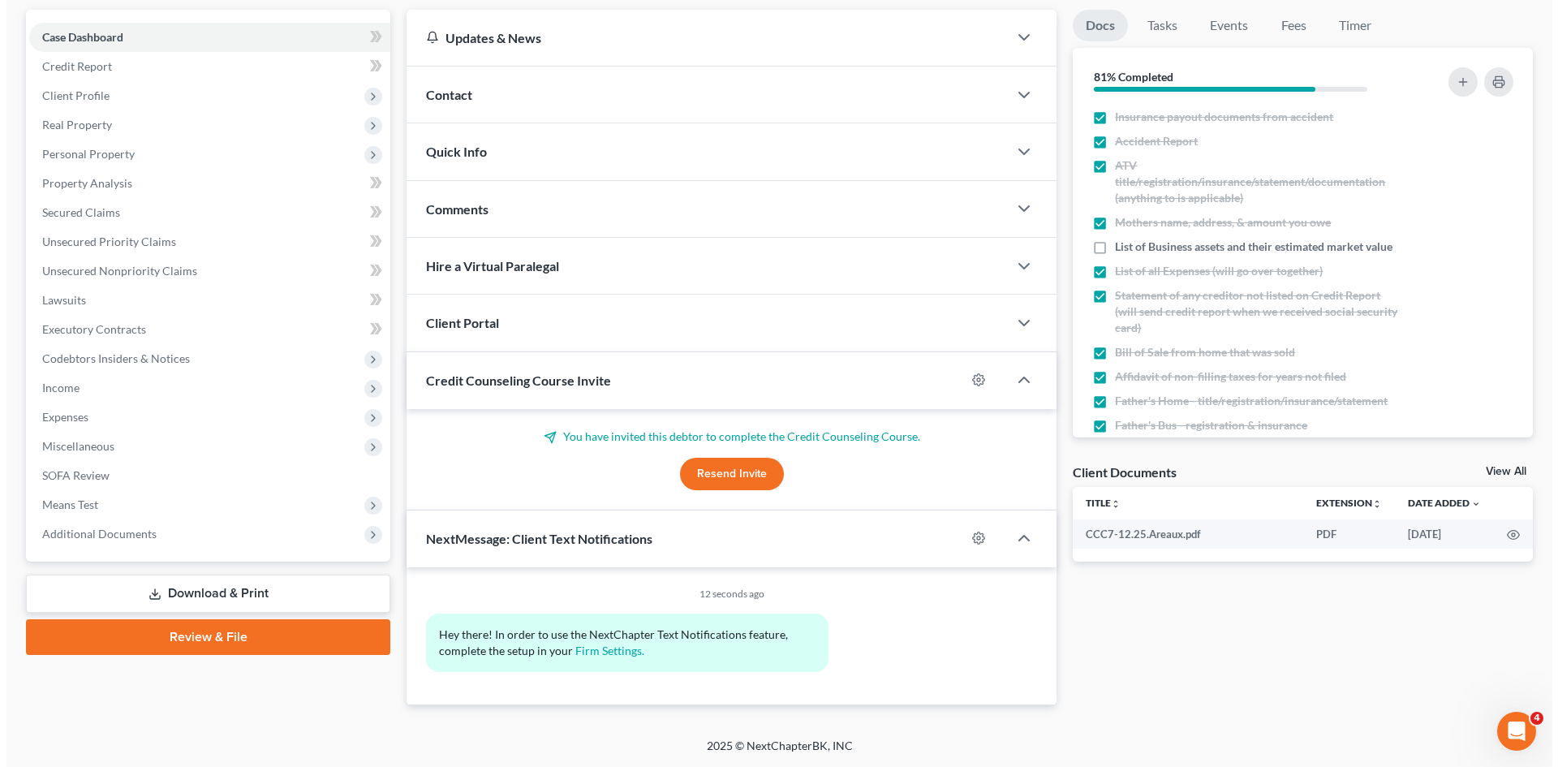
scroll to position [359, 0]
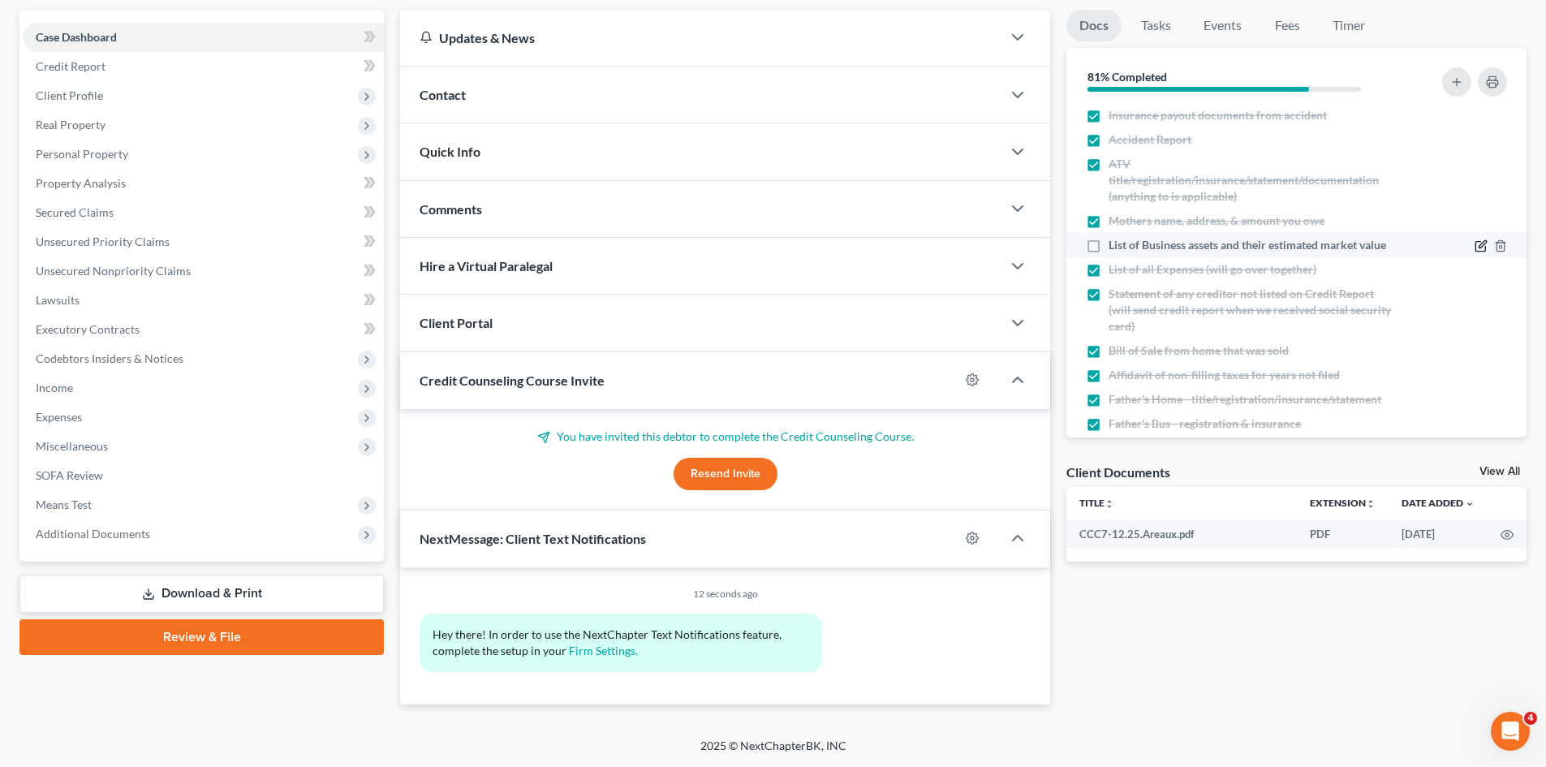
click at [1475, 252] on icon "button" at bounding box center [1481, 245] width 13 height 13
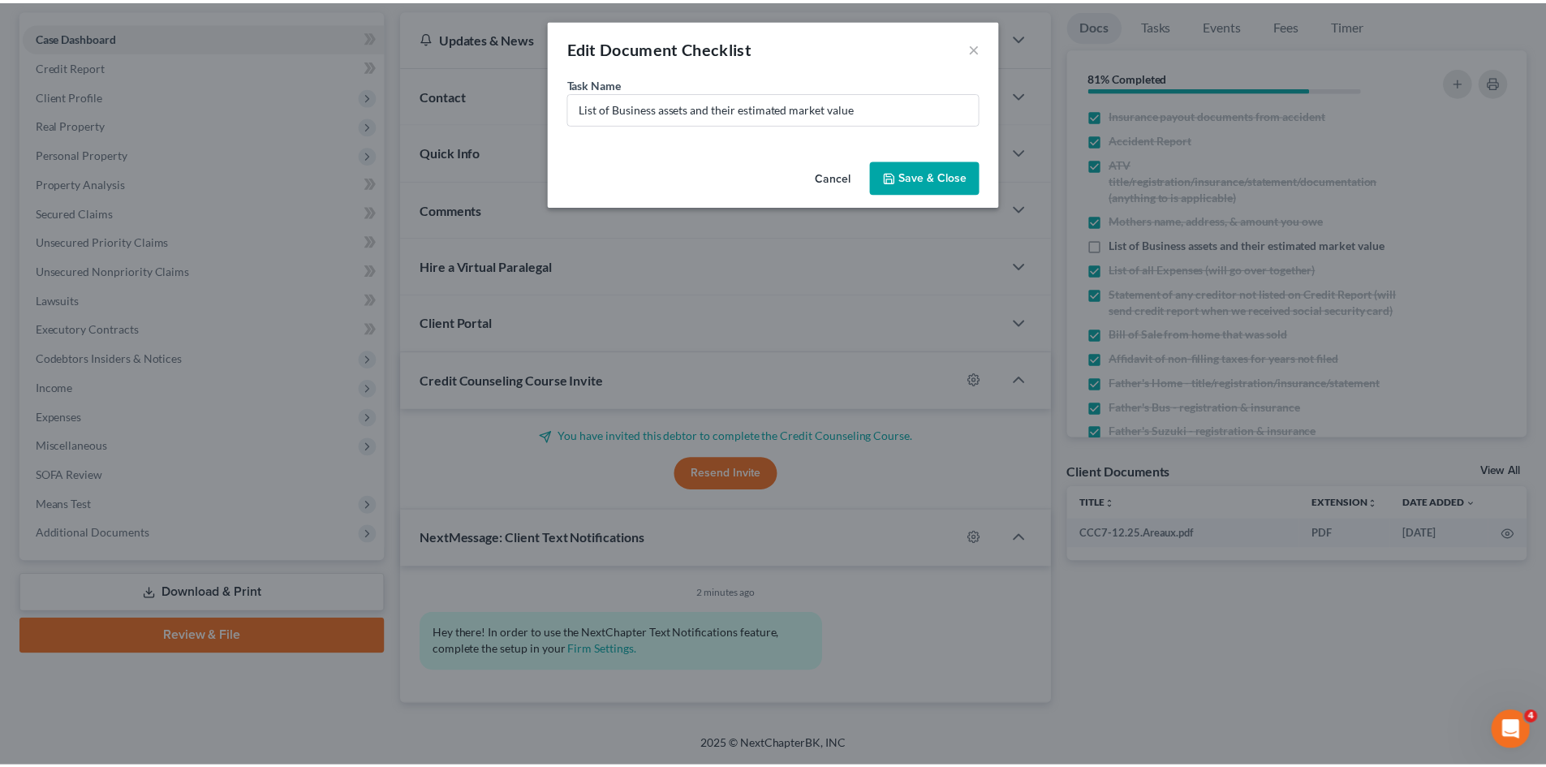
scroll to position [342, 0]
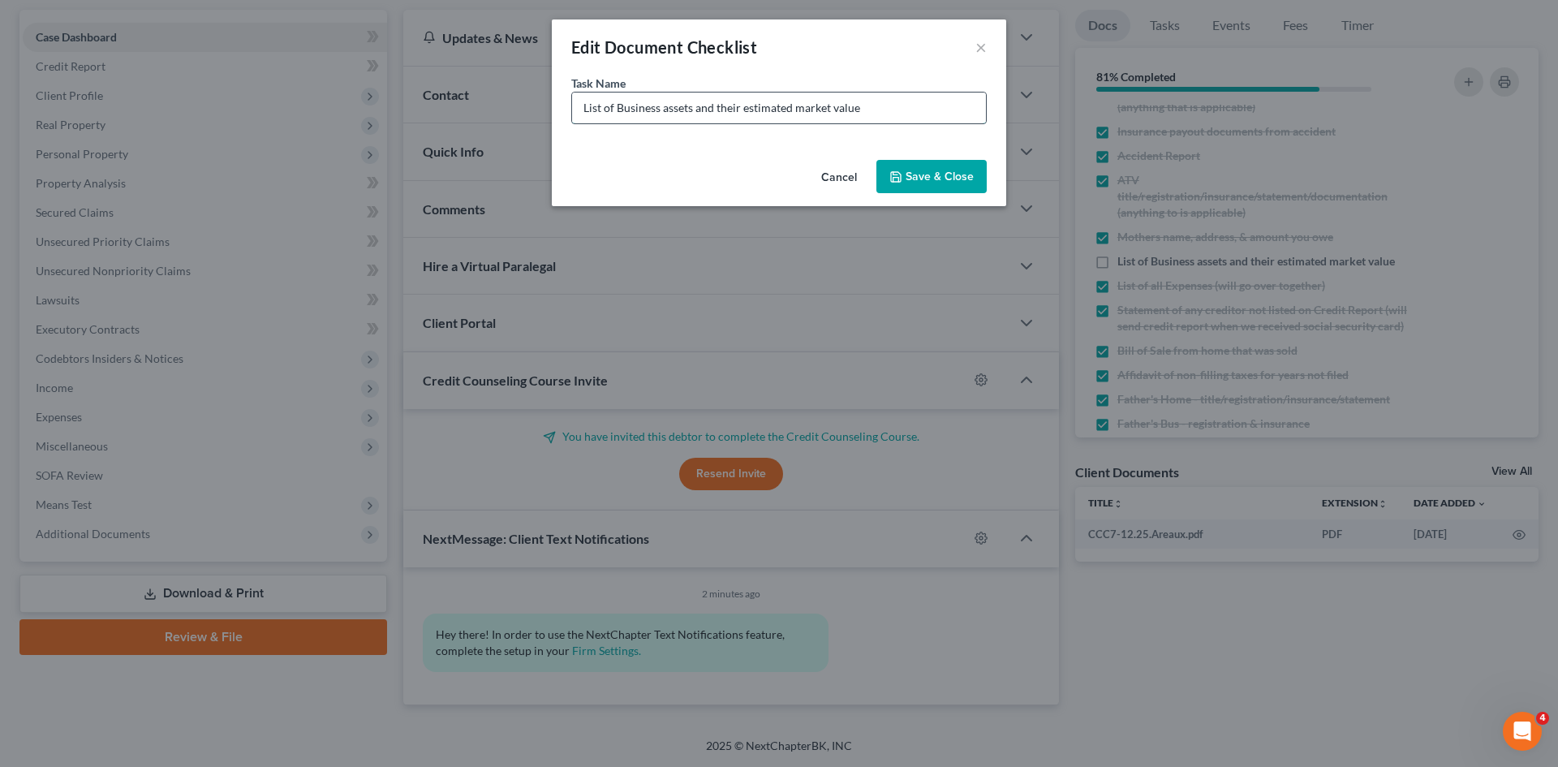
click at [892, 102] on input "List of Business assets and their estimated market value" at bounding box center [779, 108] width 414 height 31
type input "List of Business assets and their estimated market value (all 4 businesses)"
click at [932, 174] on button "Save & Close" at bounding box center [931, 177] width 110 height 34
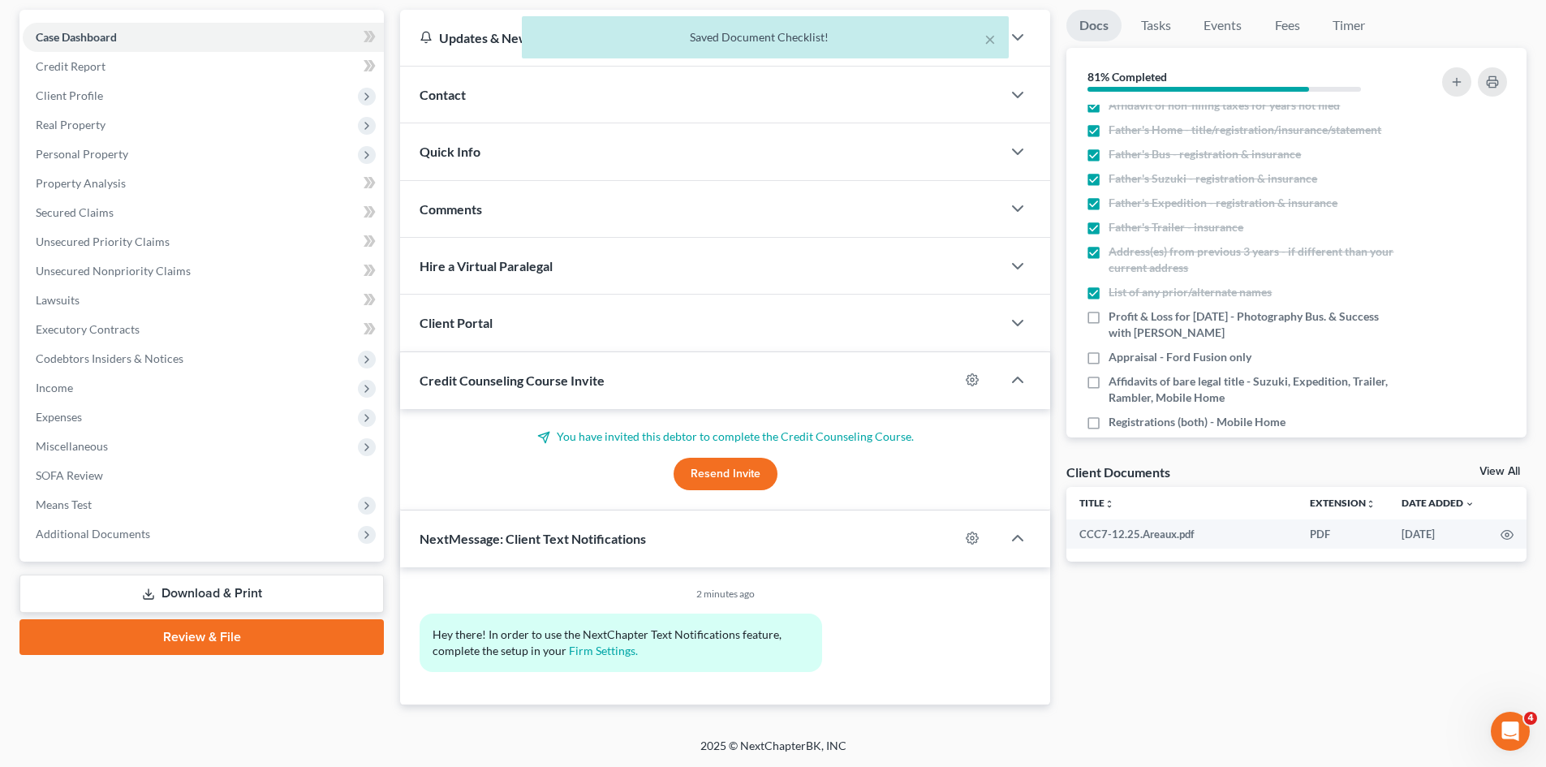
scroll to position [683, 0]
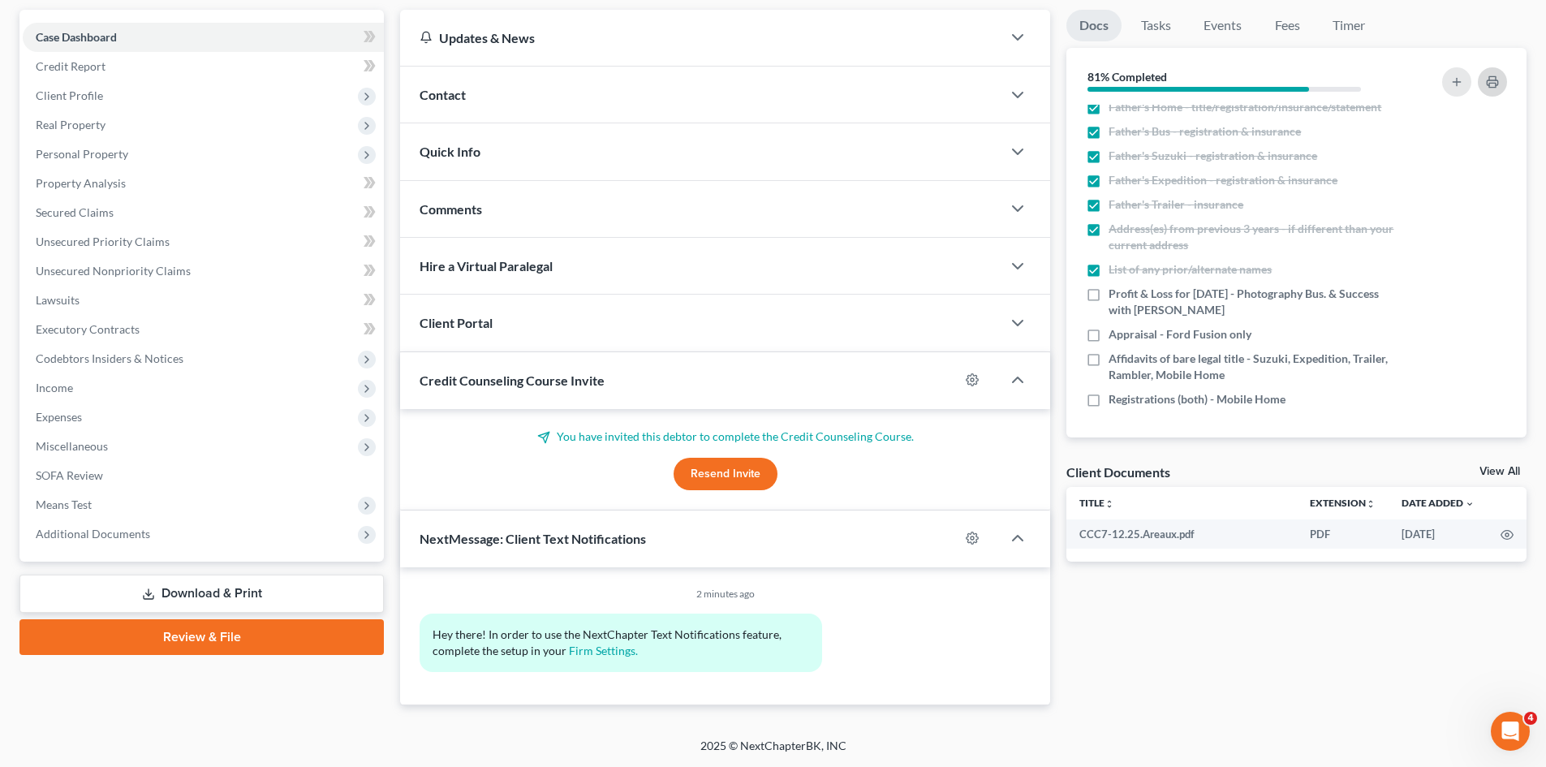
click at [1491, 85] on icon "button" at bounding box center [1492, 81] width 13 height 13
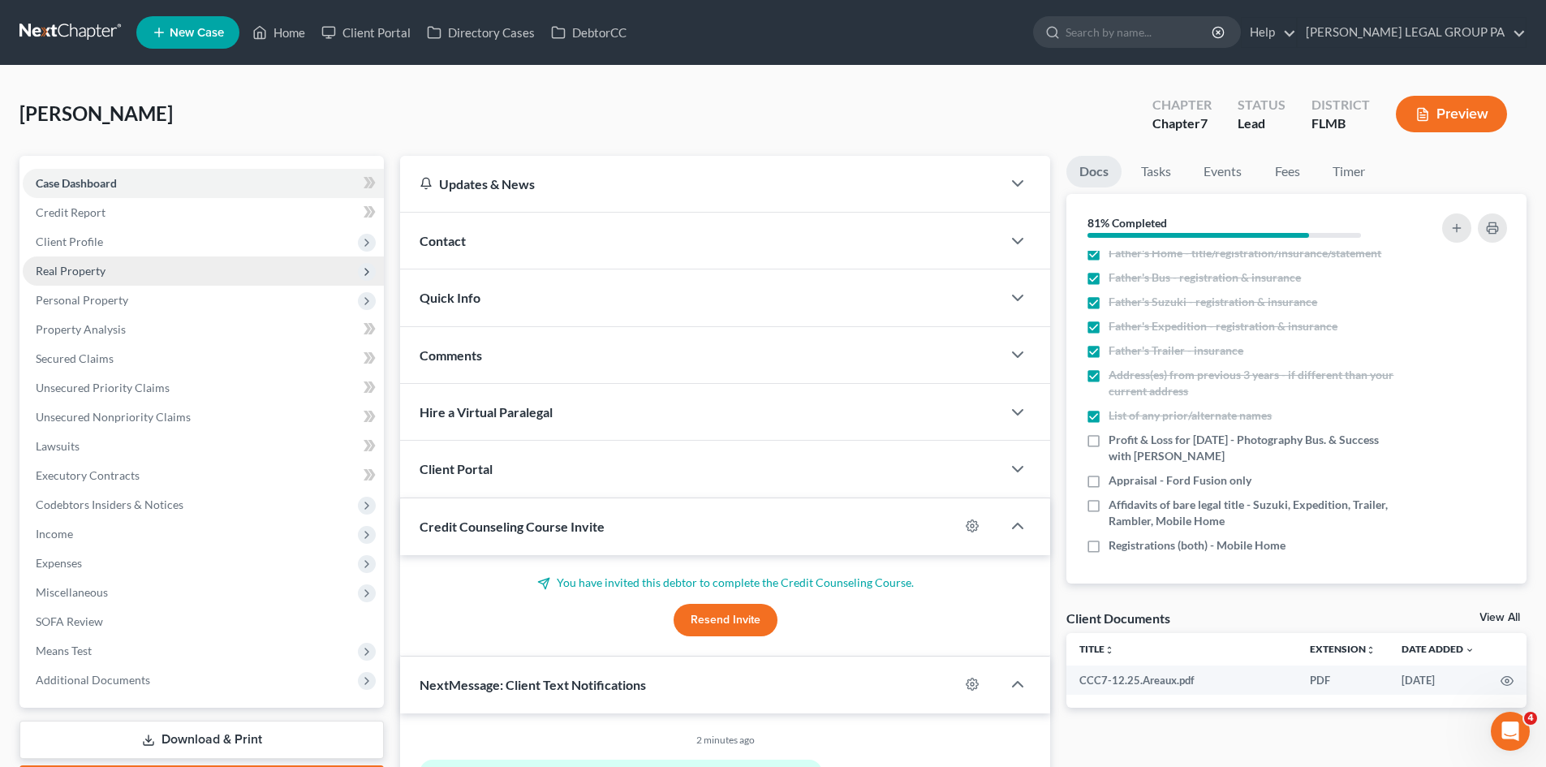
click at [123, 274] on span "Real Property" at bounding box center [203, 270] width 361 height 29
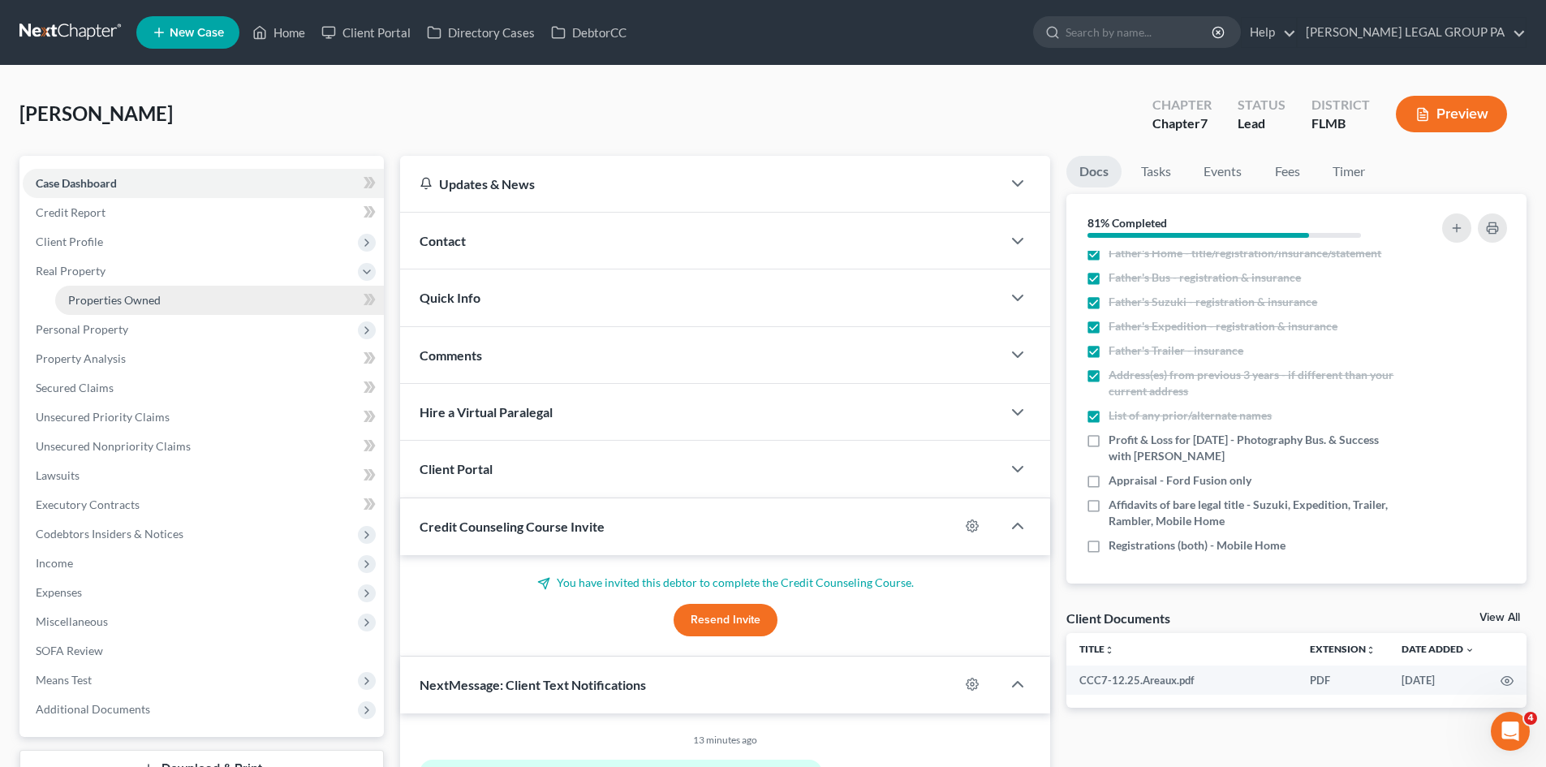
click at [131, 295] on span "Properties Owned" at bounding box center [114, 300] width 93 height 14
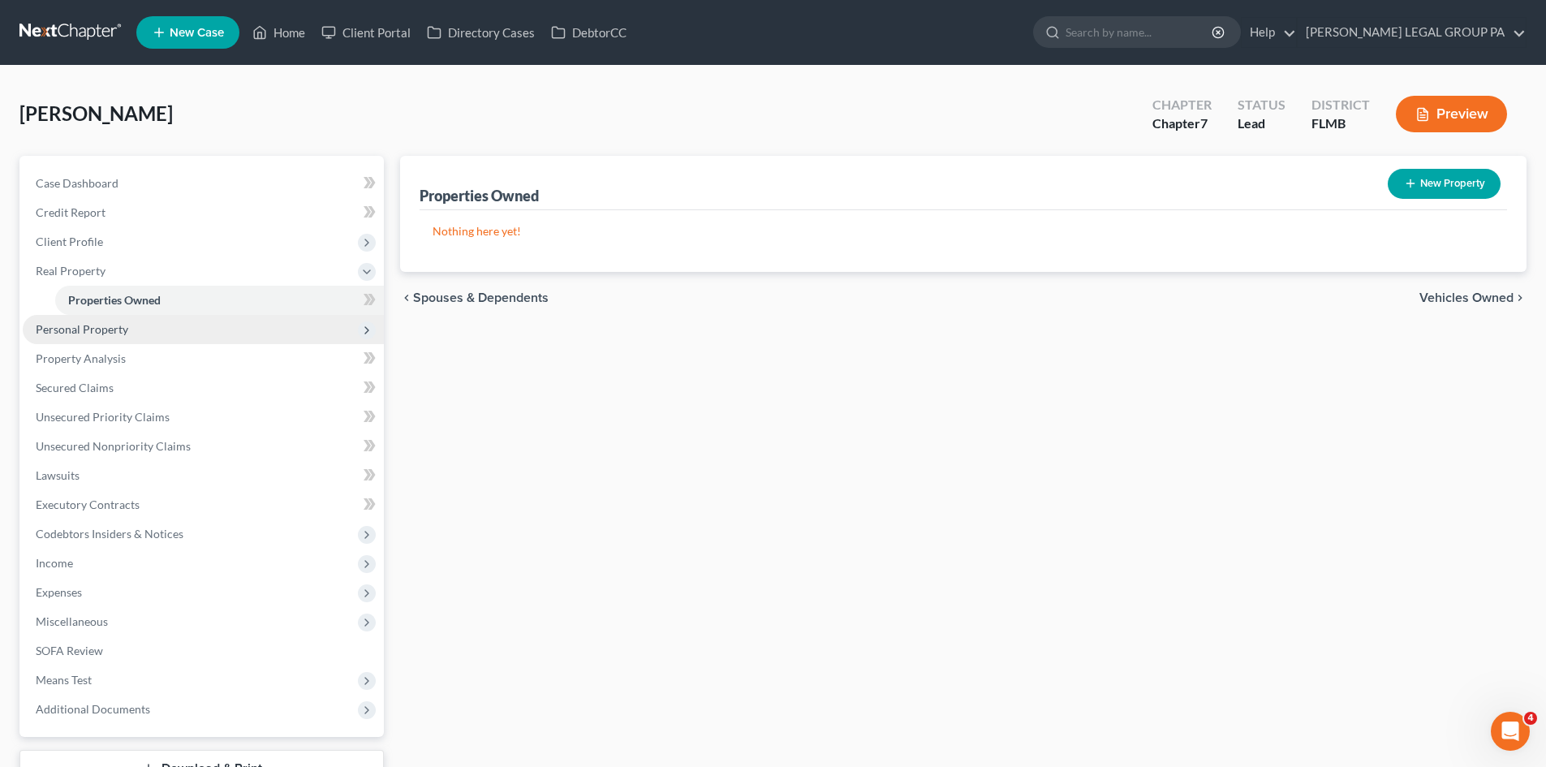
click at [146, 321] on span "Personal Property" at bounding box center [203, 329] width 361 height 29
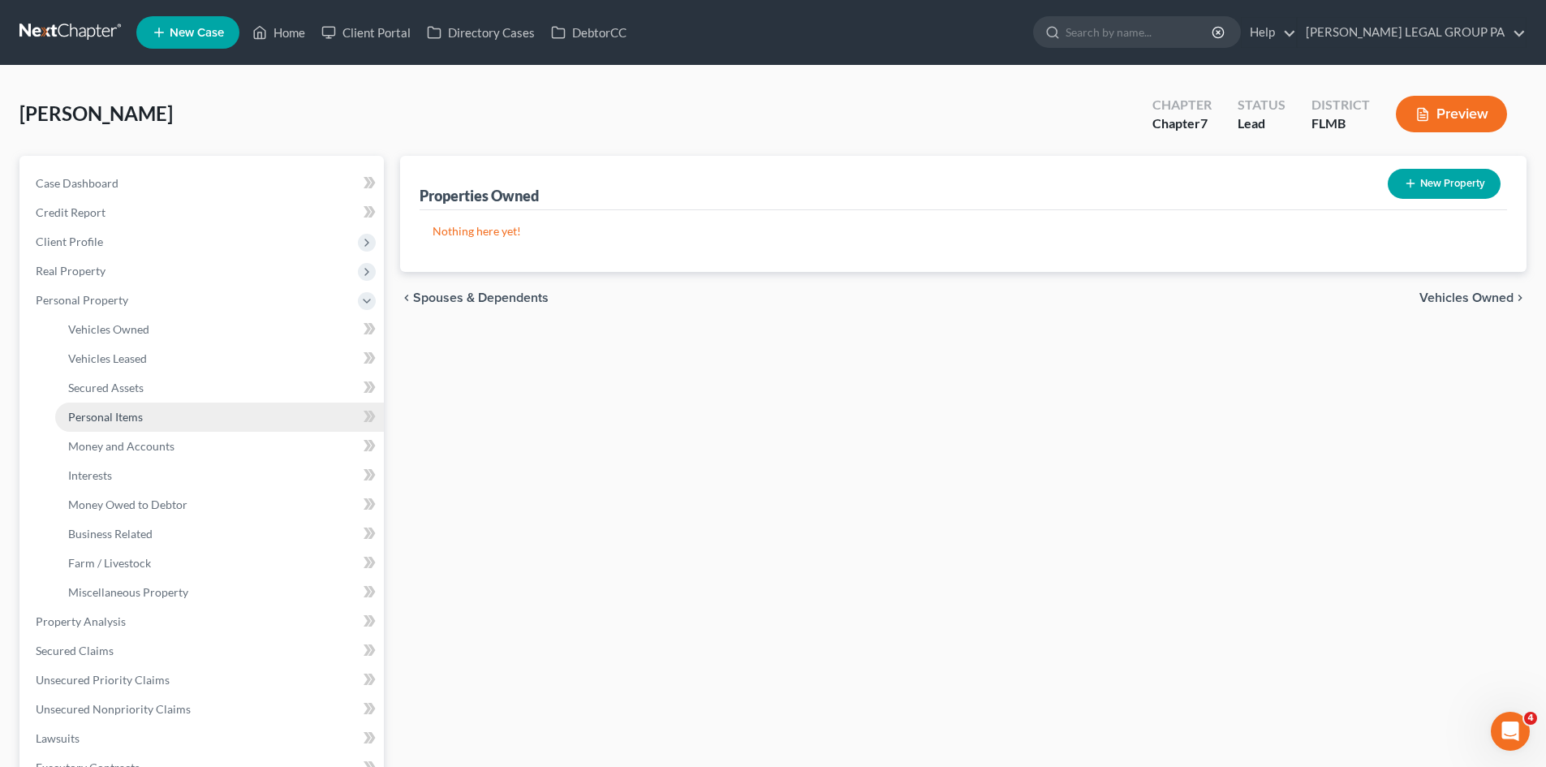
click at [136, 414] on span "Personal Items" at bounding box center [105, 417] width 75 height 14
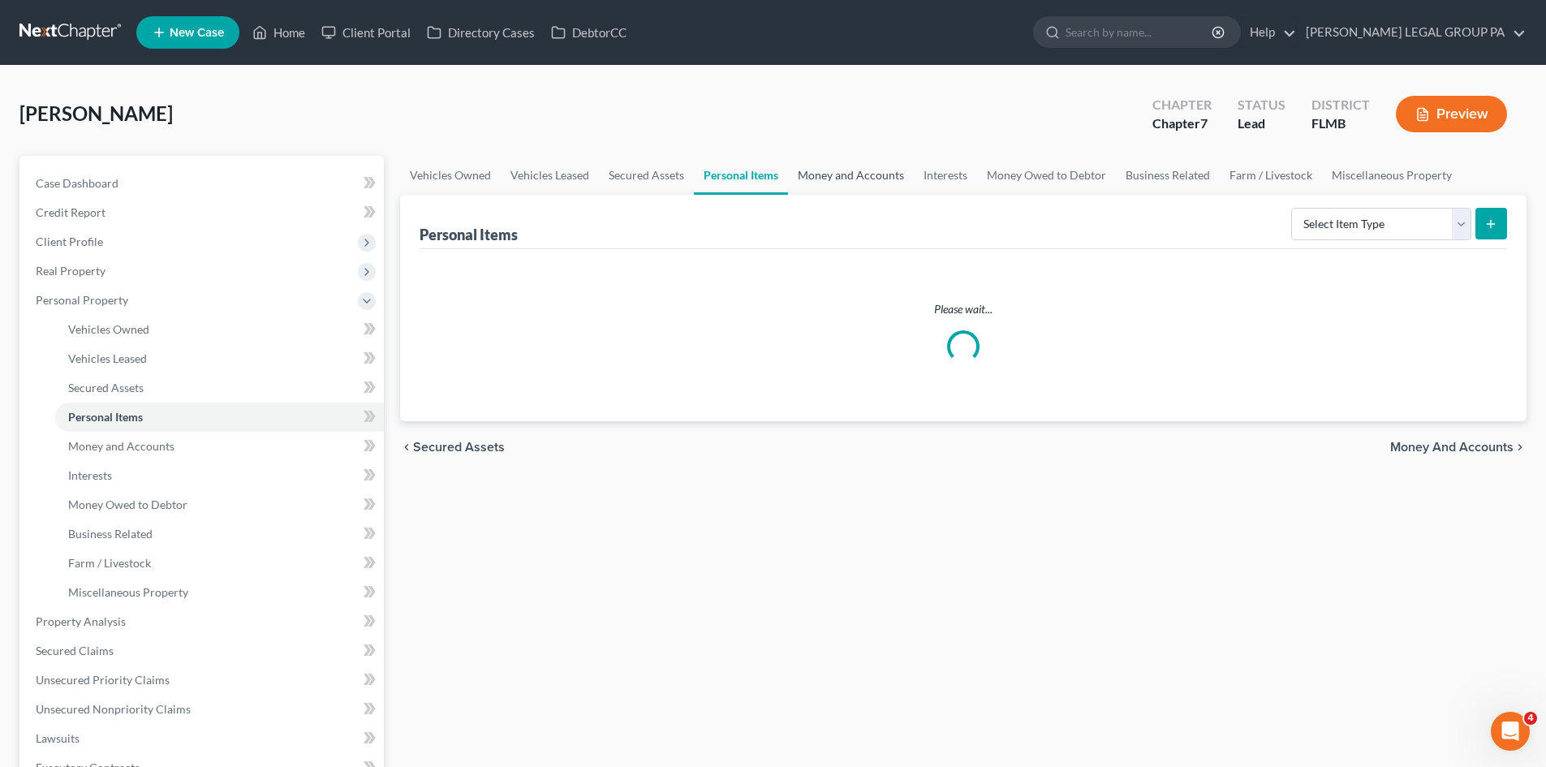
click at [842, 174] on link "Money and Accounts" at bounding box center [851, 175] width 126 height 39
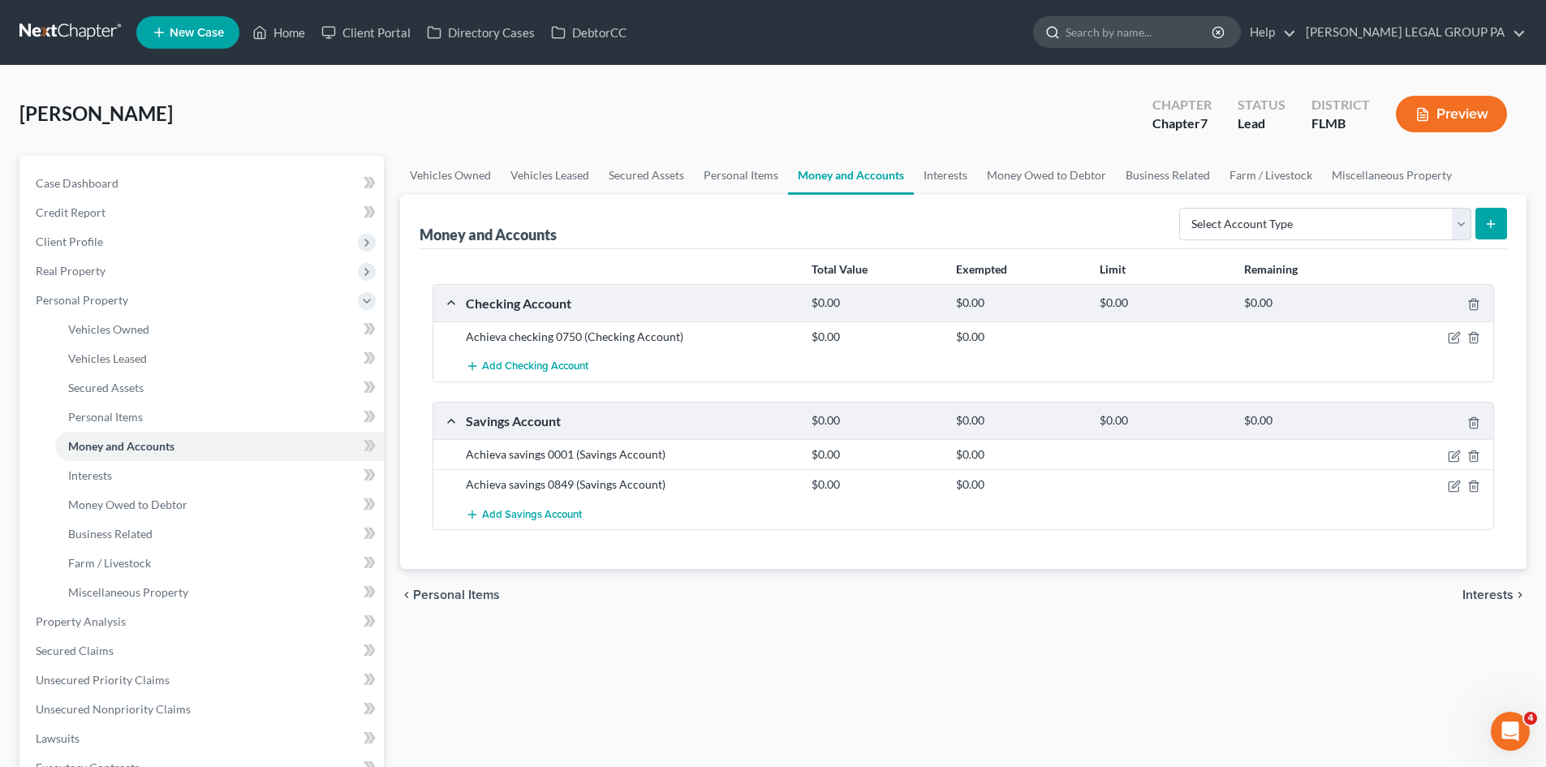
click at [1141, 36] on input "search" at bounding box center [1140, 32] width 149 height 30
